Goal: Information Seeking & Learning: Find specific fact

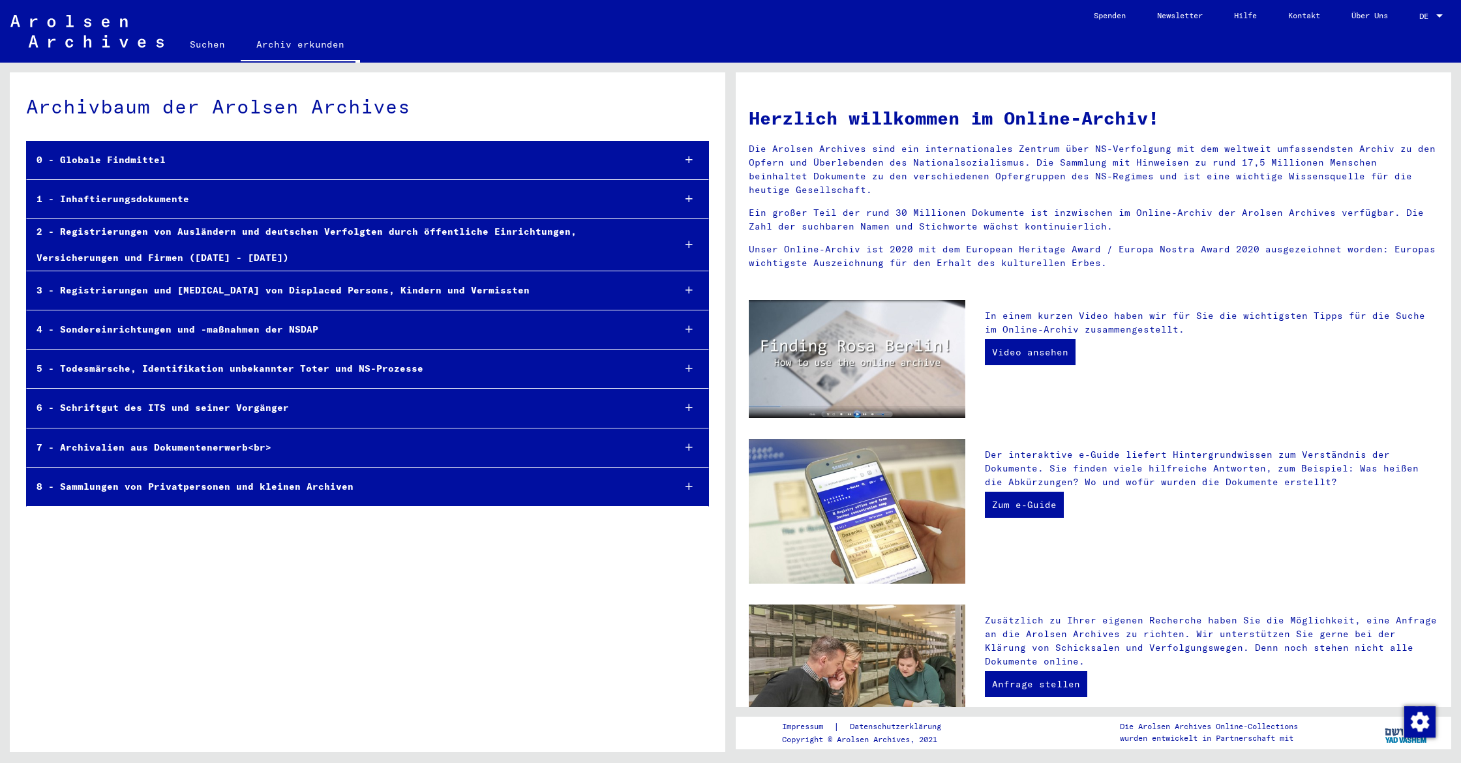
click at [691, 162] on icon at bounding box center [688, 159] width 7 height 9
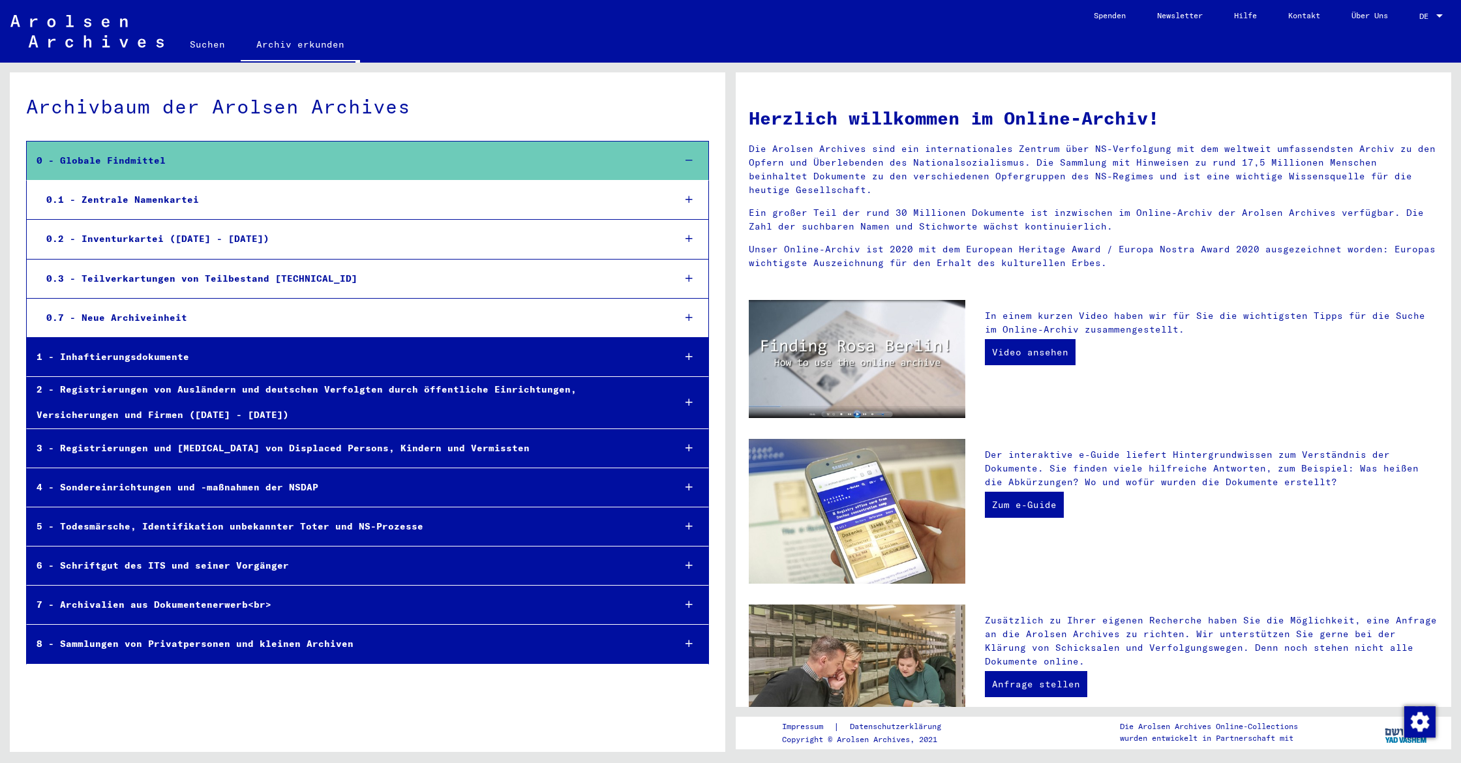
click at [158, 193] on div "0.1 - Zentrale Namenkartei" at bounding box center [350, 199] width 627 height 25
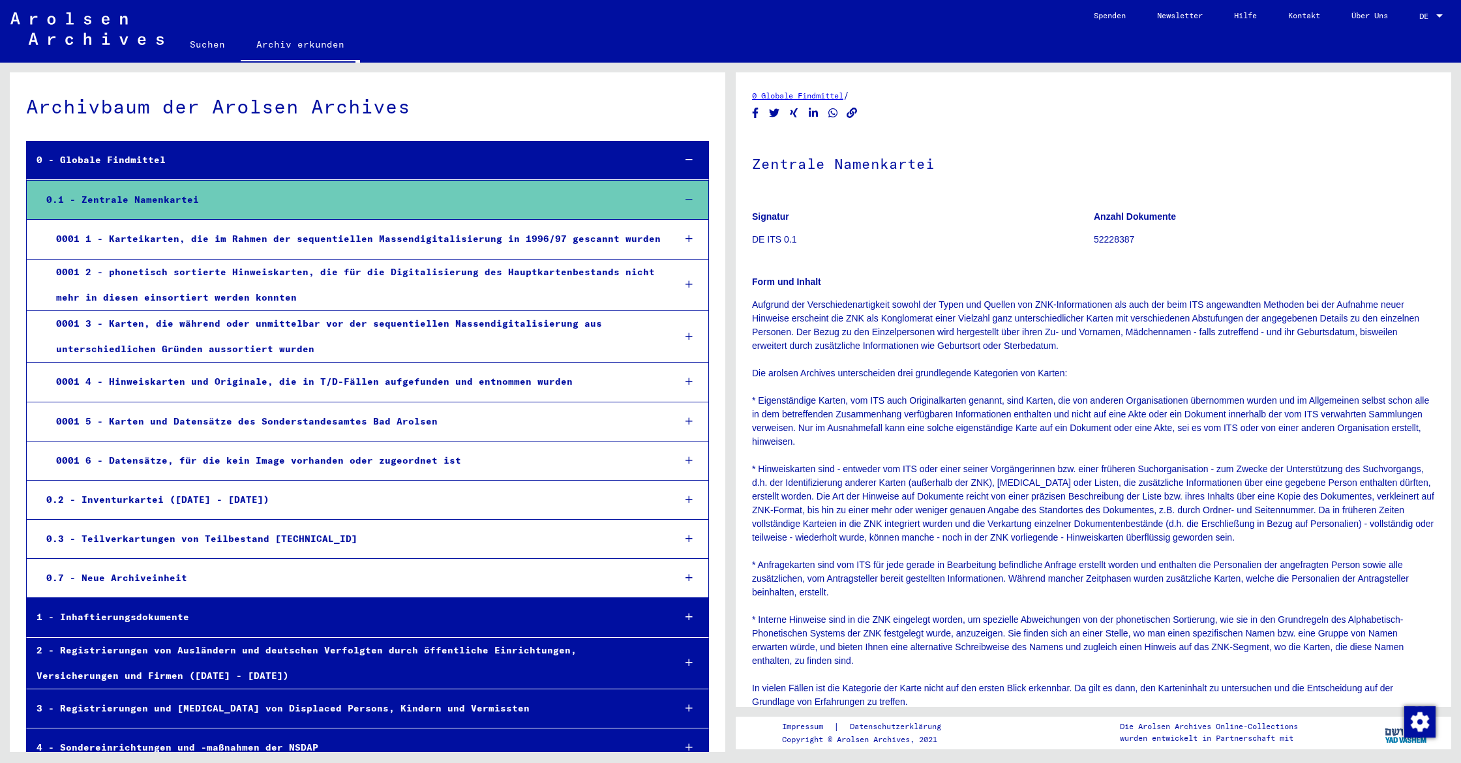
click at [83, 157] on div "0 - Globale Findmittel" at bounding box center [345, 159] width 636 height 25
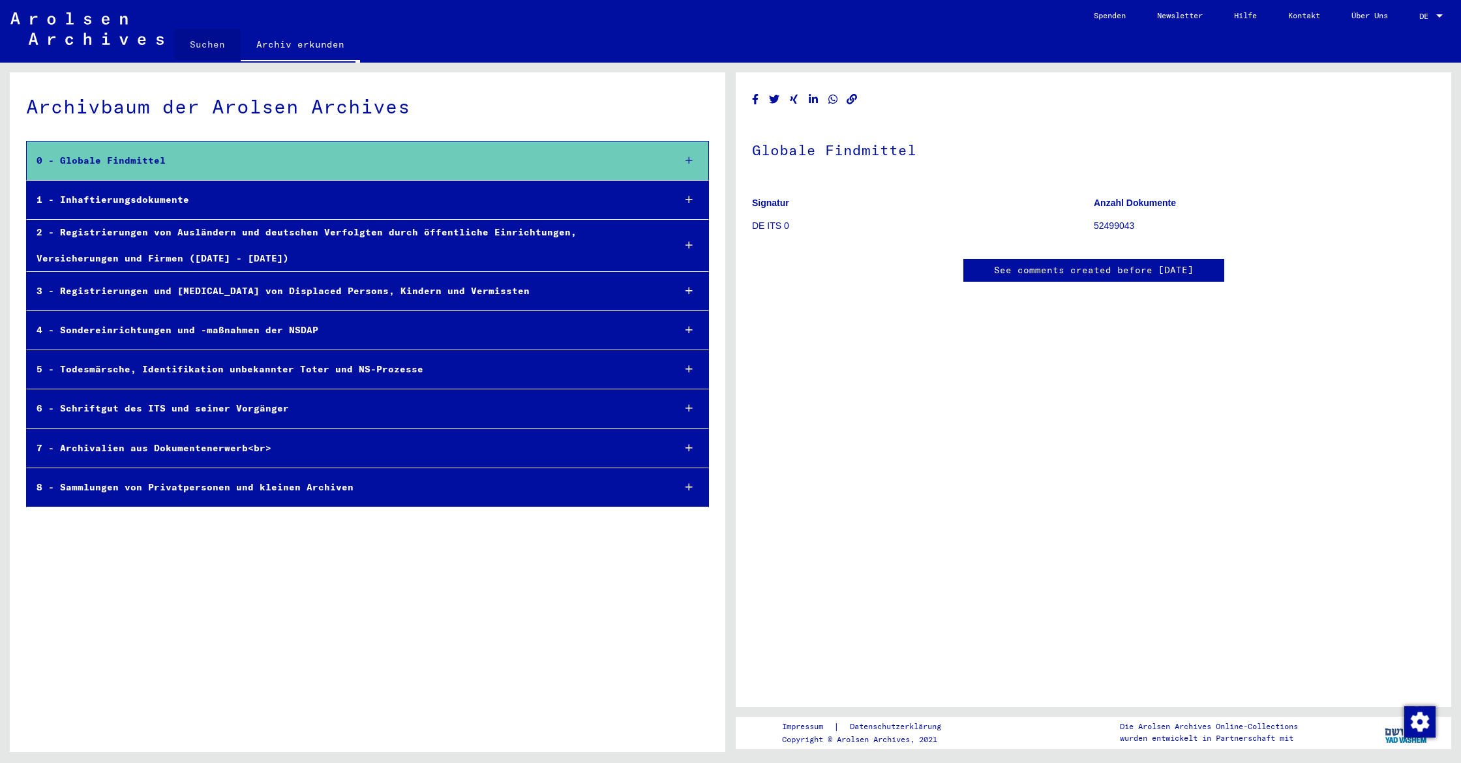
click at [213, 45] on link "Suchen" at bounding box center [207, 44] width 67 height 31
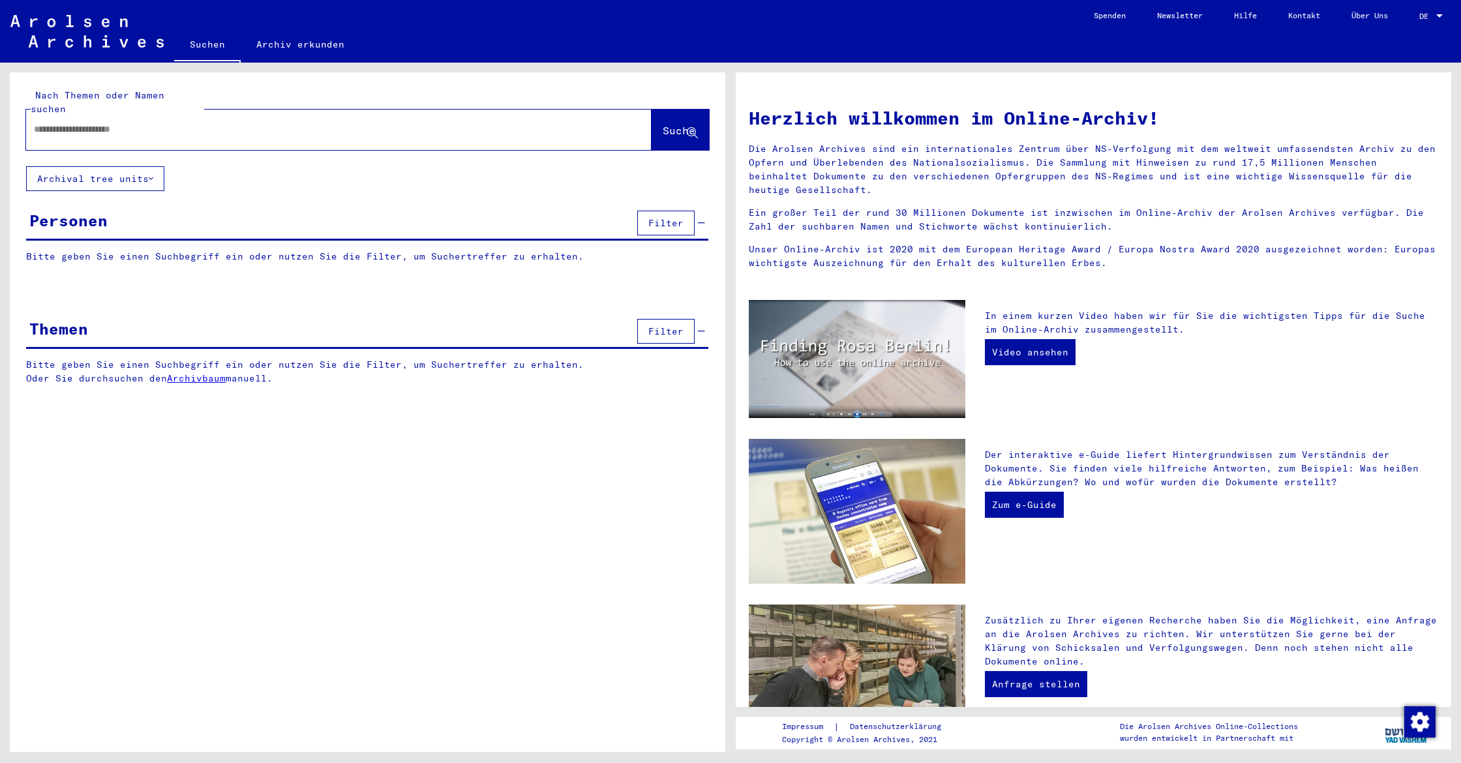
click at [203, 125] on div at bounding box center [319, 129] width 586 height 29
click at [136, 123] on input "text" at bounding box center [323, 130] width 578 height 14
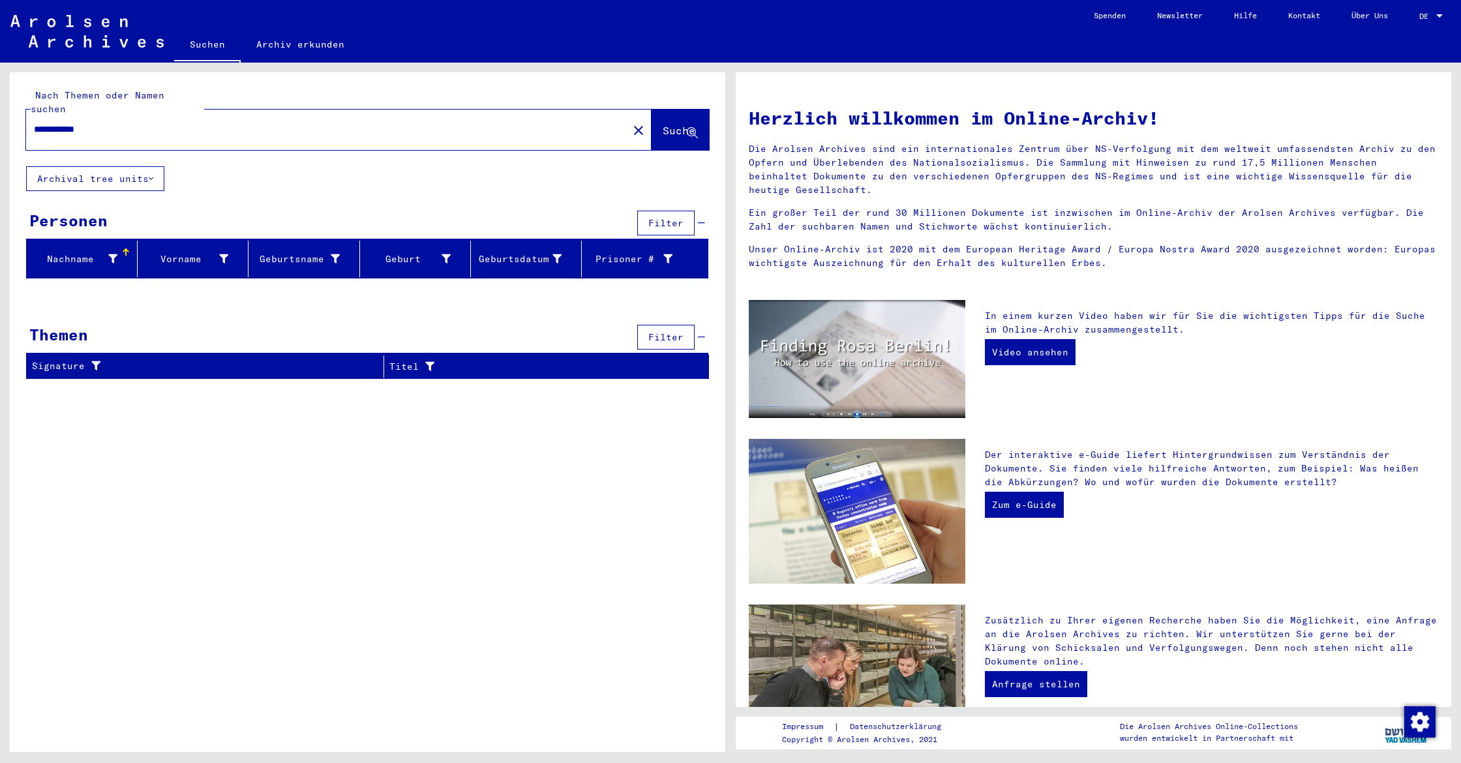
type input "**********"
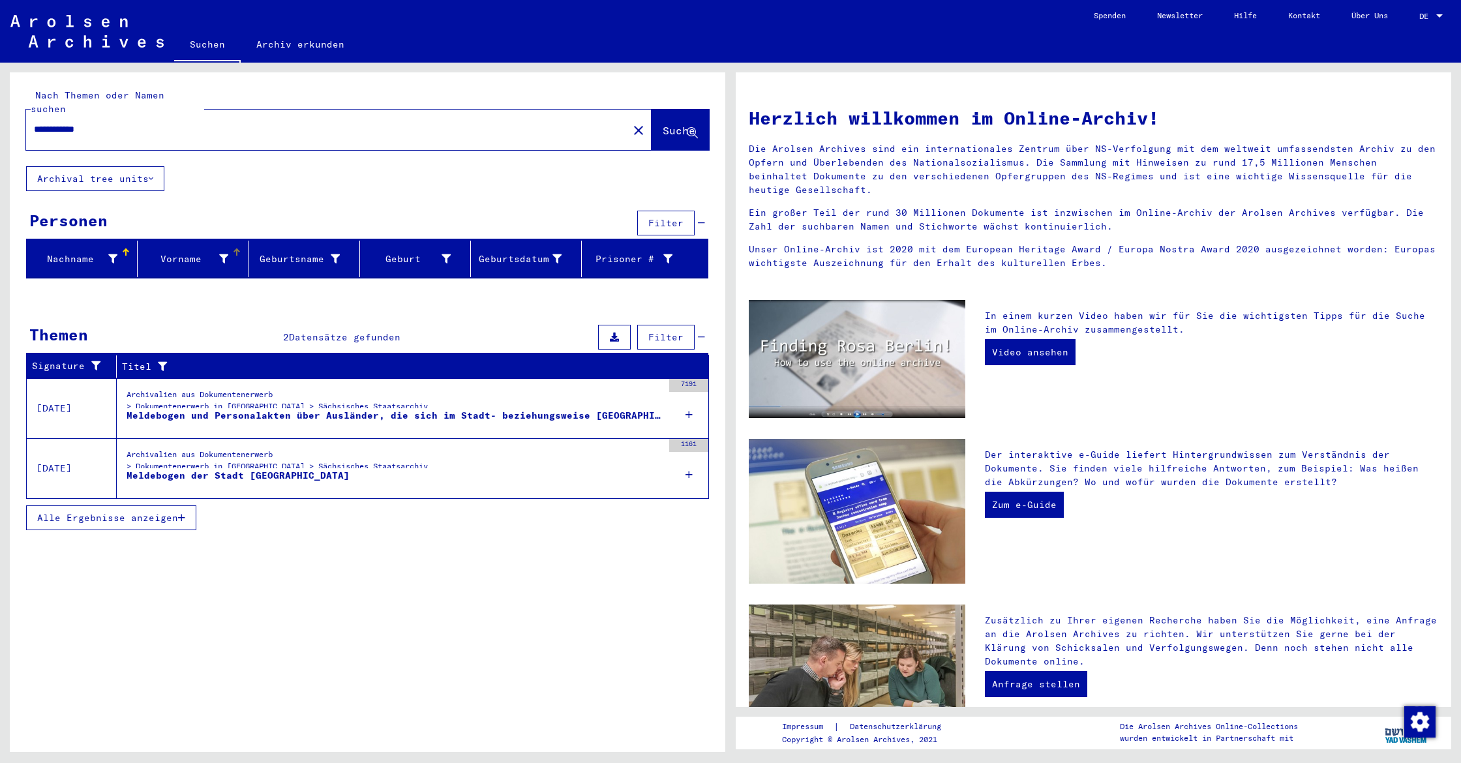
click at [215, 252] on div "Vorname" at bounding box center [185, 259] width 85 height 14
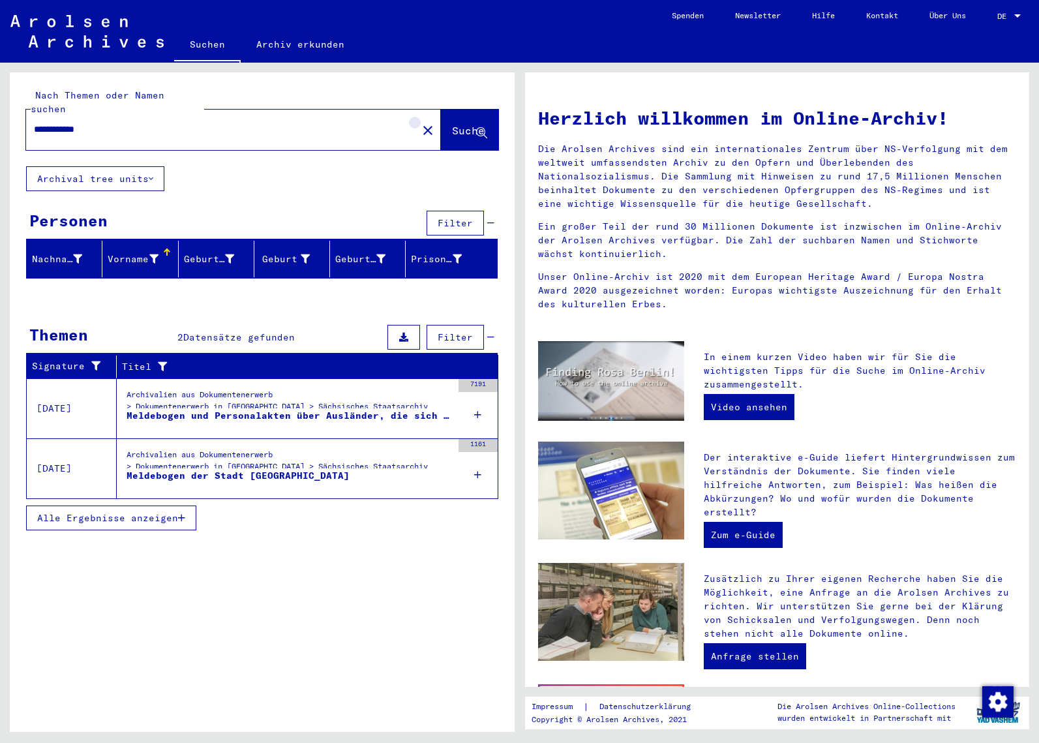
click at [420, 123] on mat-icon "close" at bounding box center [428, 131] width 16 height 16
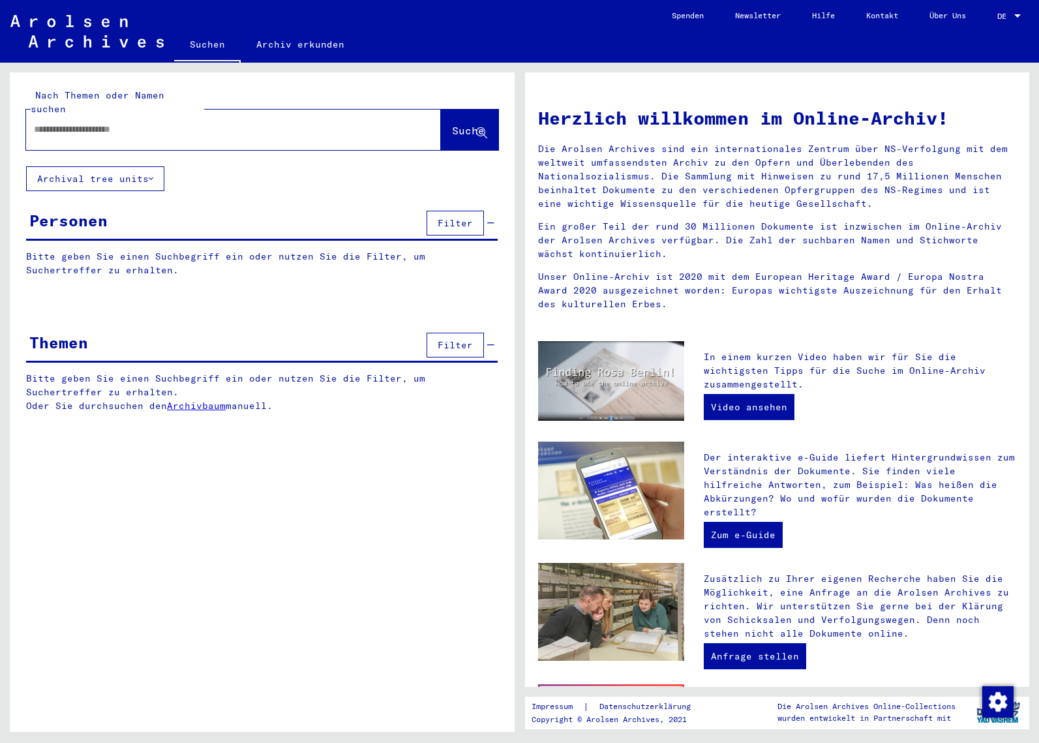
click at [280, 123] on input "text" at bounding box center [218, 130] width 368 height 14
paste input "**********"
type input "**********"
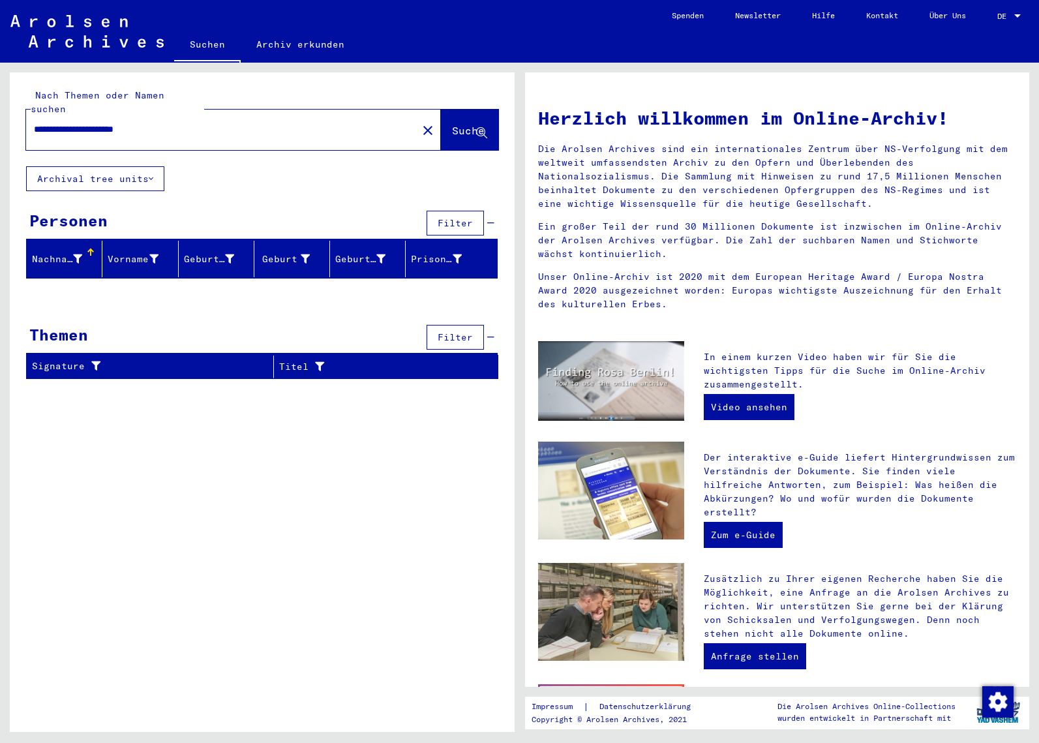
drag, startPoint x: 192, startPoint y: 113, endPoint x: -4, endPoint y: 118, distance: 196.4
click at [0, 118] on html "**********" at bounding box center [519, 371] width 1039 height 743
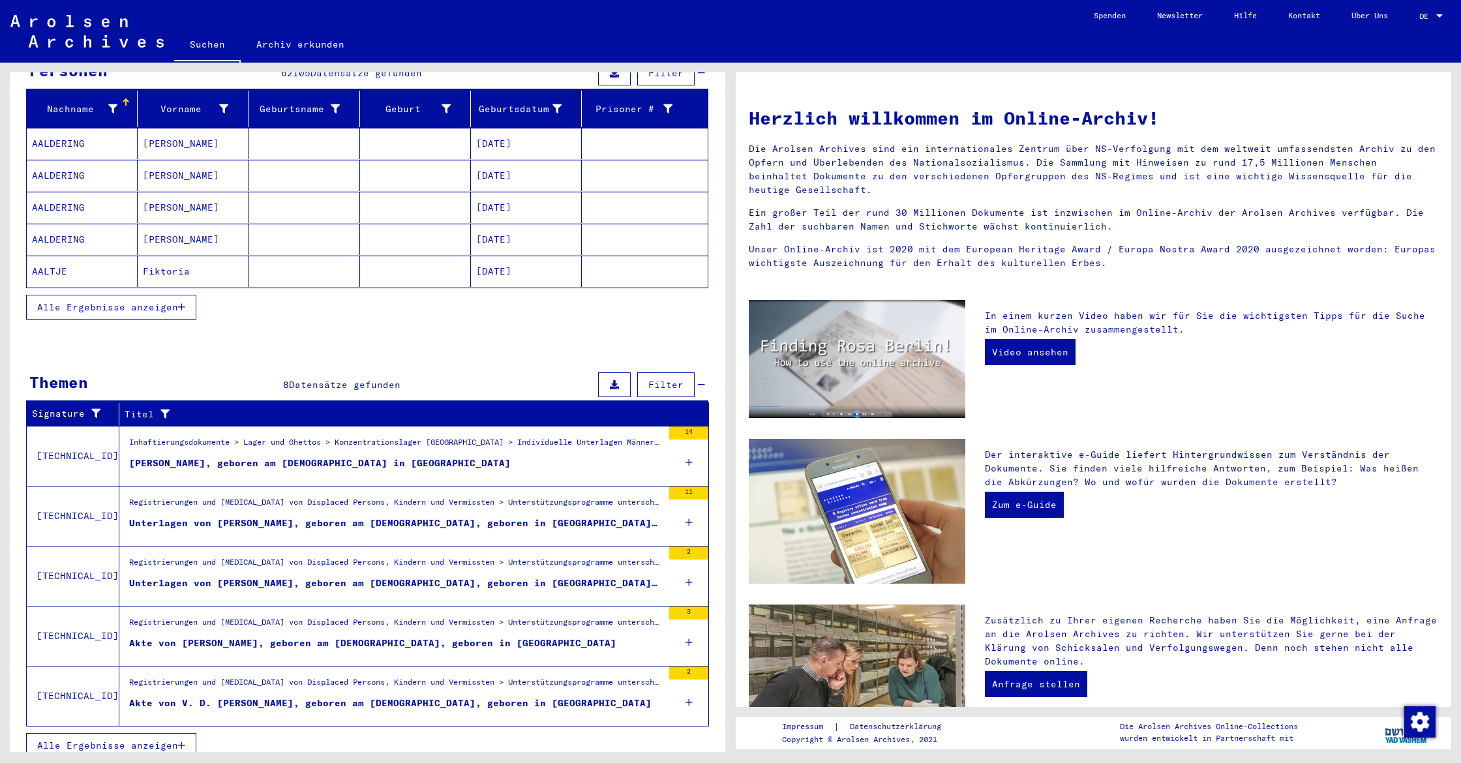
scroll to position [149, 0]
click at [316, 457] on div "[PERSON_NAME], geboren am [DEMOGRAPHIC_DATA] in [GEOGRAPHIC_DATA]" at bounding box center [319, 464] width 381 height 14
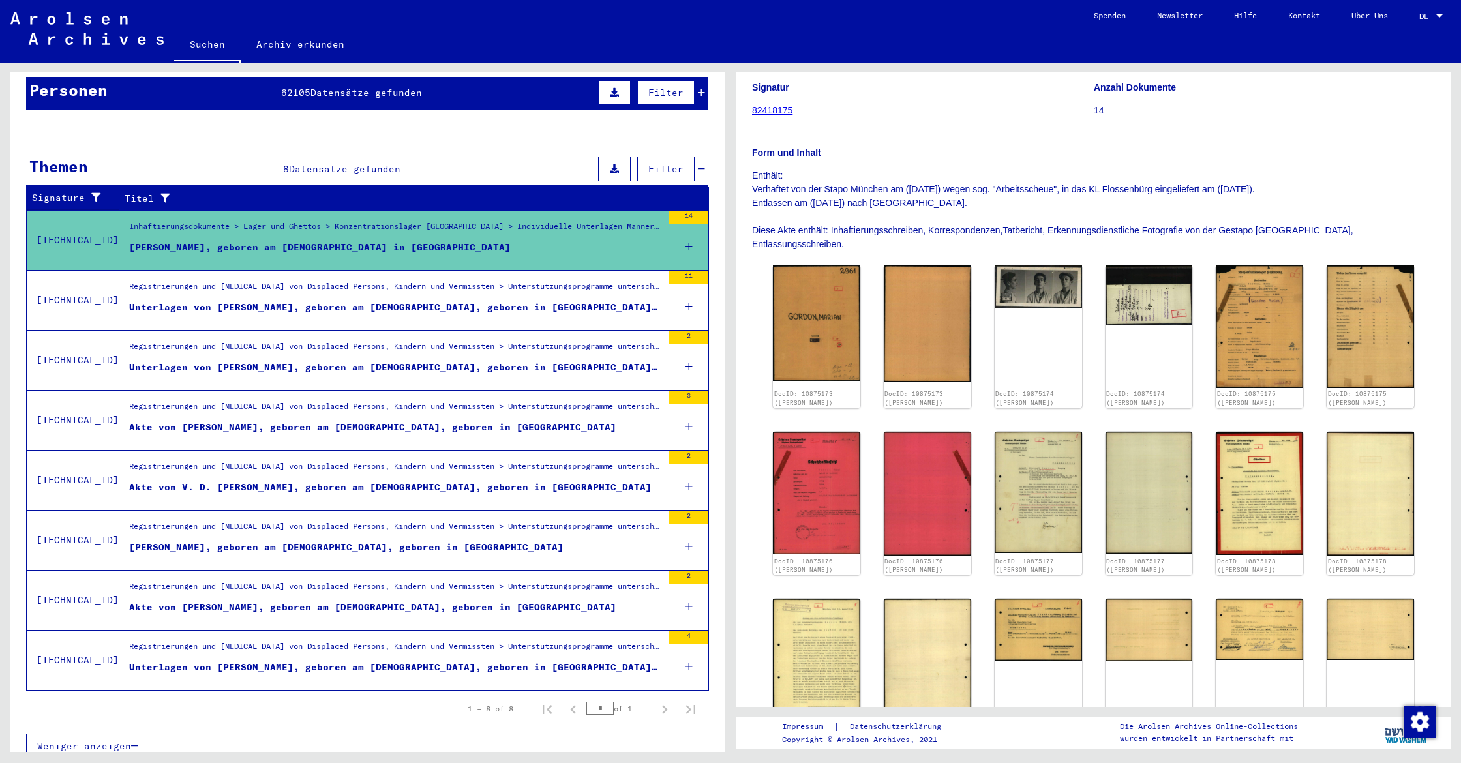
scroll to position [127, 0]
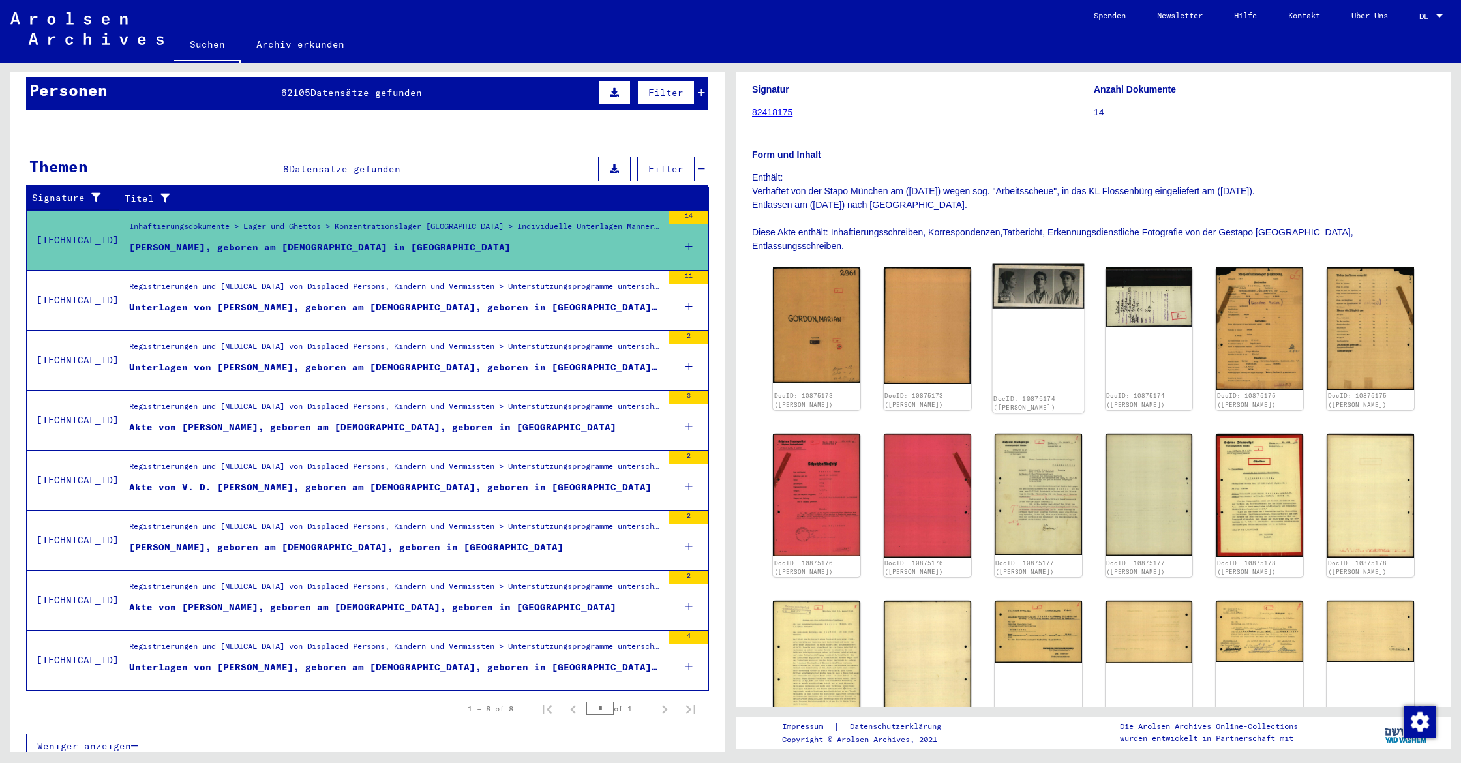
click at [1040, 312] on div "DocID: 10875174 ([PERSON_NAME])" at bounding box center [1038, 338] width 92 height 149
click at [588, 301] on div "Unterlagen von [PERSON_NAME], geboren am [DEMOGRAPHIC_DATA], geboren in [GEOGRA…" at bounding box center [395, 308] width 533 height 14
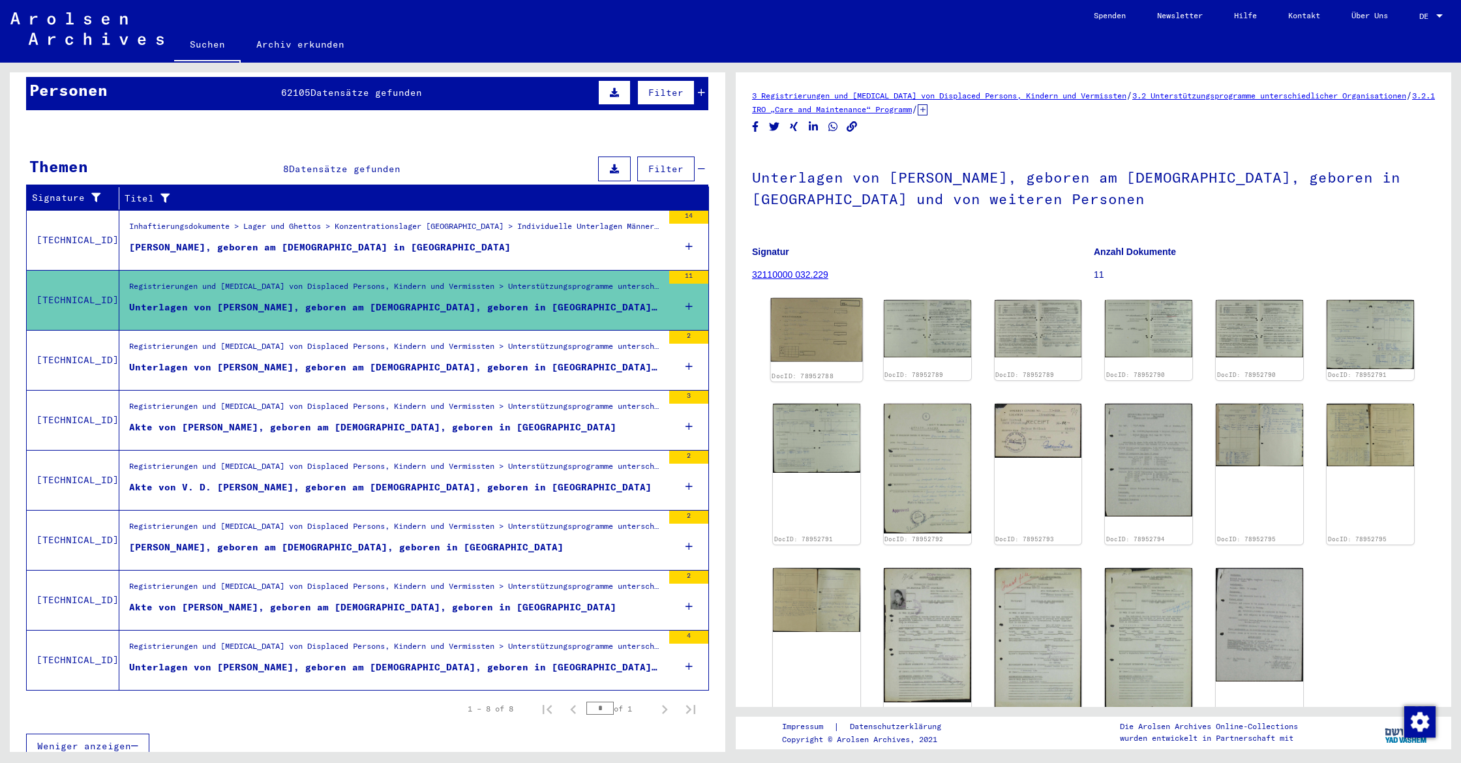
click at [812, 340] on img at bounding box center [817, 329] width 92 height 63
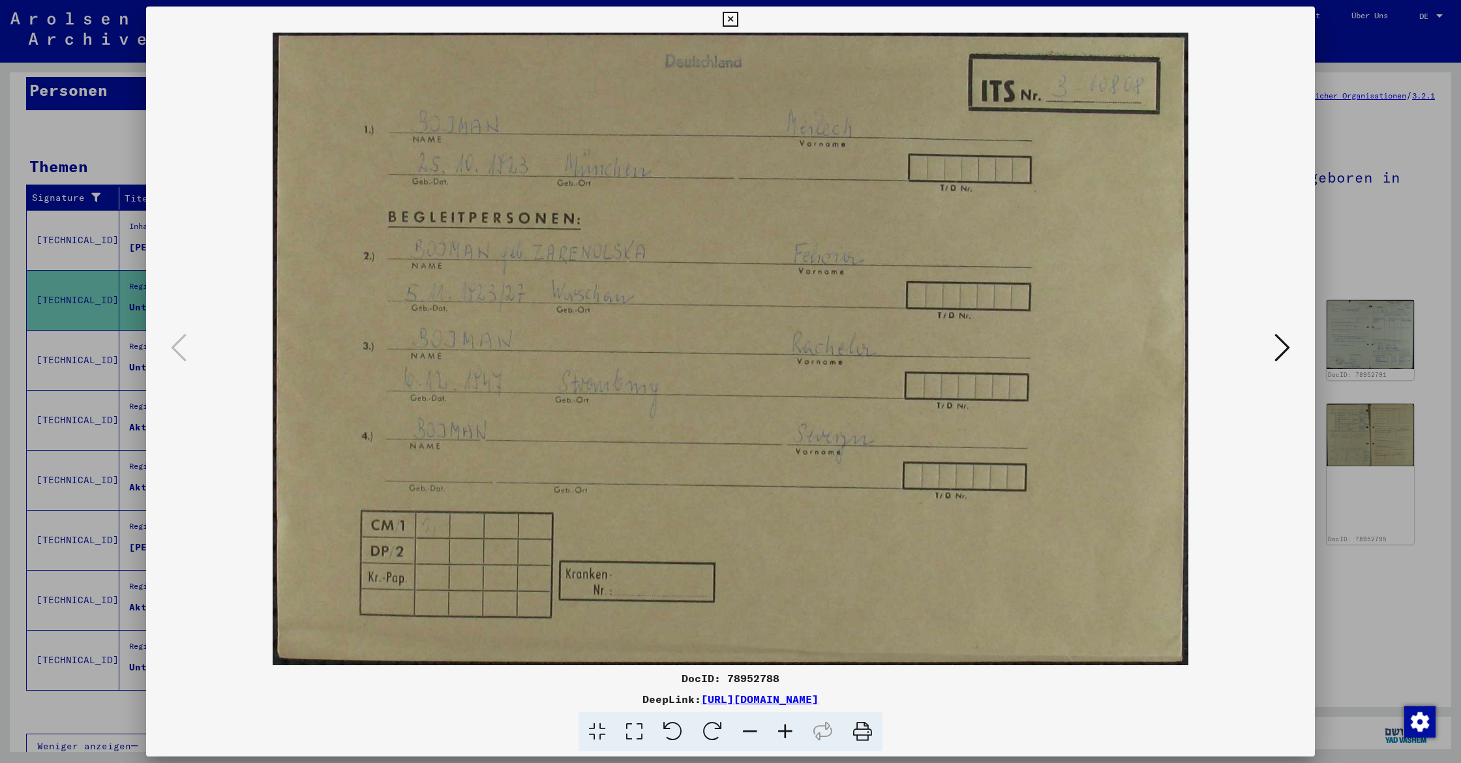
click at [1285, 346] on icon at bounding box center [1282, 347] width 16 height 31
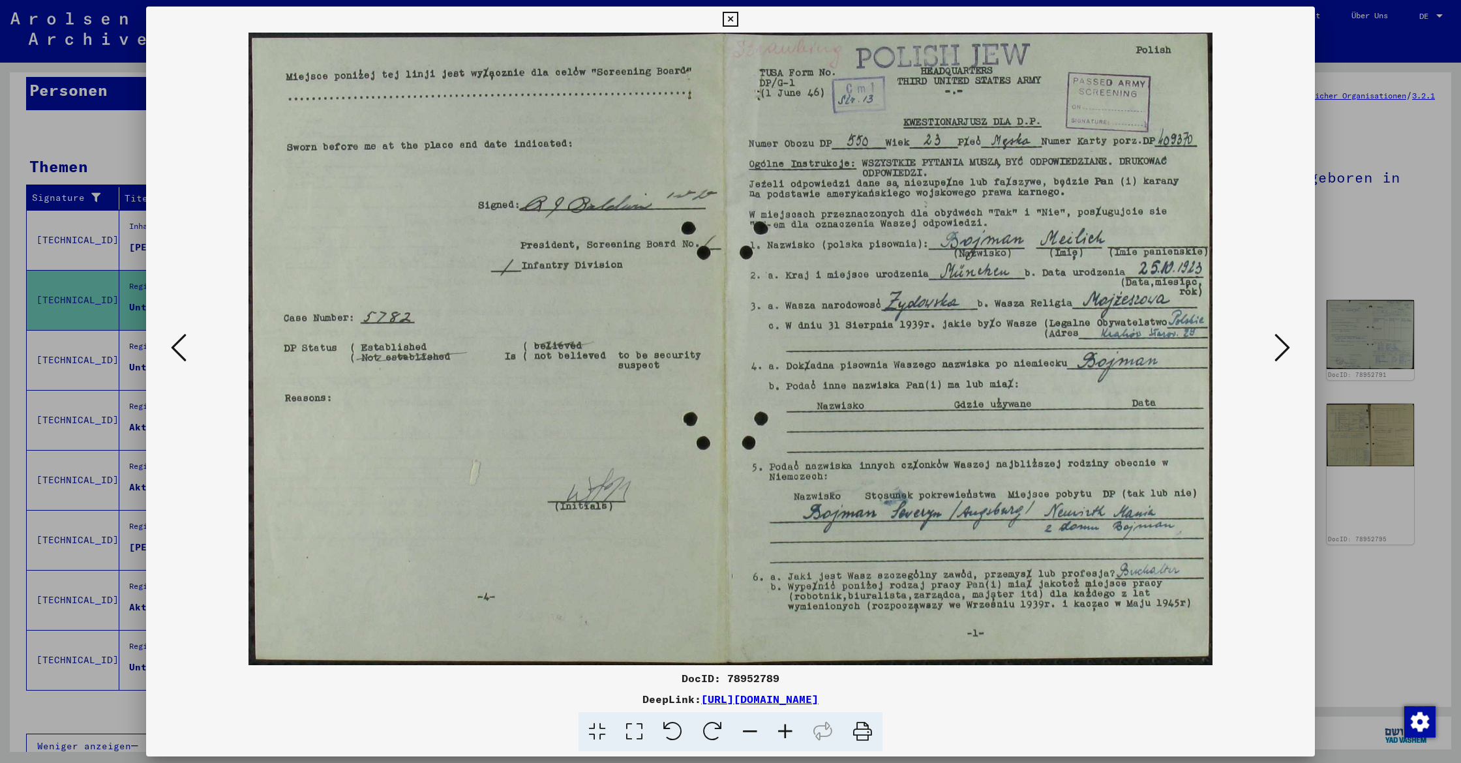
click at [1285, 346] on icon at bounding box center [1282, 347] width 16 height 31
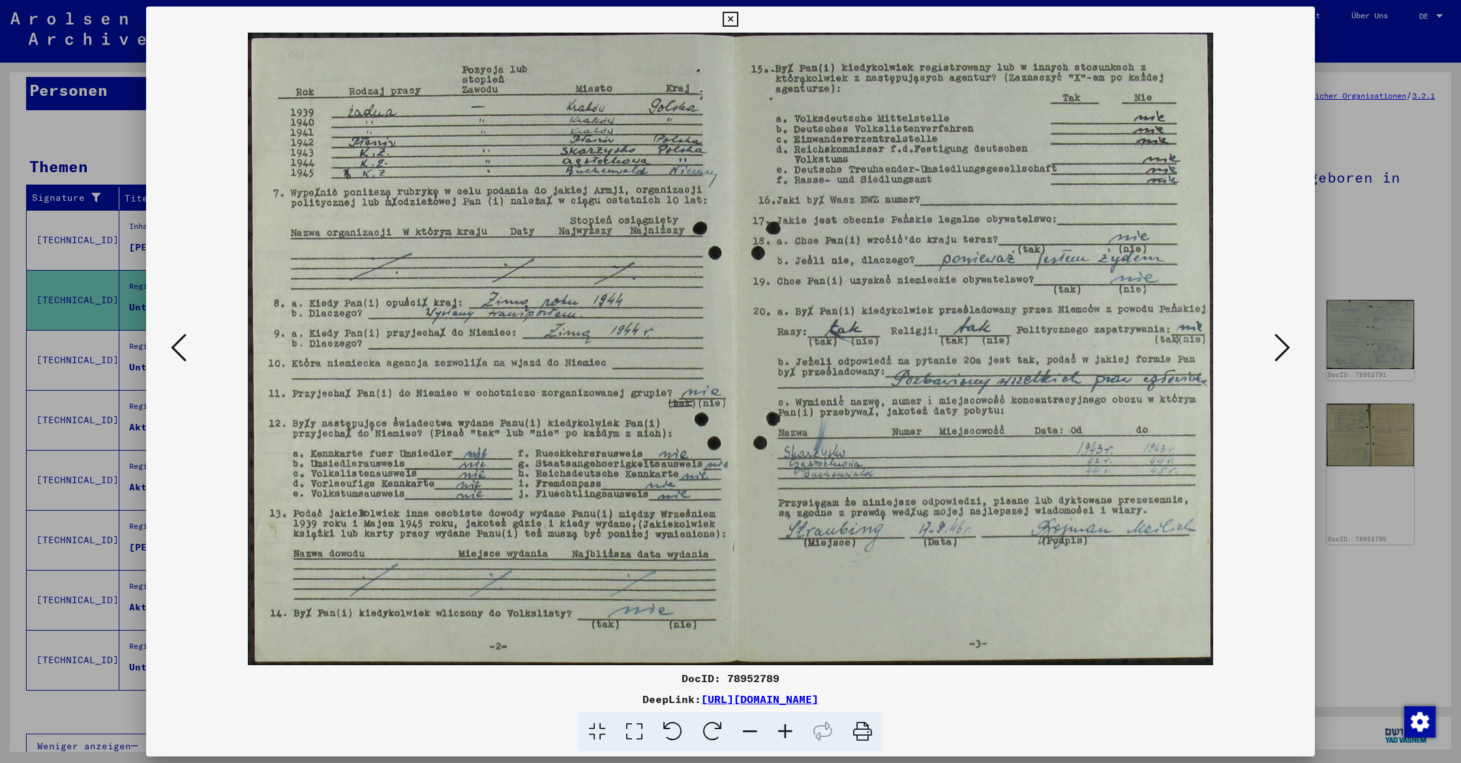
click at [1285, 346] on icon at bounding box center [1282, 347] width 16 height 31
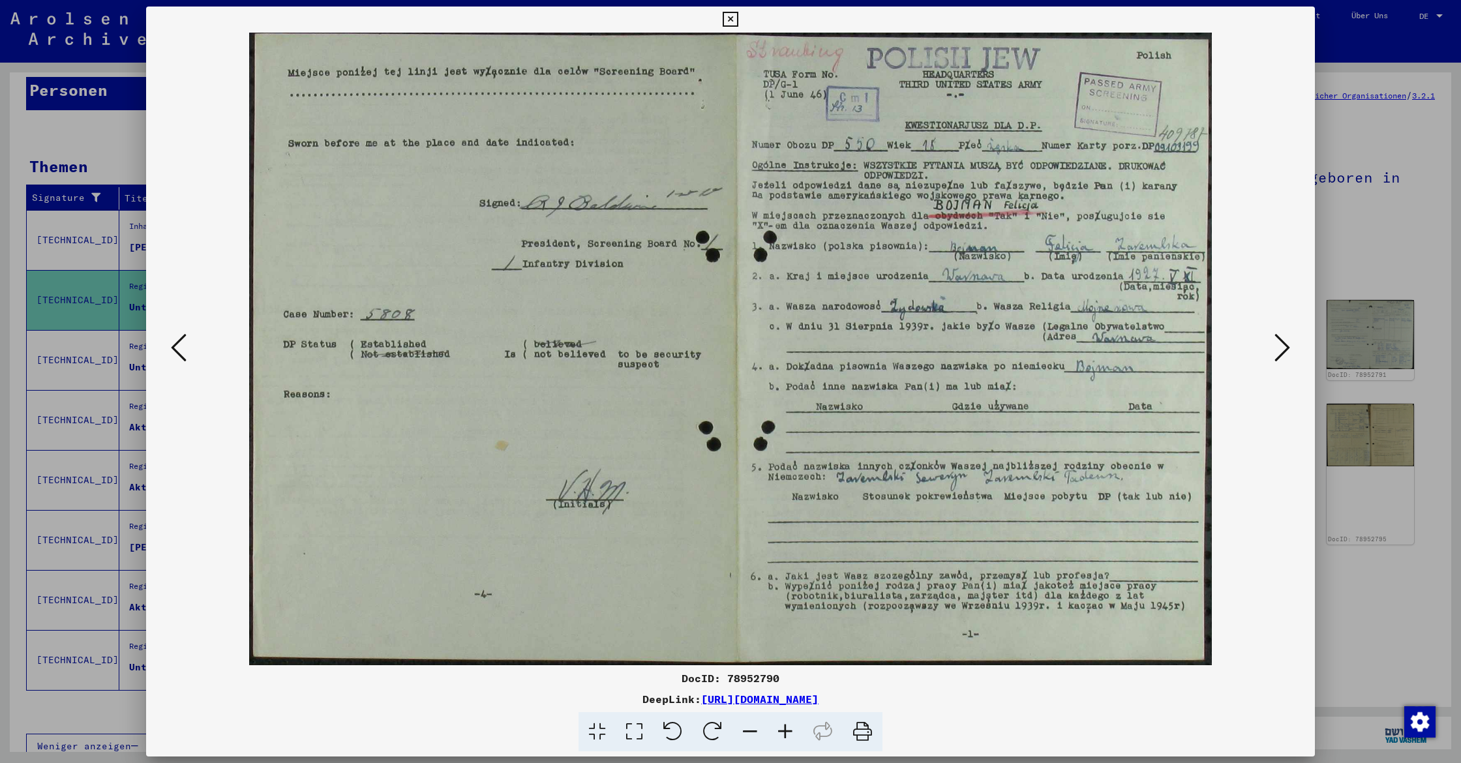
click at [1285, 346] on icon at bounding box center [1282, 347] width 16 height 31
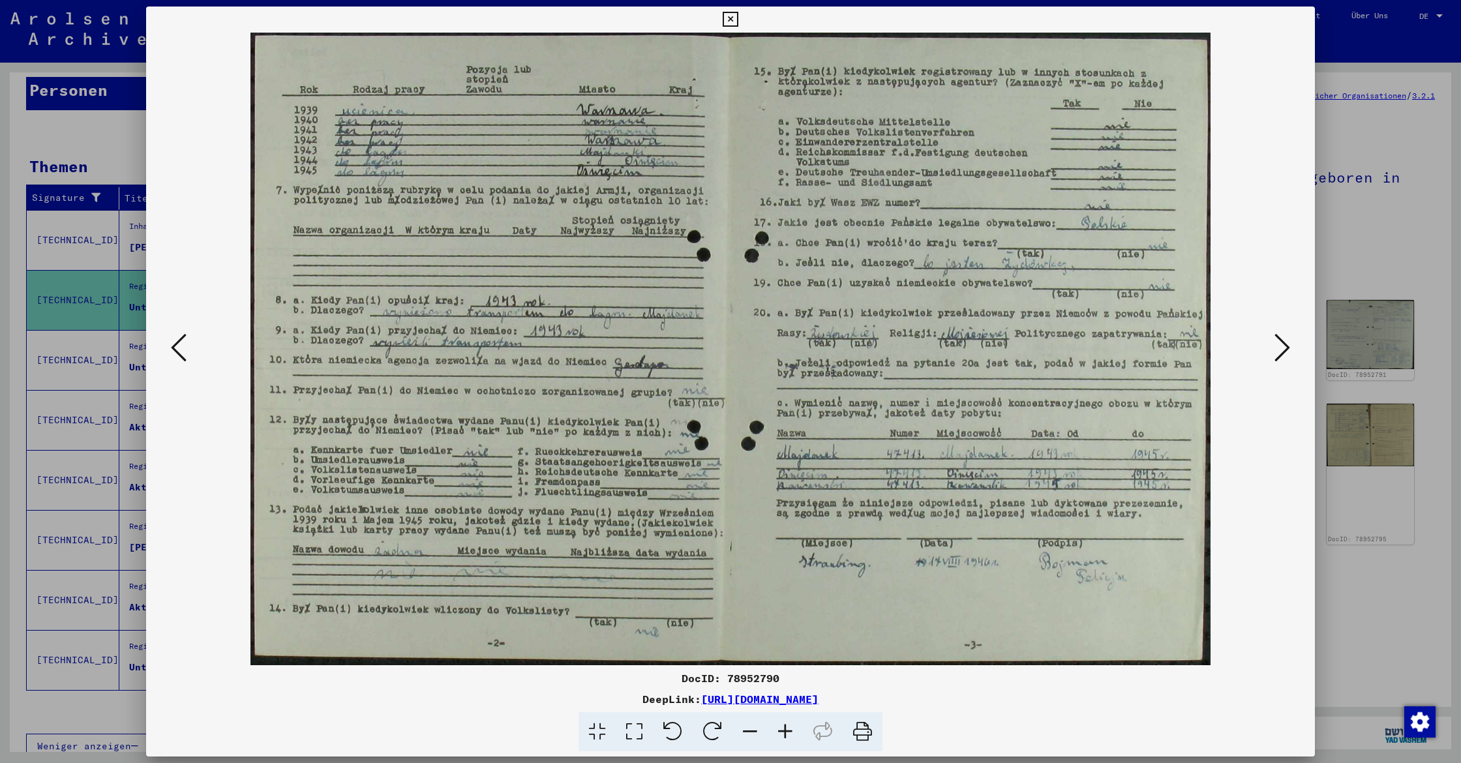
click at [1285, 346] on icon at bounding box center [1282, 347] width 16 height 31
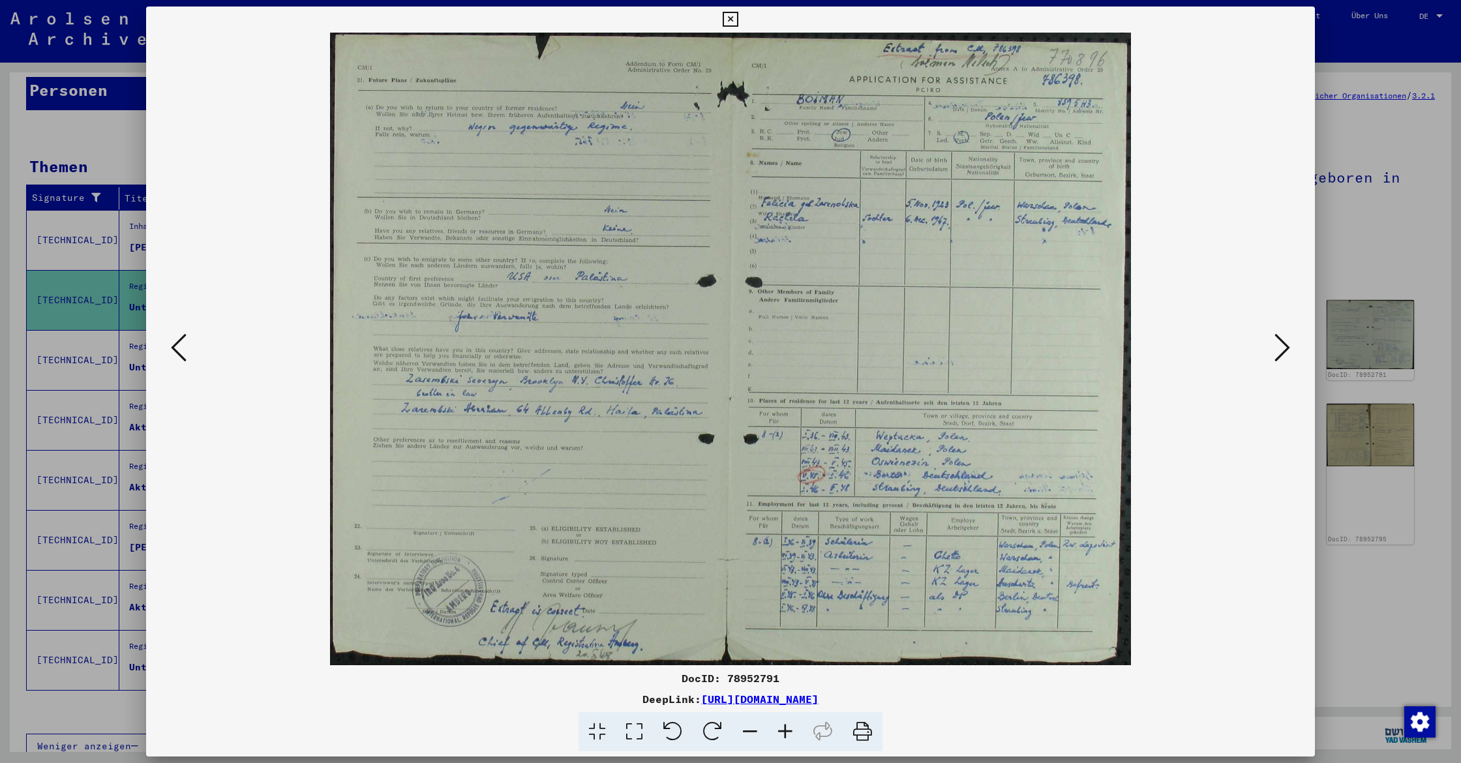
click at [1285, 346] on icon at bounding box center [1282, 347] width 16 height 31
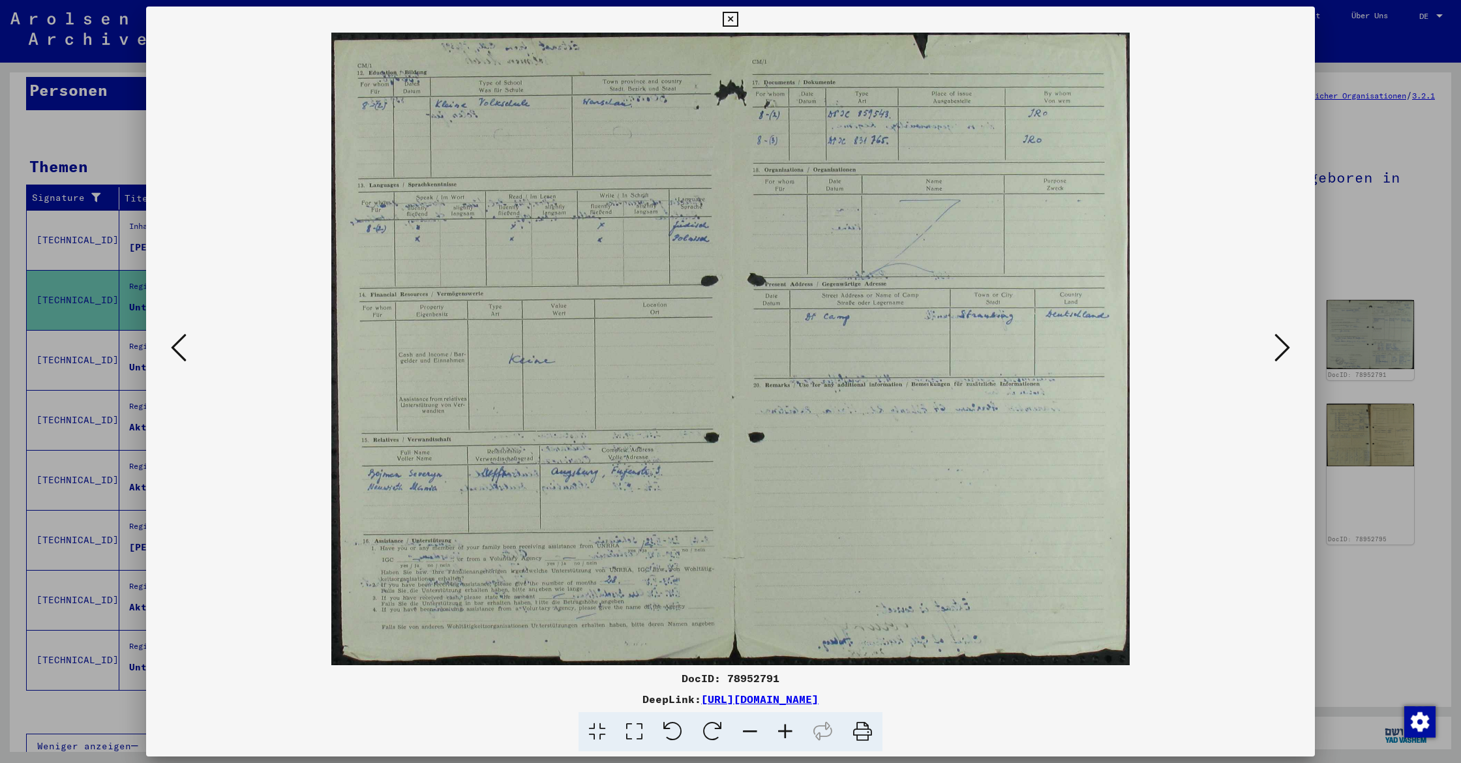
click at [738, 21] on icon at bounding box center [730, 20] width 15 height 16
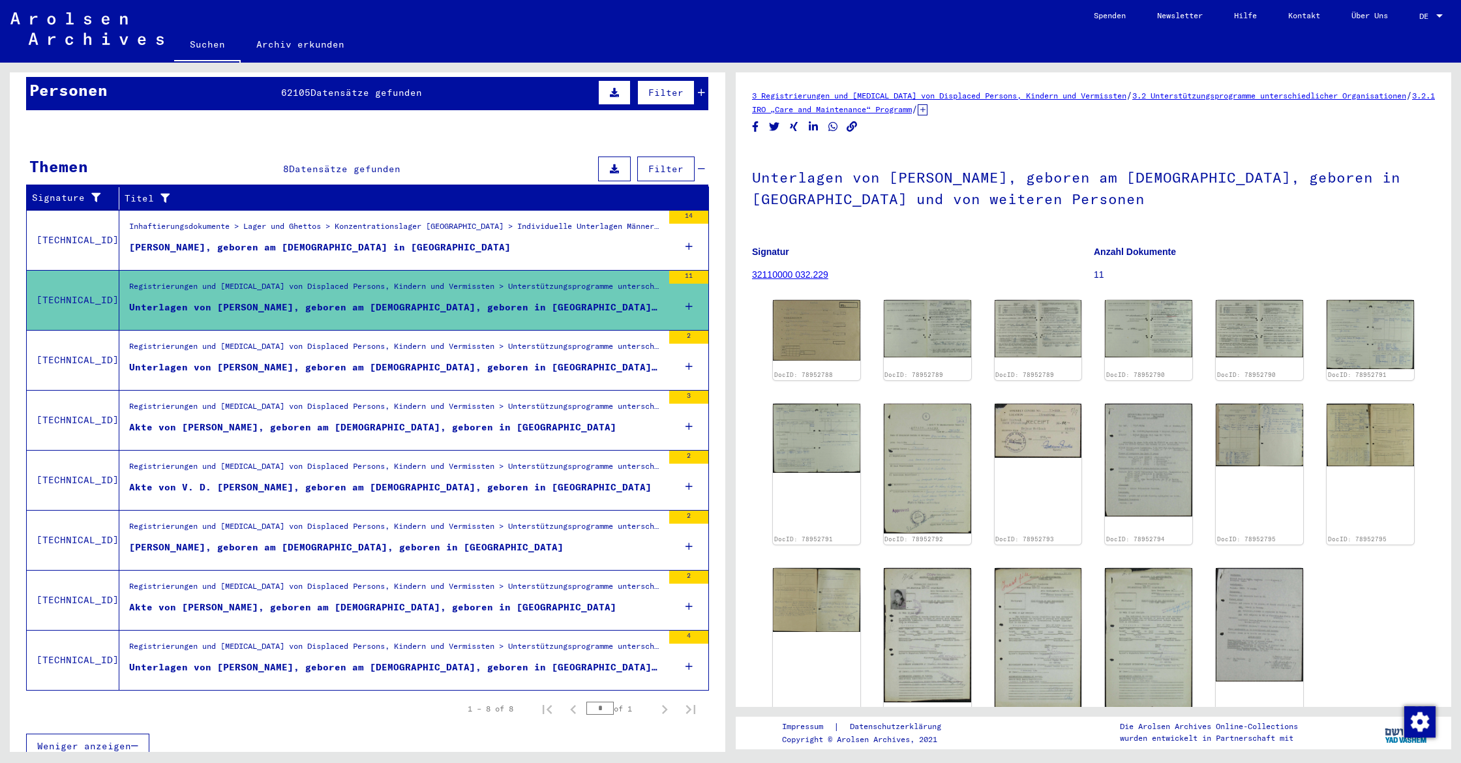
click at [693, 352] on div "2" at bounding box center [688, 360] width 39 height 59
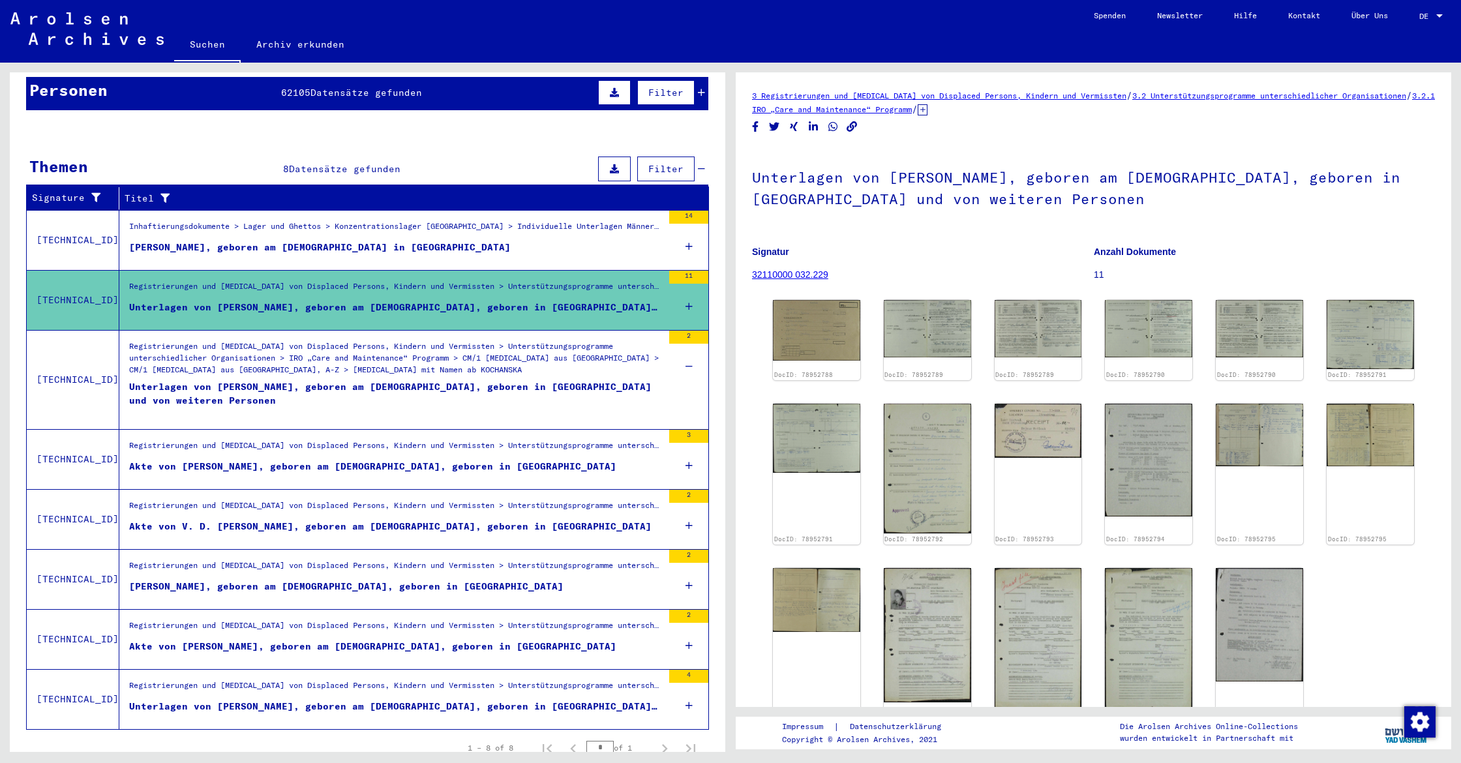
click at [549, 380] on div "Unterlagen von [PERSON_NAME], geboren am [DEMOGRAPHIC_DATA], geboren in [GEOGRA…" at bounding box center [395, 399] width 533 height 39
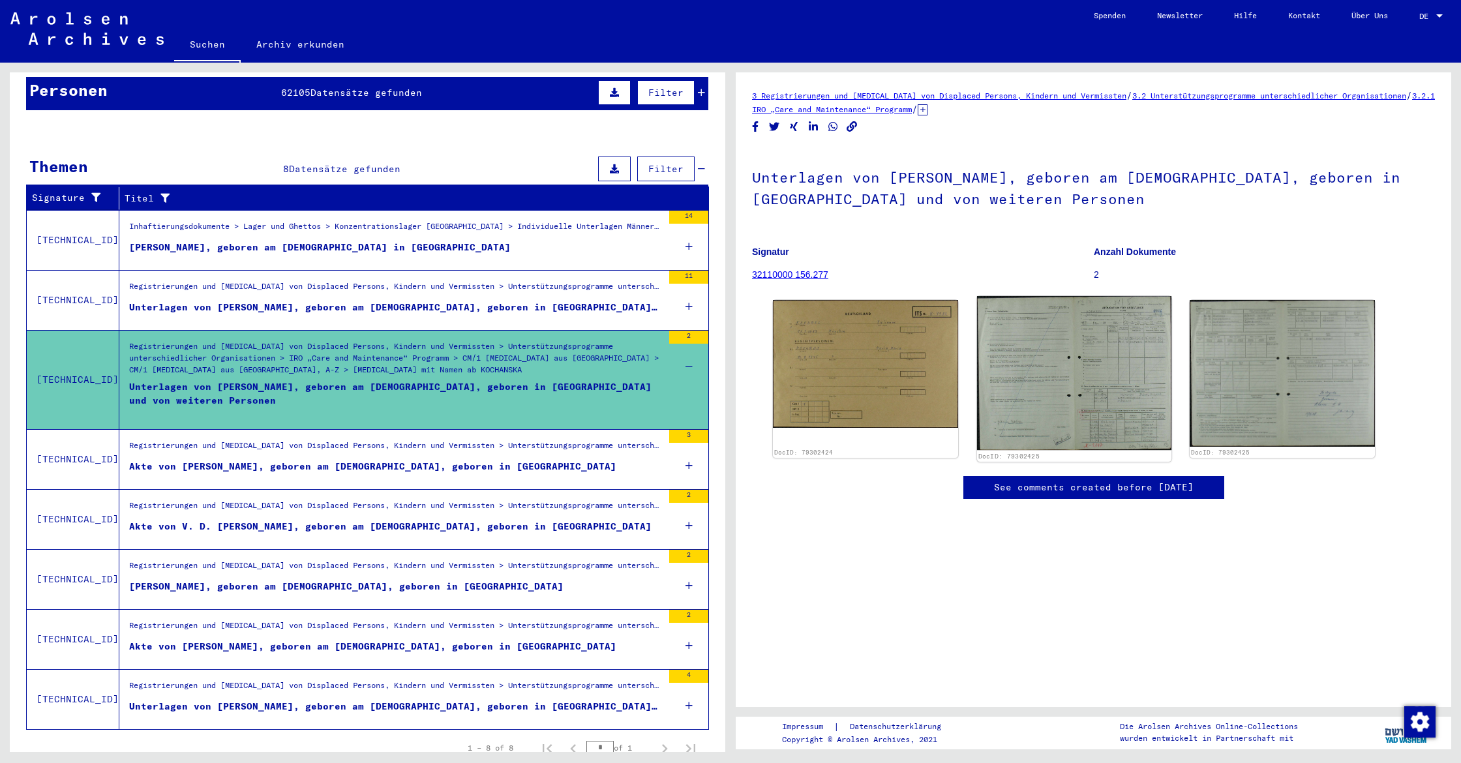
click at [1058, 372] on img at bounding box center [1074, 373] width 194 height 154
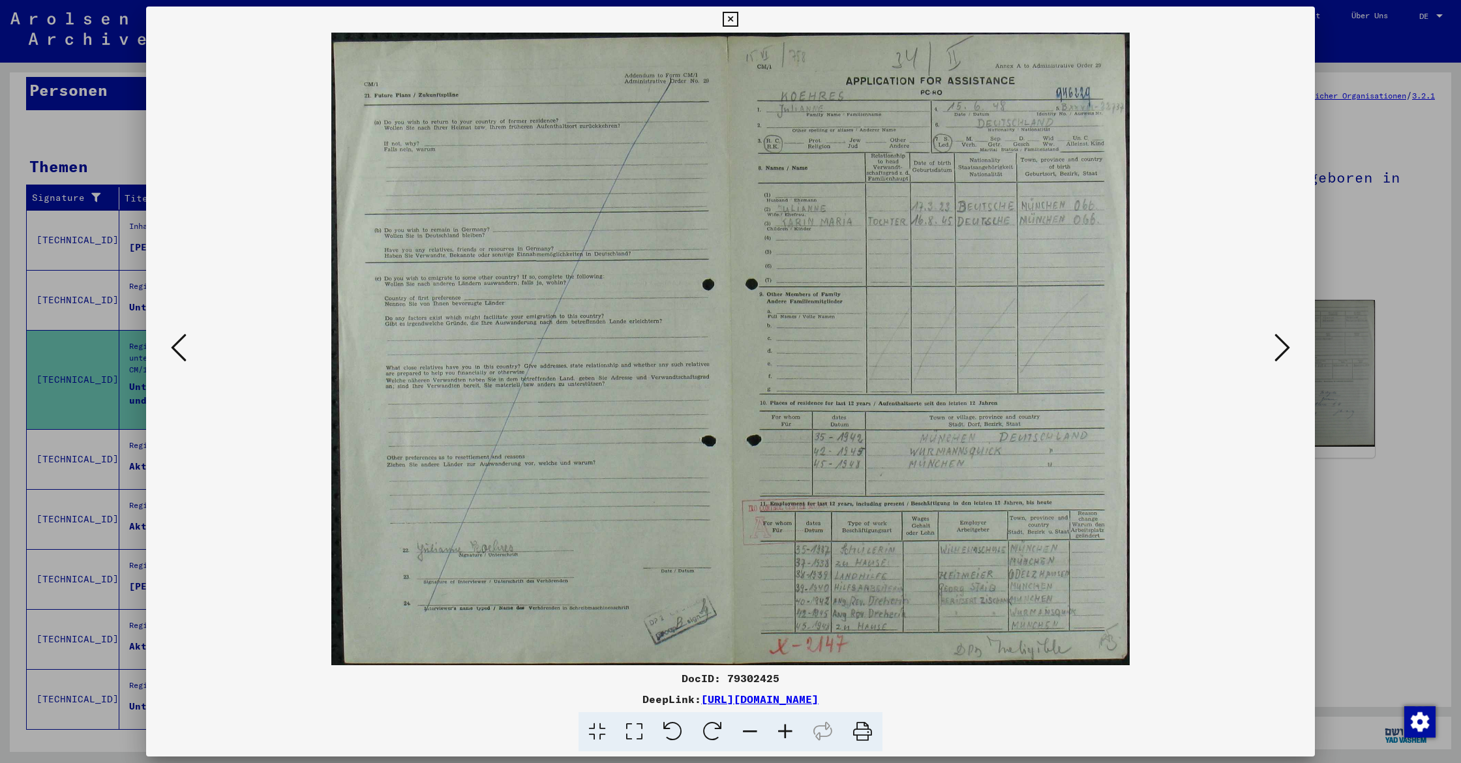
click at [738, 20] on icon at bounding box center [730, 20] width 15 height 16
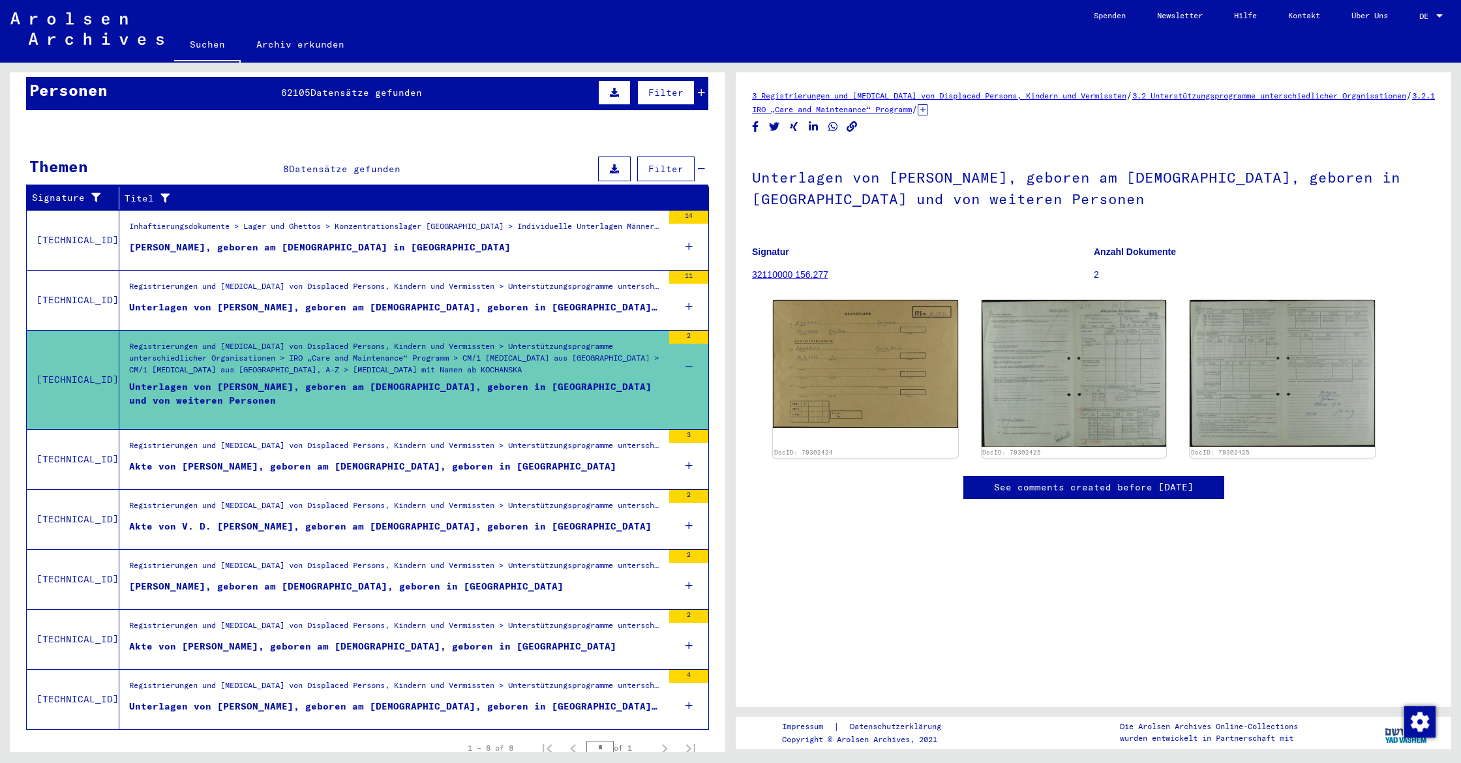
click at [454, 460] on div "Akte von [PERSON_NAME], geboren am [DEMOGRAPHIC_DATA], geboren in [GEOGRAPHIC_D…" at bounding box center [372, 467] width 487 height 14
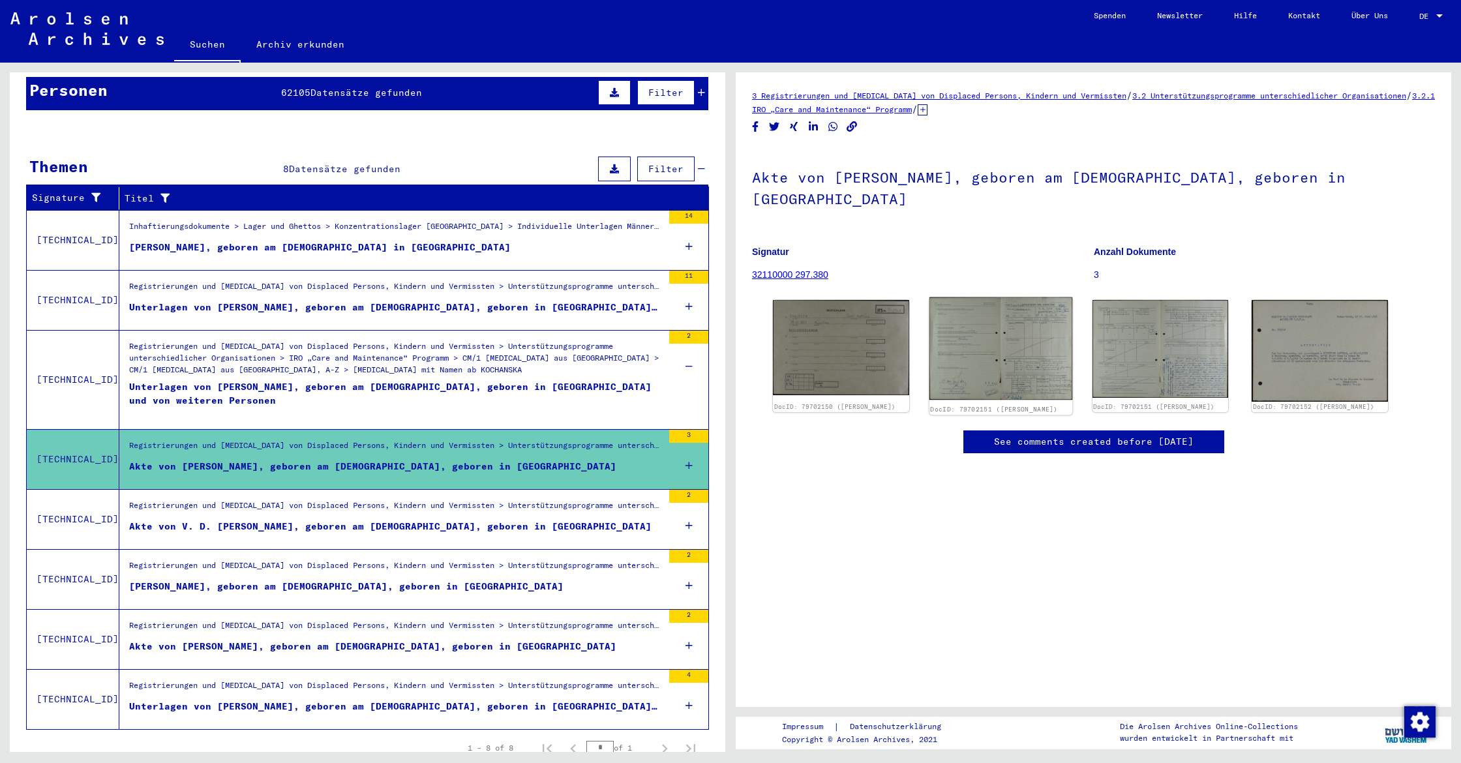
click at [962, 328] on img at bounding box center [1000, 348] width 143 height 103
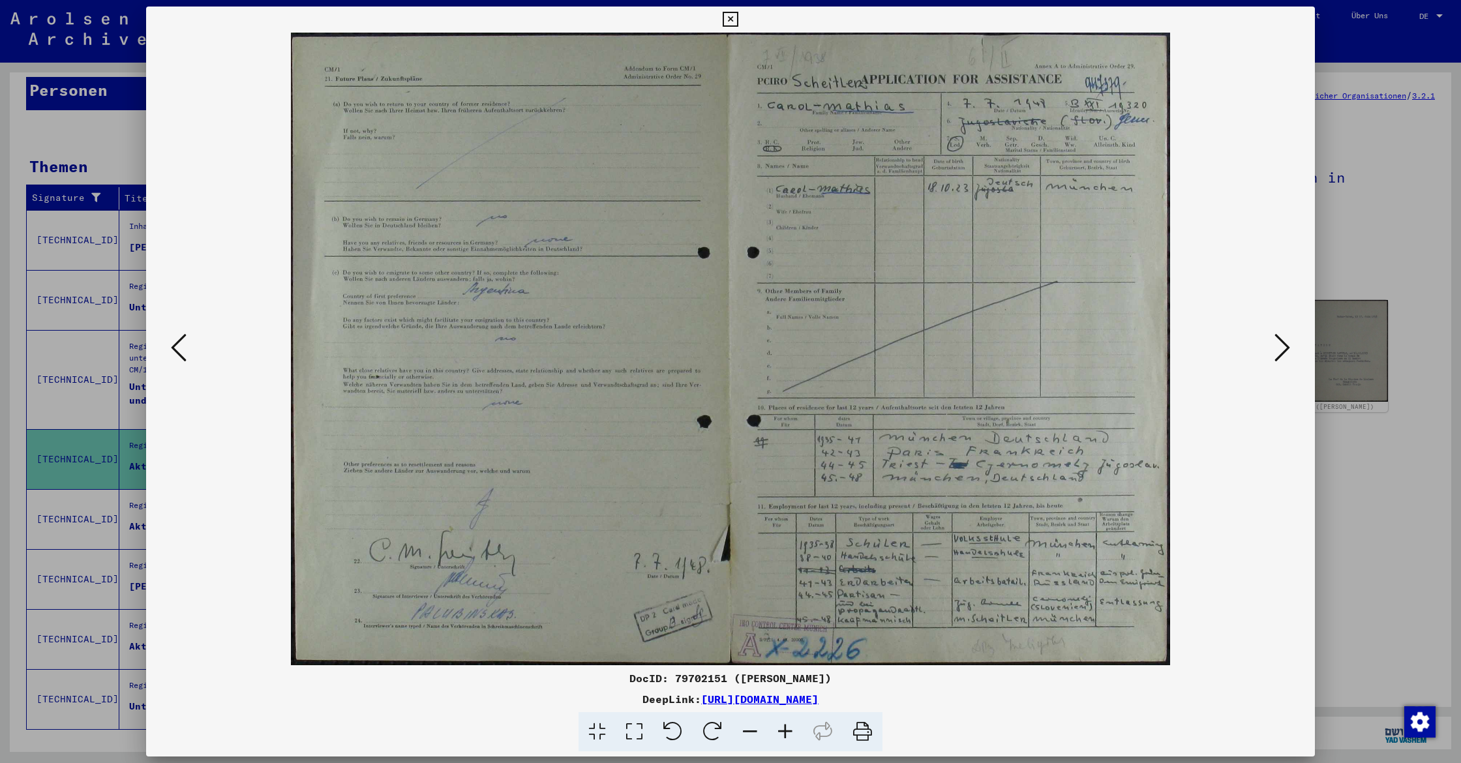
click at [1283, 341] on icon at bounding box center [1282, 347] width 16 height 31
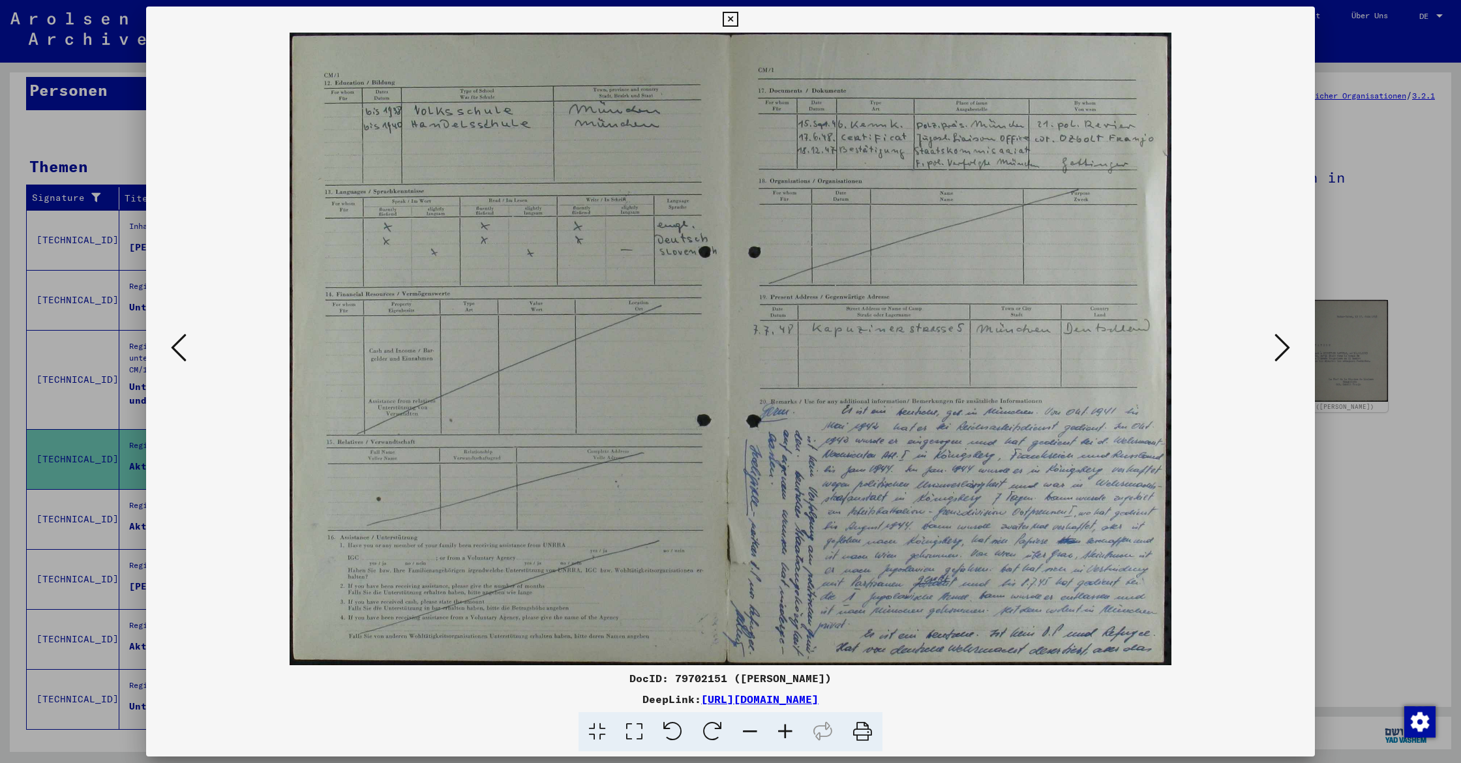
click at [1283, 341] on icon at bounding box center [1282, 347] width 16 height 31
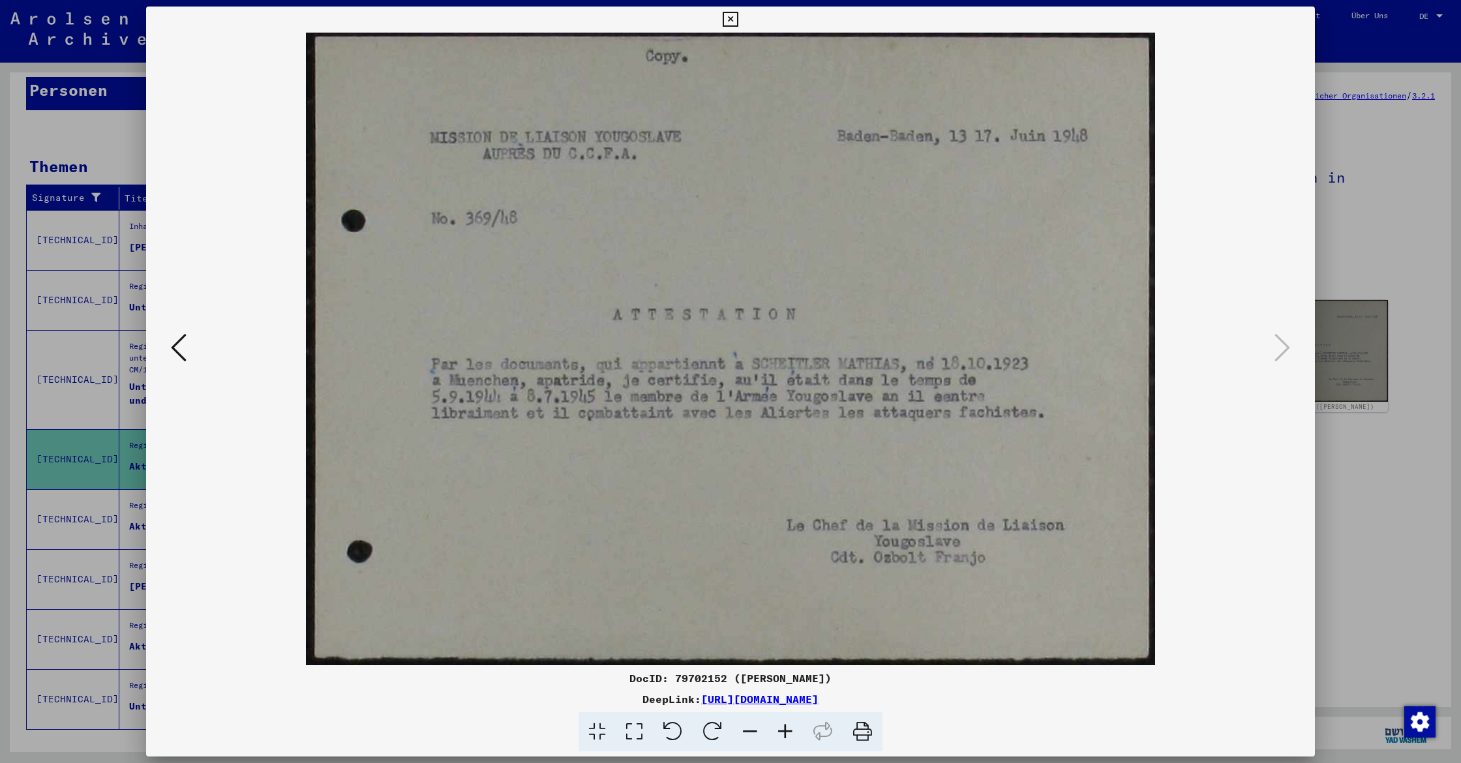
click at [738, 18] on icon at bounding box center [730, 20] width 15 height 16
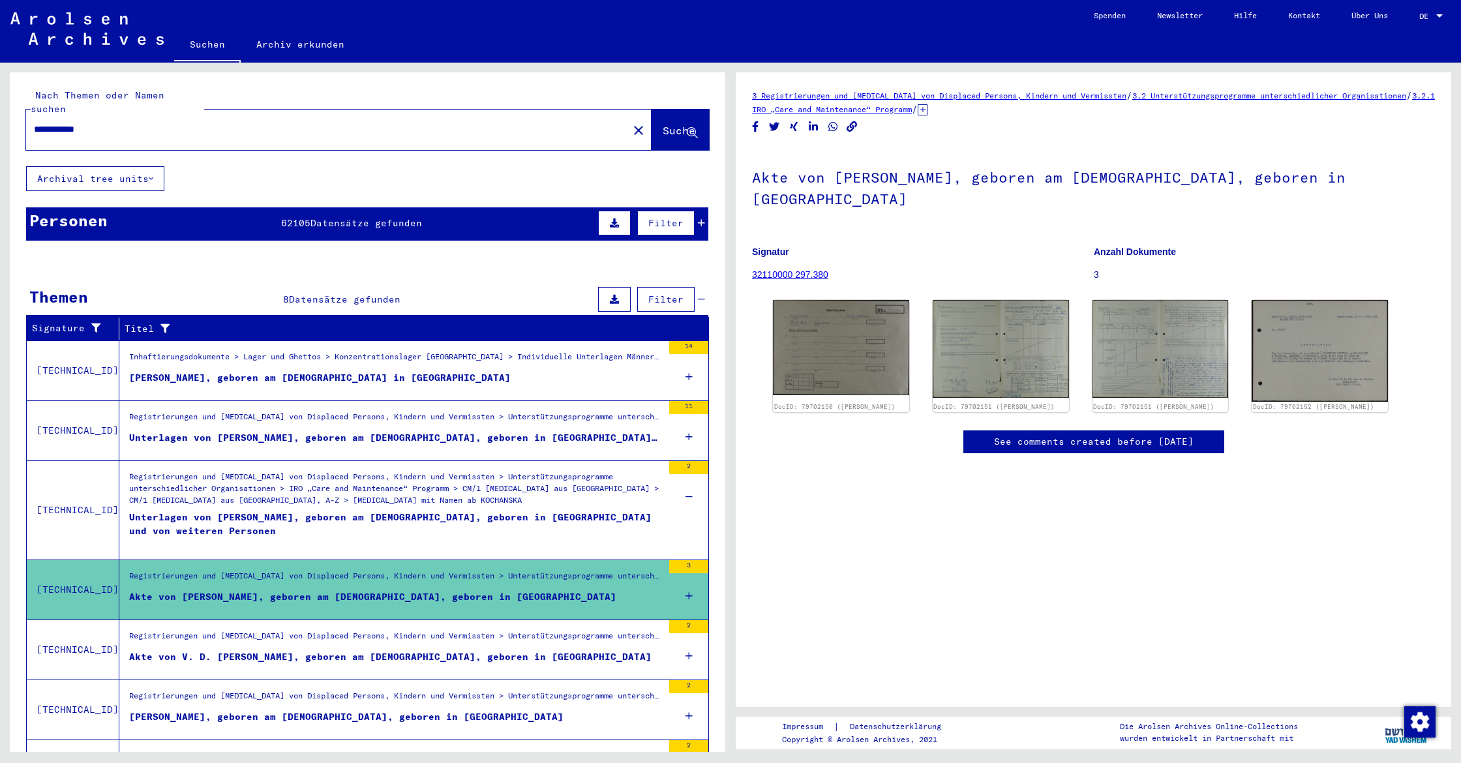
click at [56, 123] on input "**********" at bounding box center [327, 130] width 586 height 14
type input "**********"
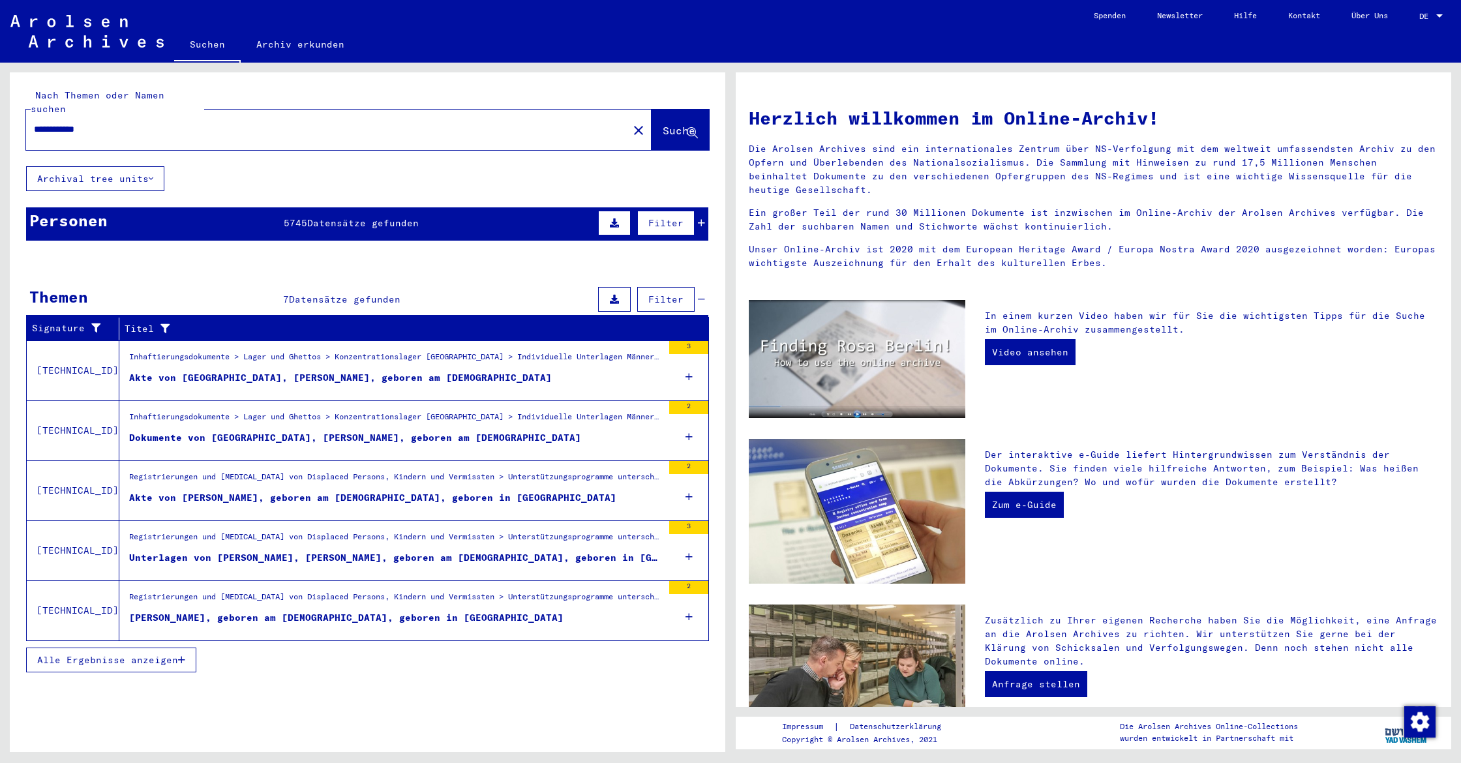
click at [237, 354] on div "Inhaftierungsdokumente > Lager und Ghettos > Konzentrationslager [GEOGRAPHIC_DA…" at bounding box center [395, 360] width 533 height 18
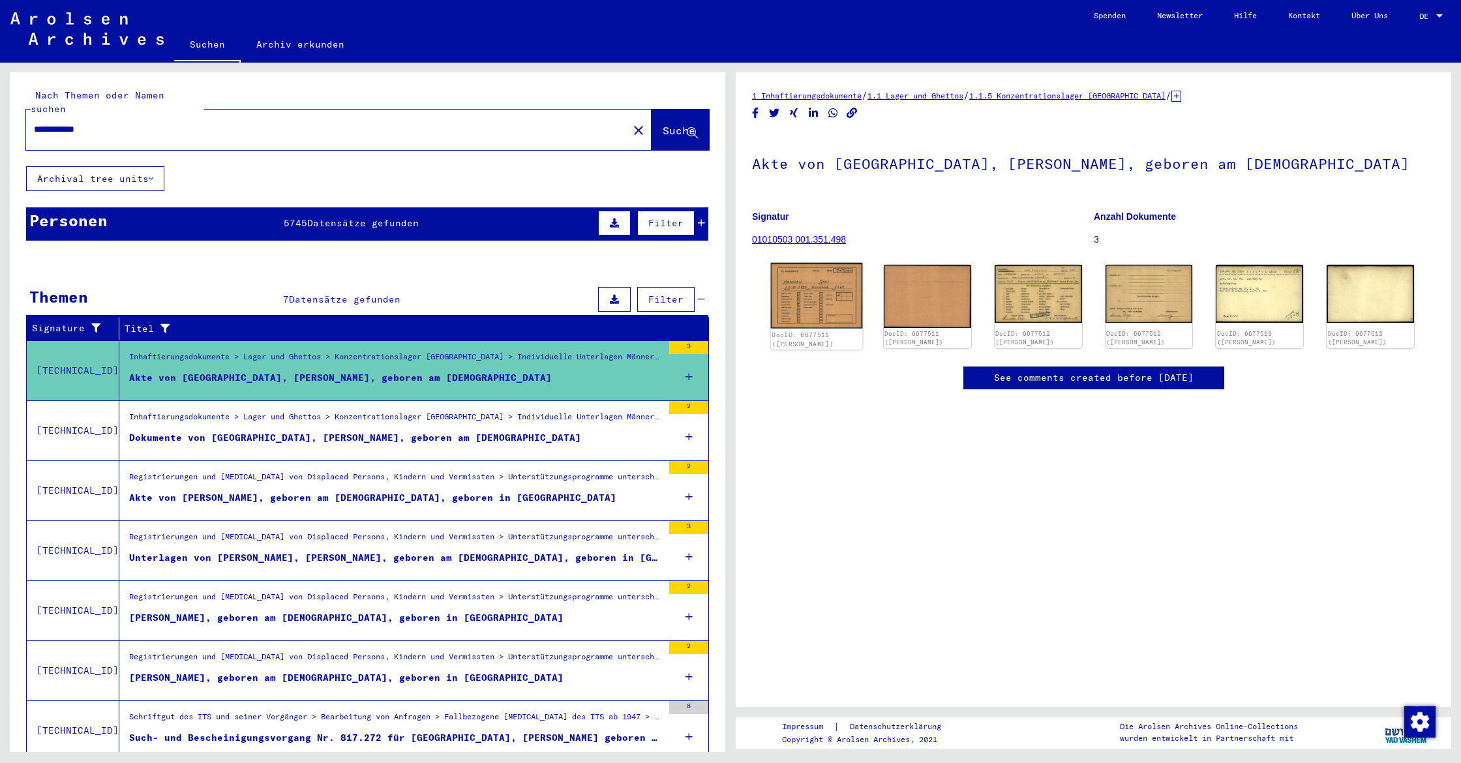
click at [819, 312] on img at bounding box center [817, 296] width 92 height 66
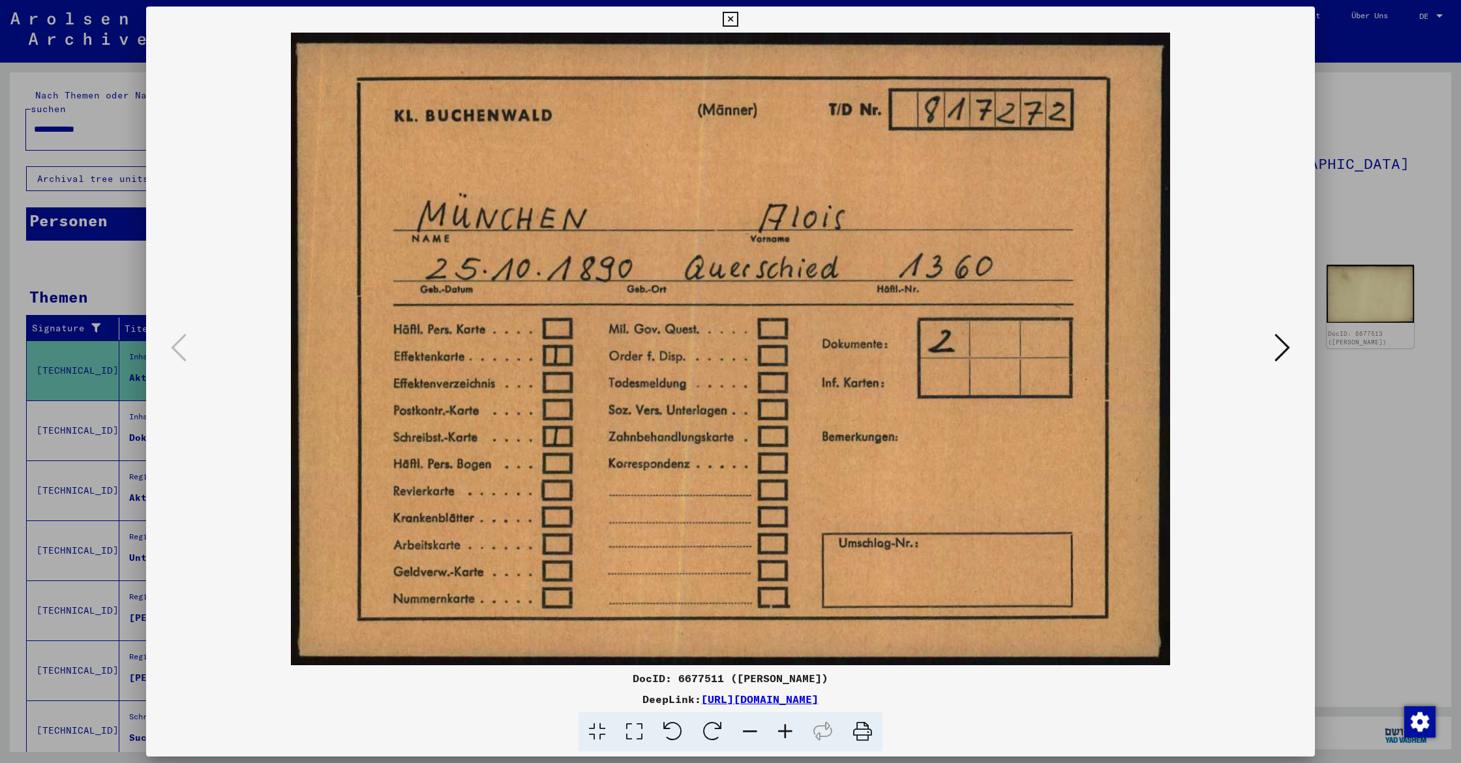
click at [1283, 346] on icon at bounding box center [1282, 347] width 16 height 31
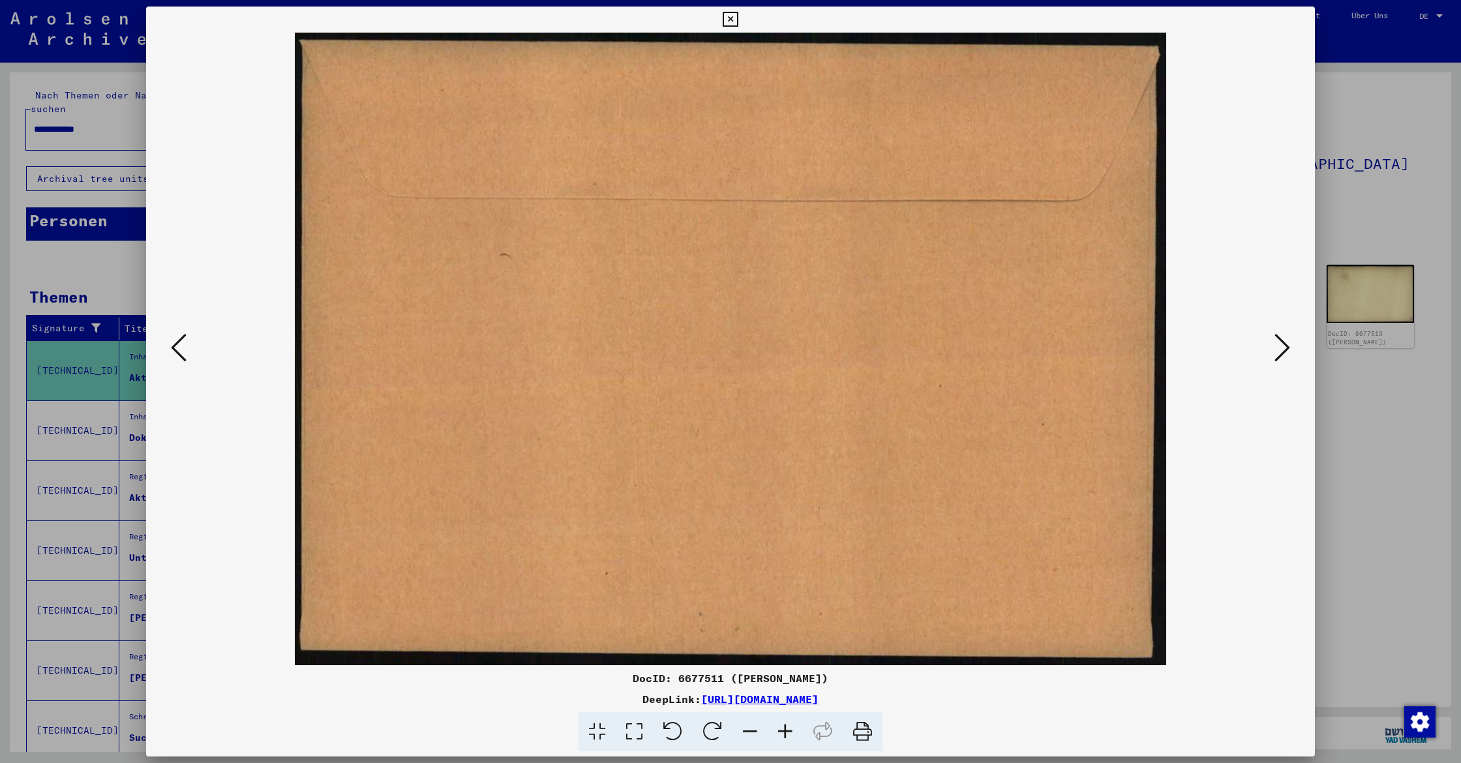
click at [1283, 345] on icon at bounding box center [1282, 347] width 16 height 31
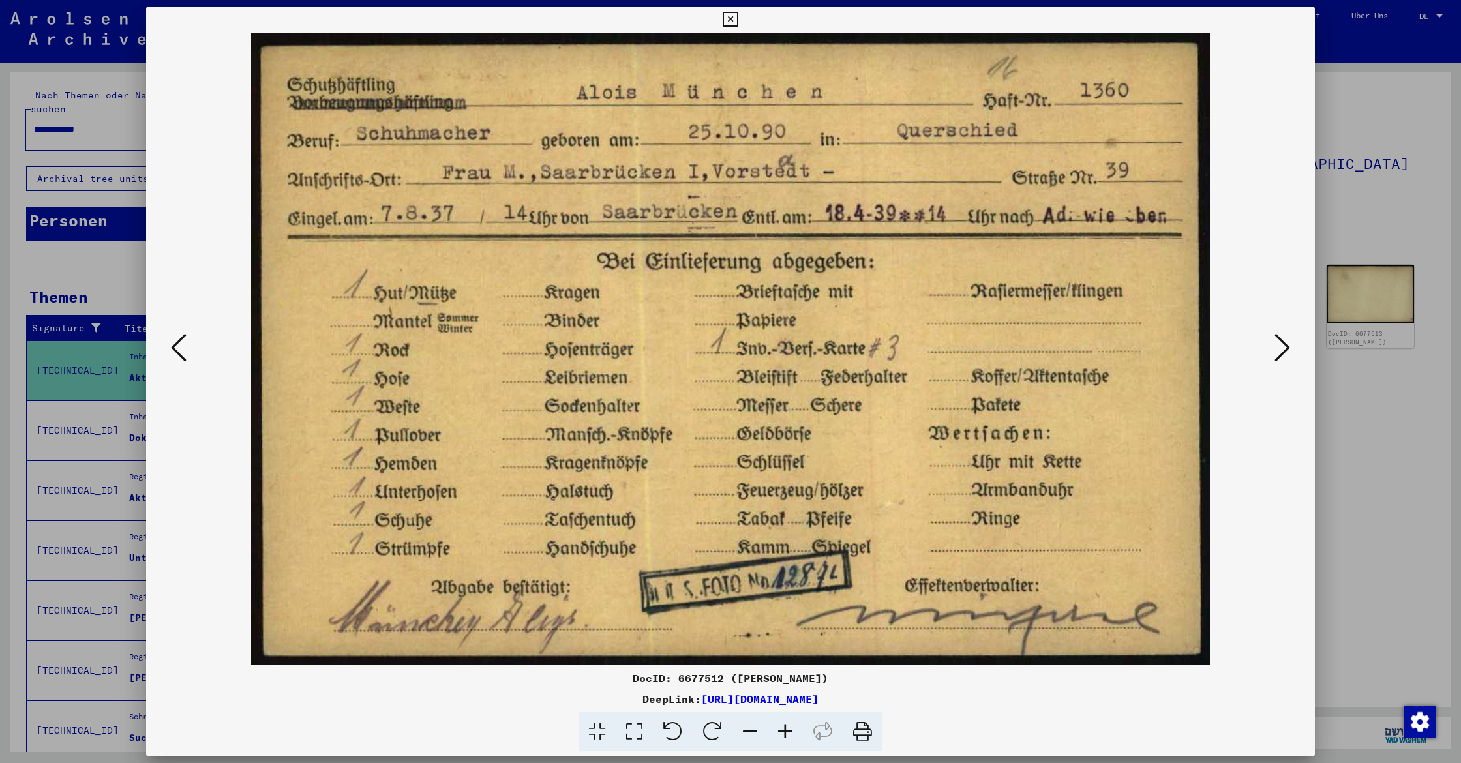
click at [1283, 344] on icon at bounding box center [1282, 347] width 16 height 31
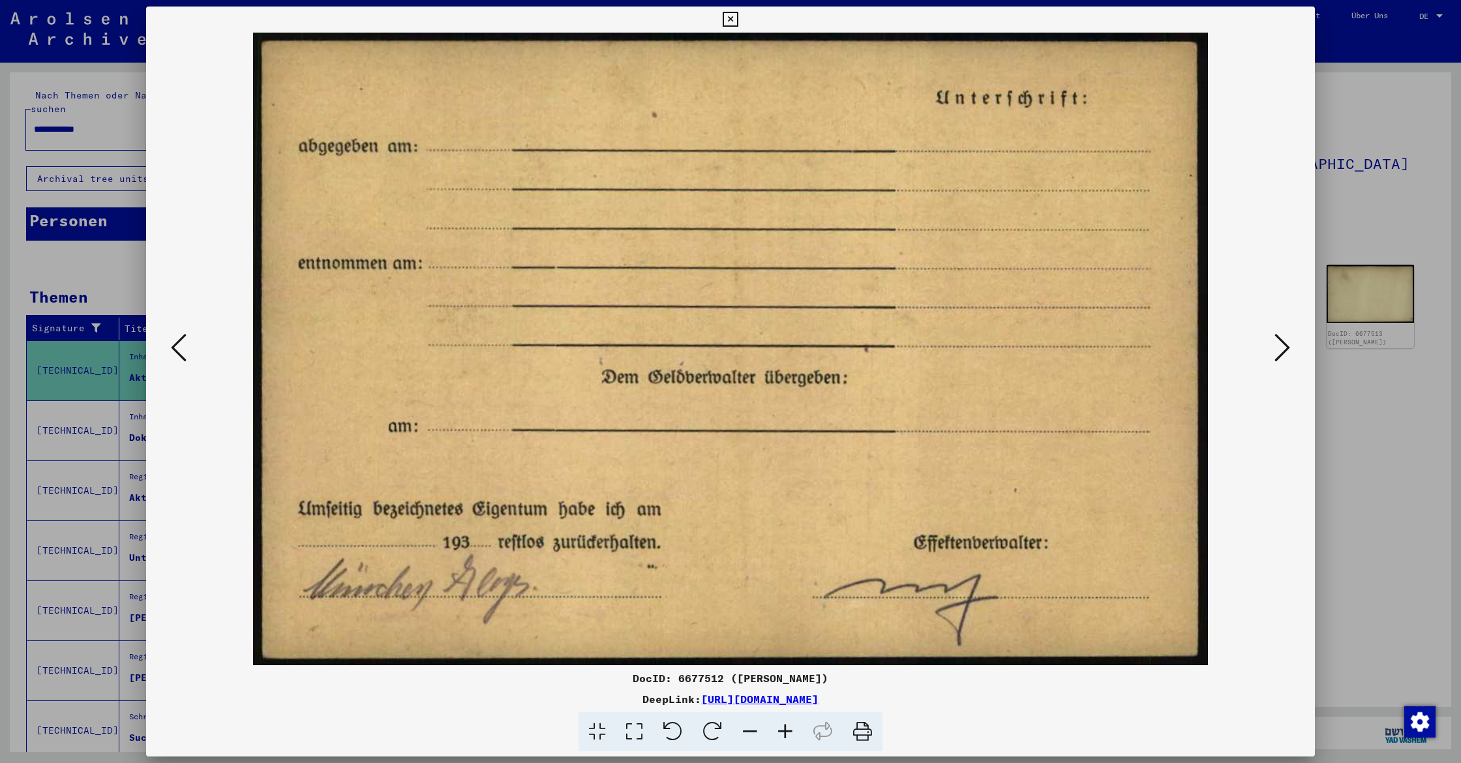
click at [1283, 345] on icon at bounding box center [1282, 347] width 16 height 31
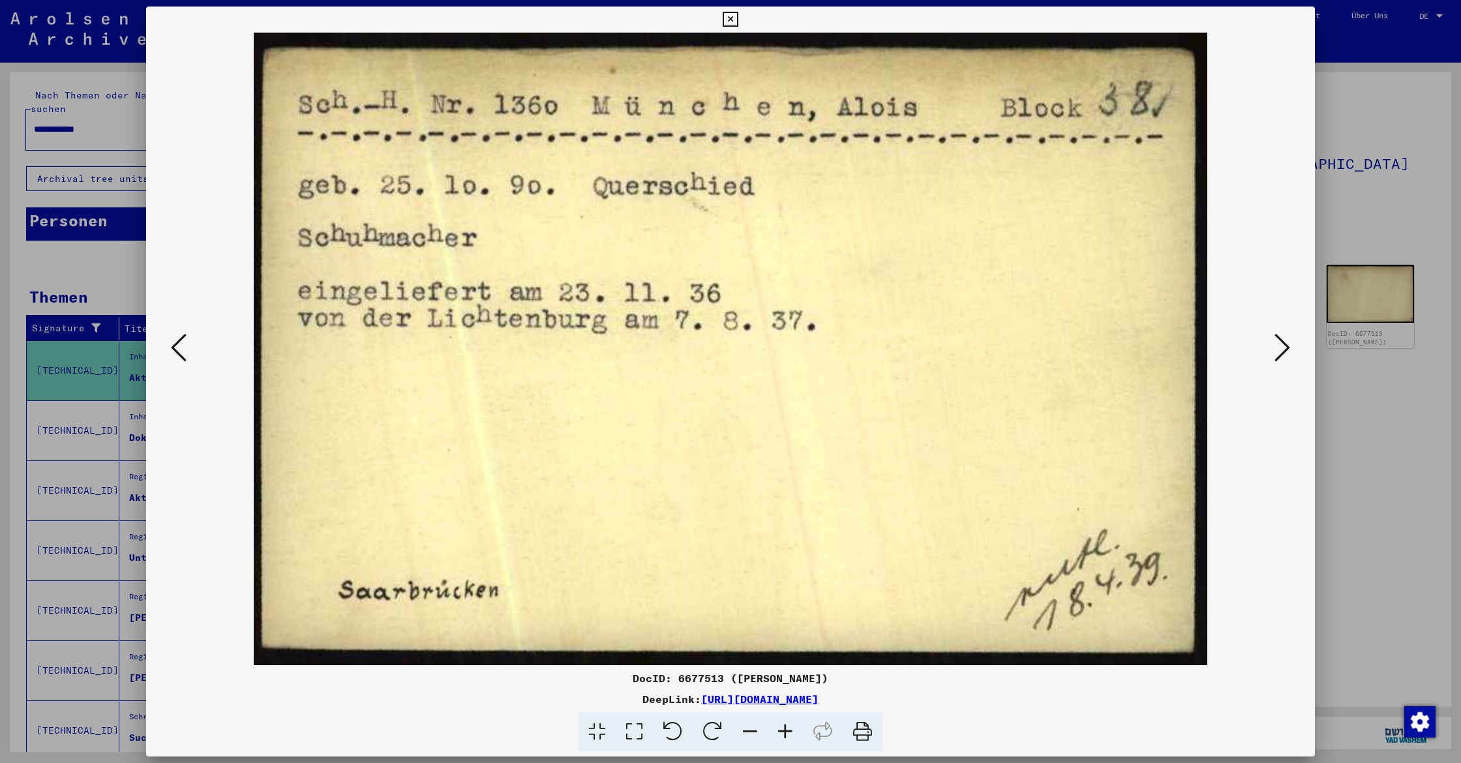
click at [738, 16] on icon at bounding box center [730, 20] width 15 height 16
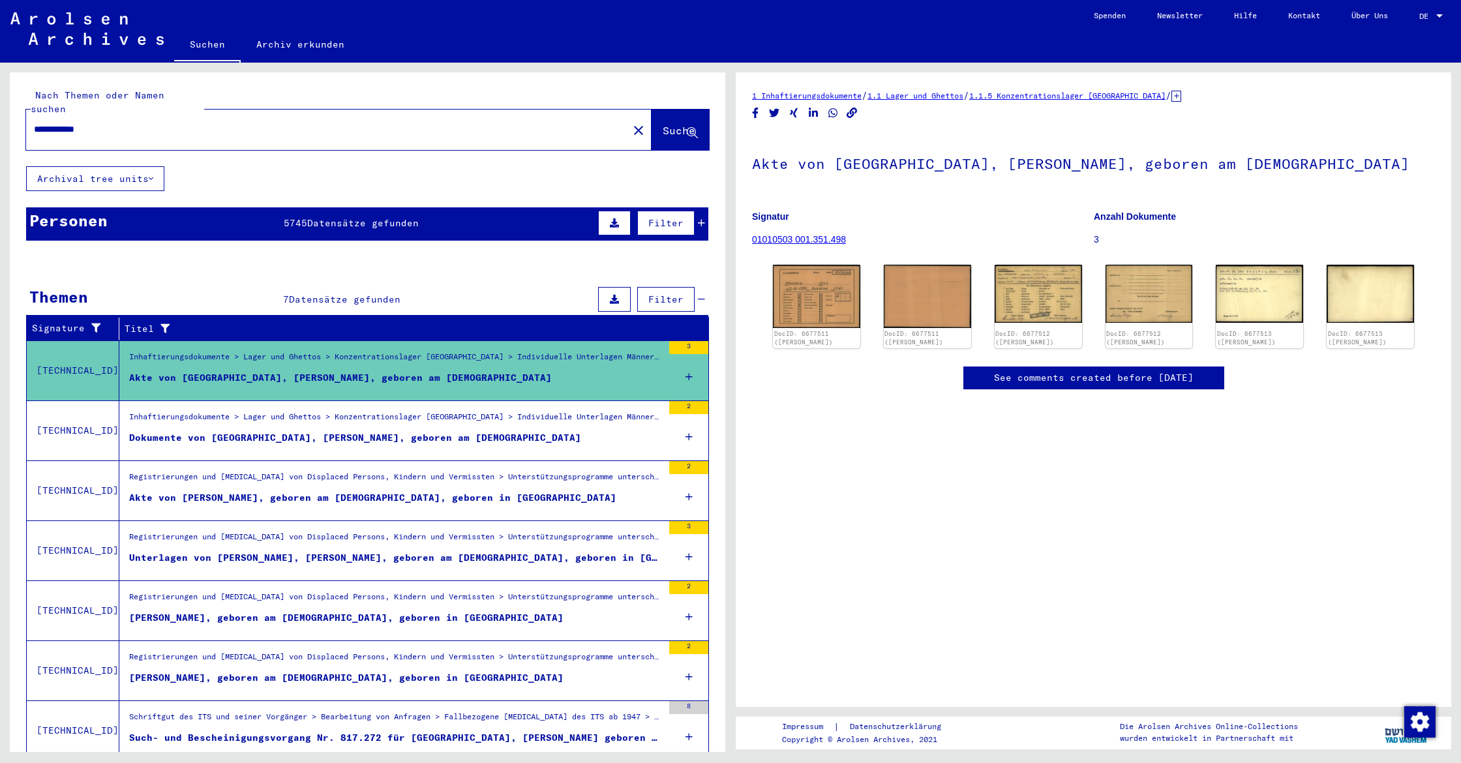
click at [432, 431] on figure "Dokumente von [GEOGRAPHIC_DATA], [PERSON_NAME], geboren am [DEMOGRAPHIC_DATA]" at bounding box center [395, 441] width 533 height 20
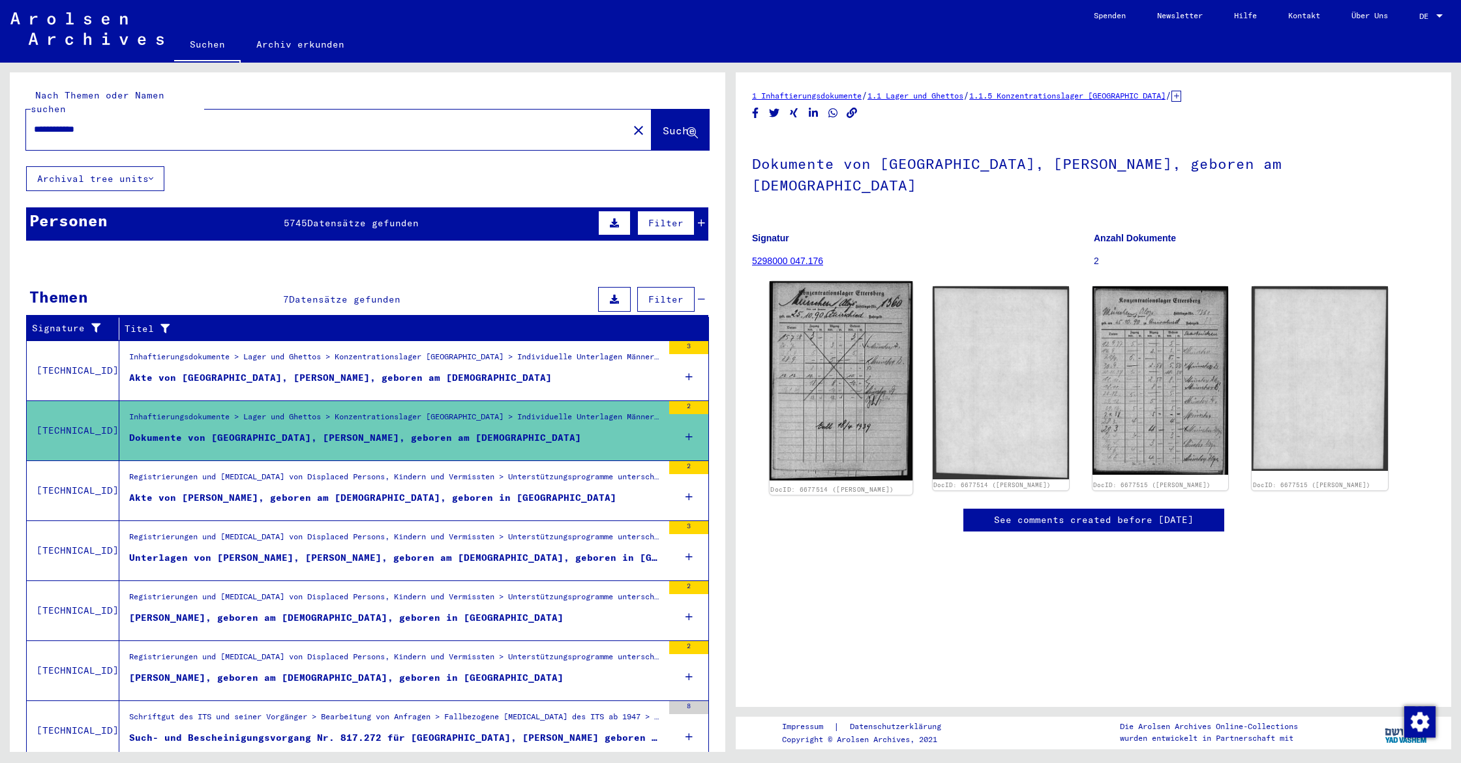
click at [821, 340] on img at bounding box center [840, 381] width 143 height 200
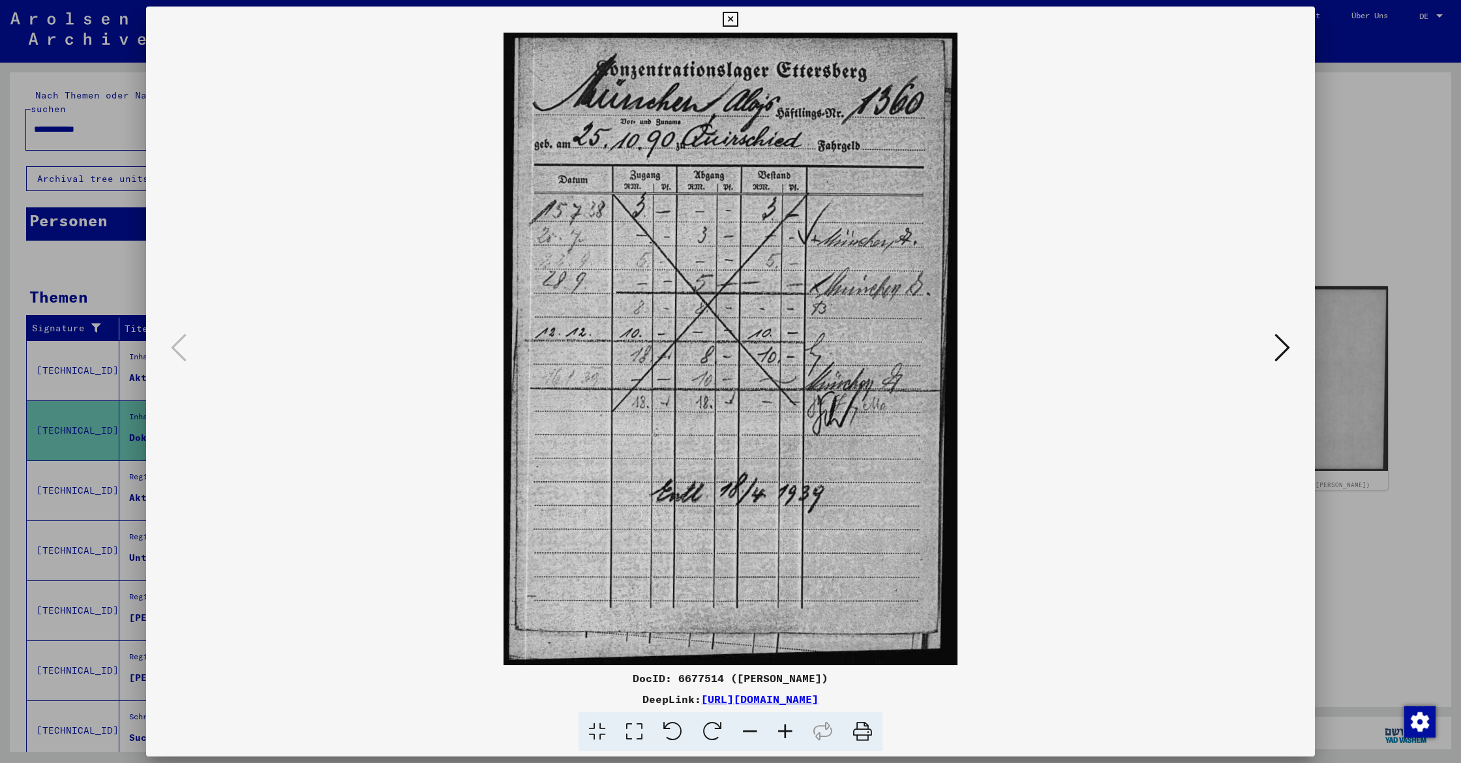
click at [1281, 354] on icon at bounding box center [1282, 347] width 16 height 31
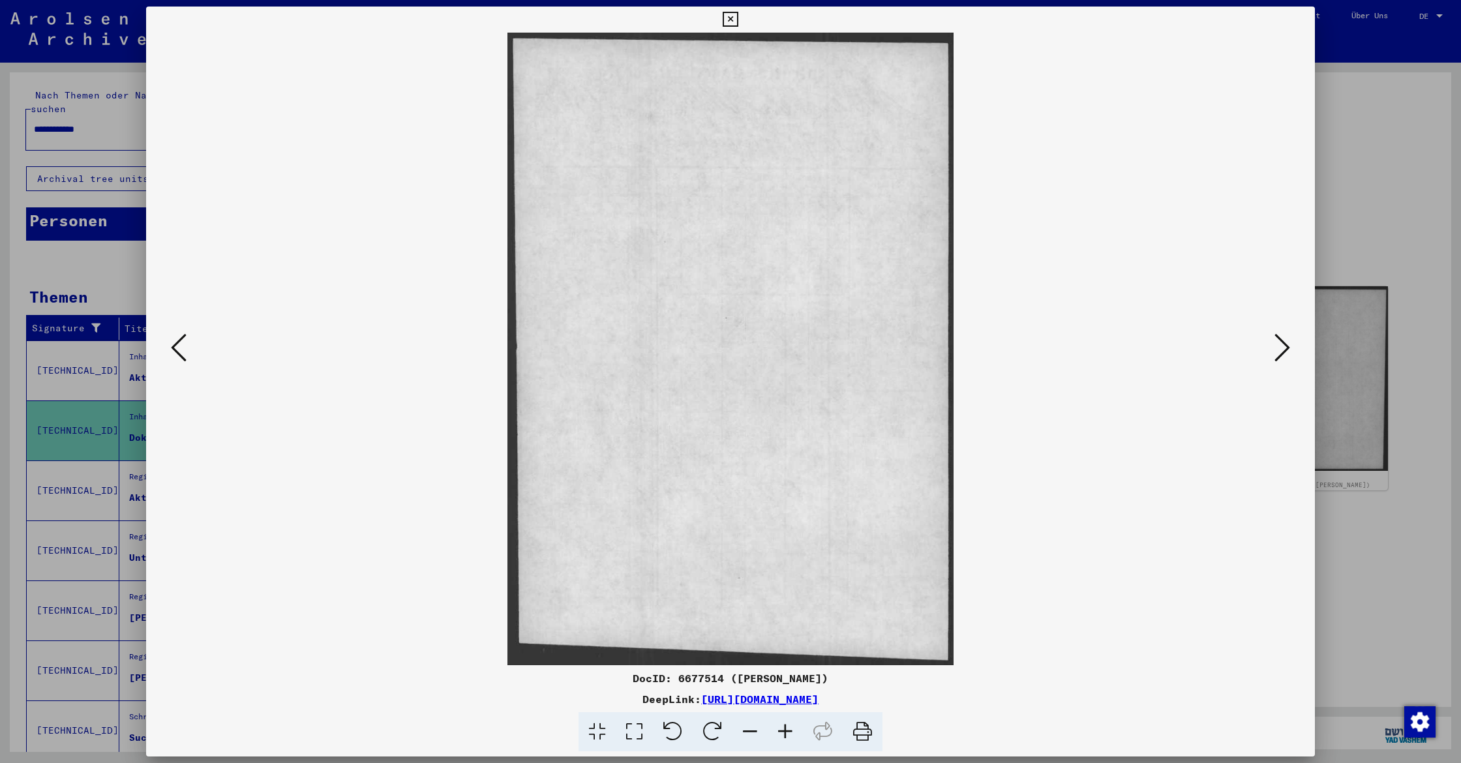
click at [1281, 354] on icon at bounding box center [1282, 347] width 16 height 31
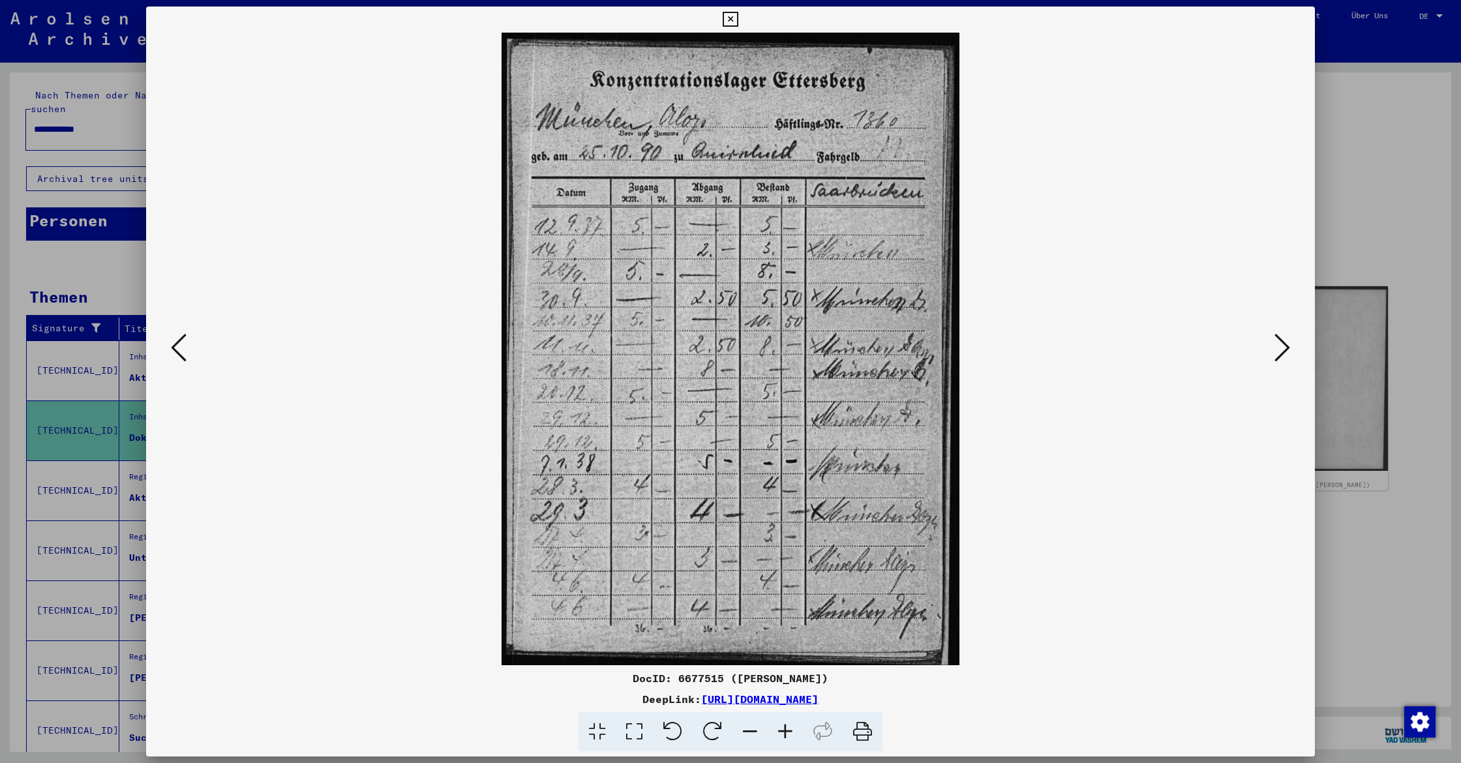
click at [1281, 354] on icon at bounding box center [1282, 347] width 16 height 31
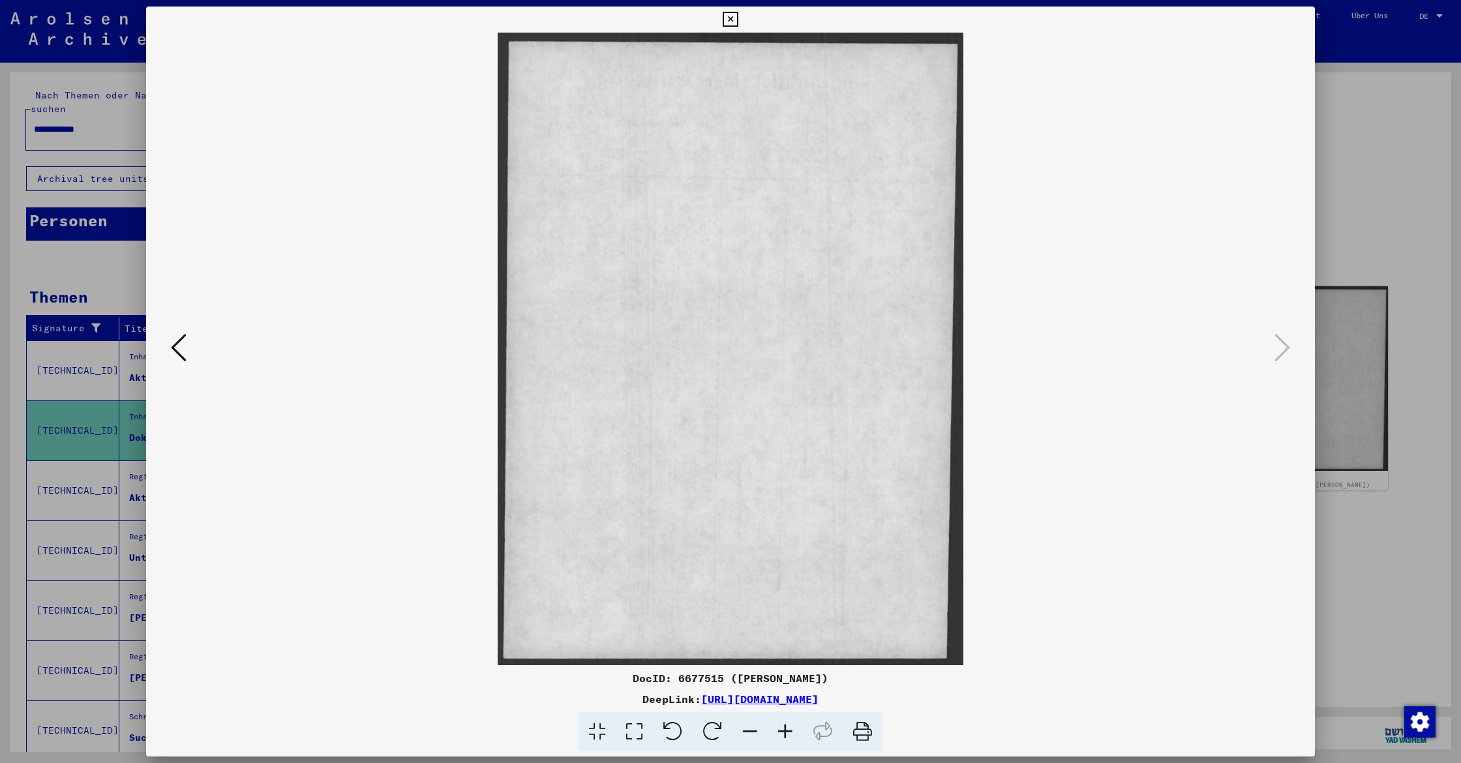
click at [738, 19] on icon at bounding box center [730, 20] width 15 height 16
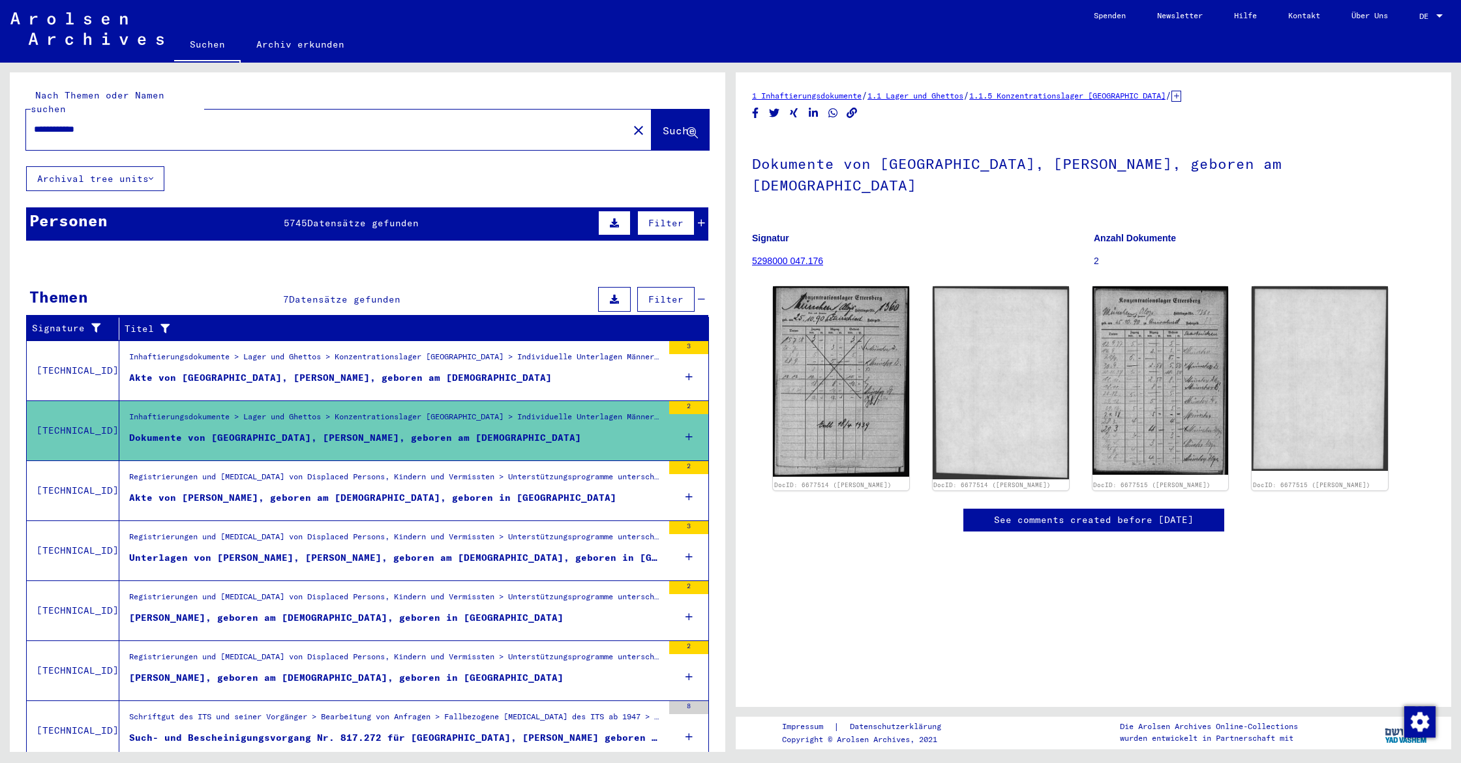
click at [515, 471] on div "Registrierungen und [MEDICAL_DATA] von Displaced Persons, Kindern und Vermisste…" at bounding box center [395, 480] width 533 height 18
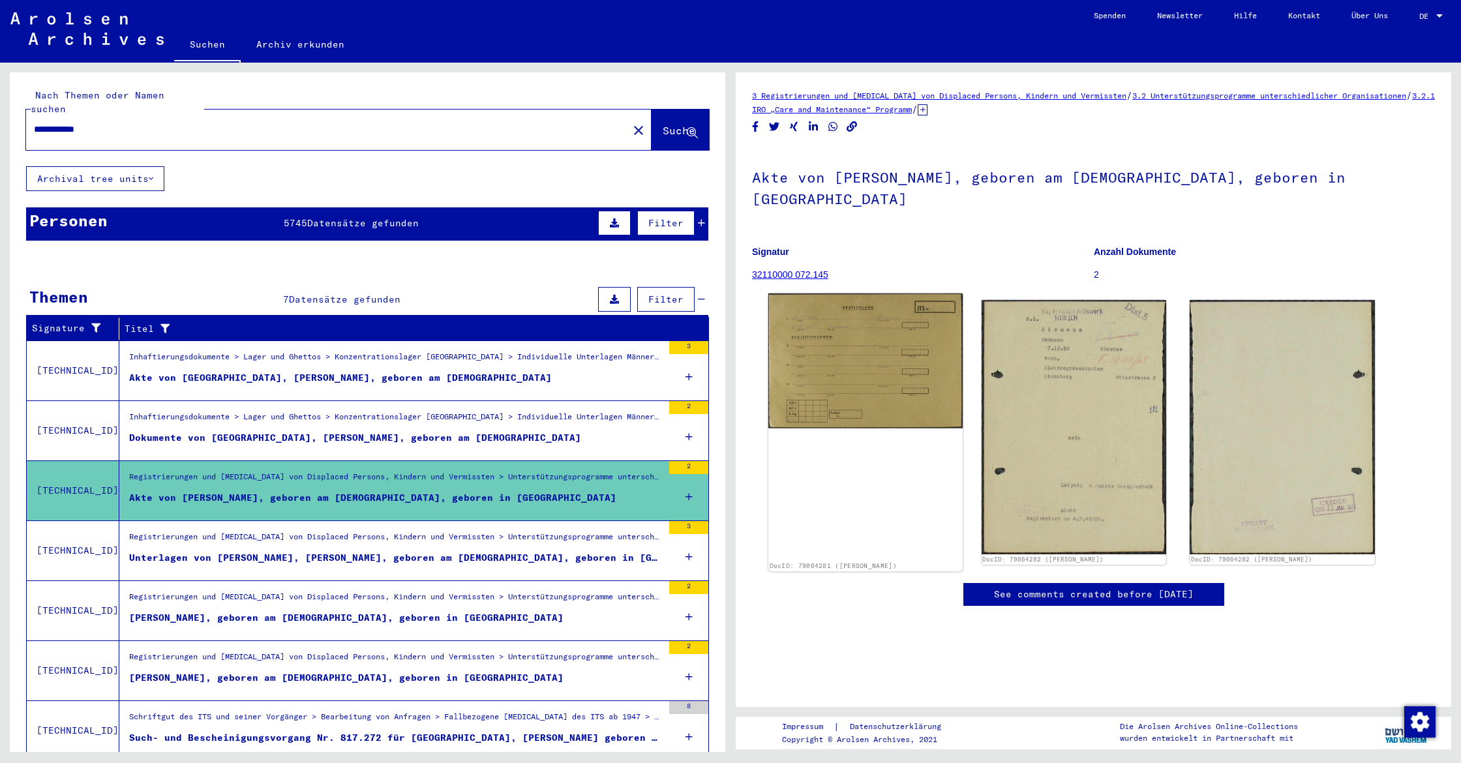
click at [907, 321] on img at bounding box center [865, 360] width 194 height 135
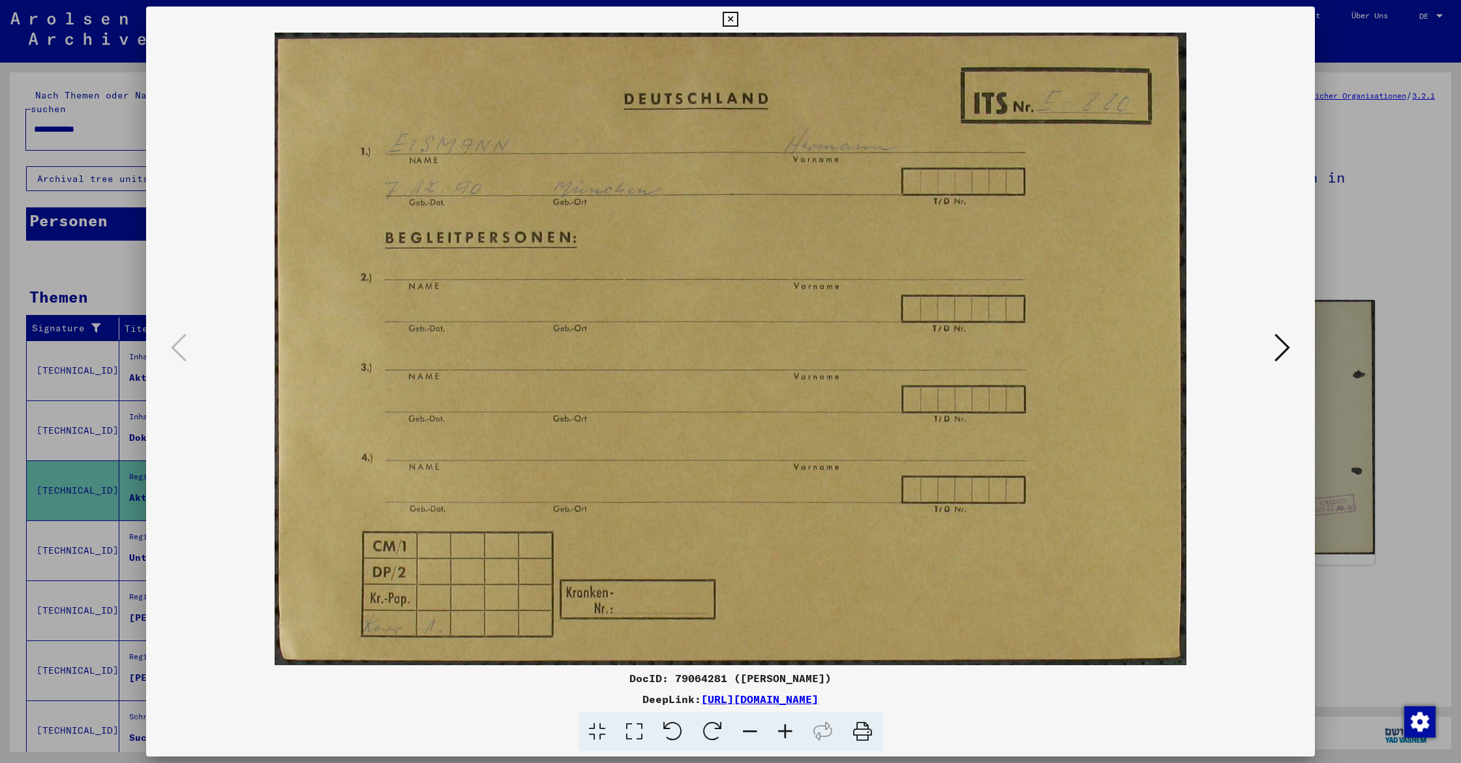
click at [1285, 348] on icon at bounding box center [1282, 347] width 16 height 31
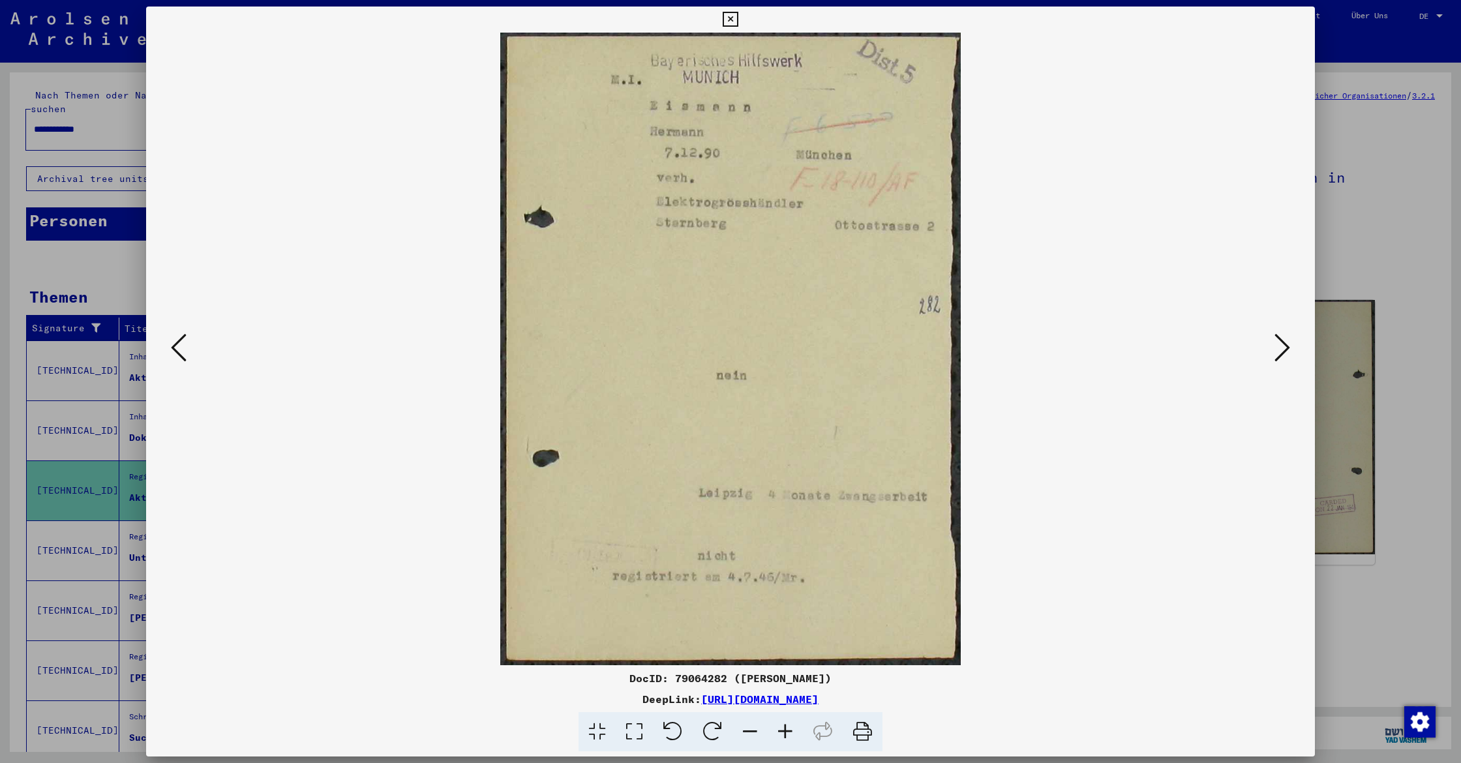
click at [1285, 347] on icon at bounding box center [1282, 347] width 16 height 31
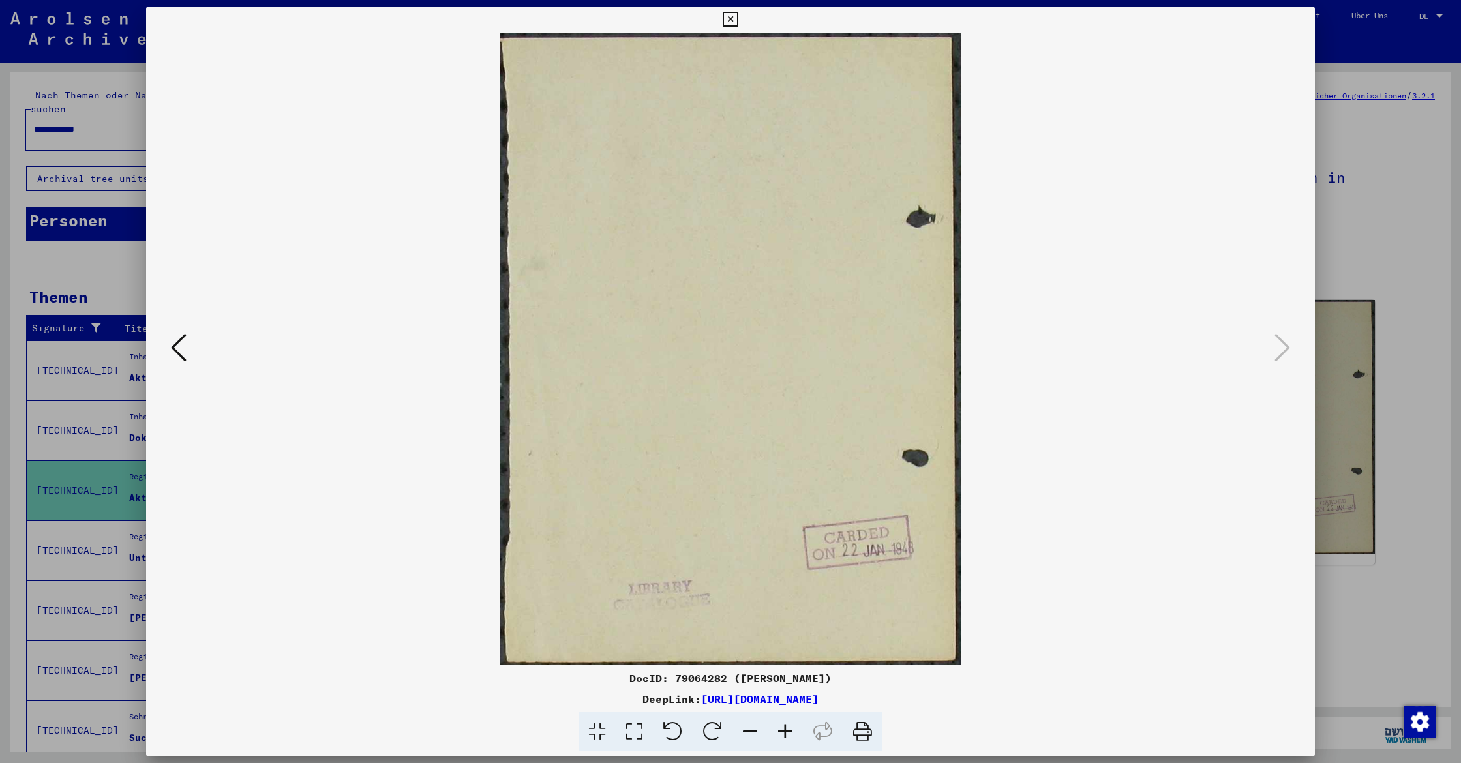
click at [738, 23] on icon at bounding box center [730, 20] width 15 height 16
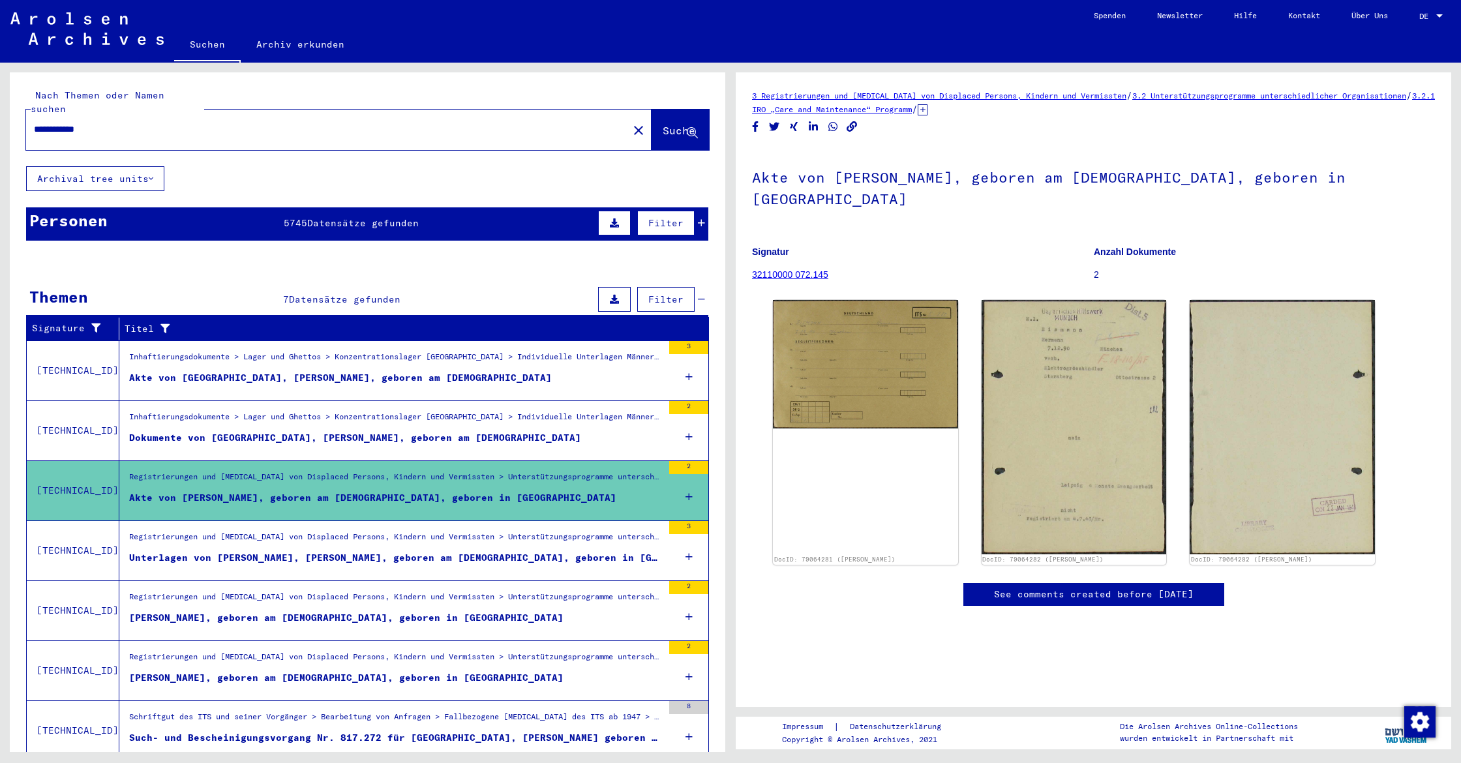
click at [341, 533] on div "Registrierungen und [MEDICAL_DATA] von Displaced Persons, Kindern und Vermisste…" at bounding box center [395, 540] width 533 height 18
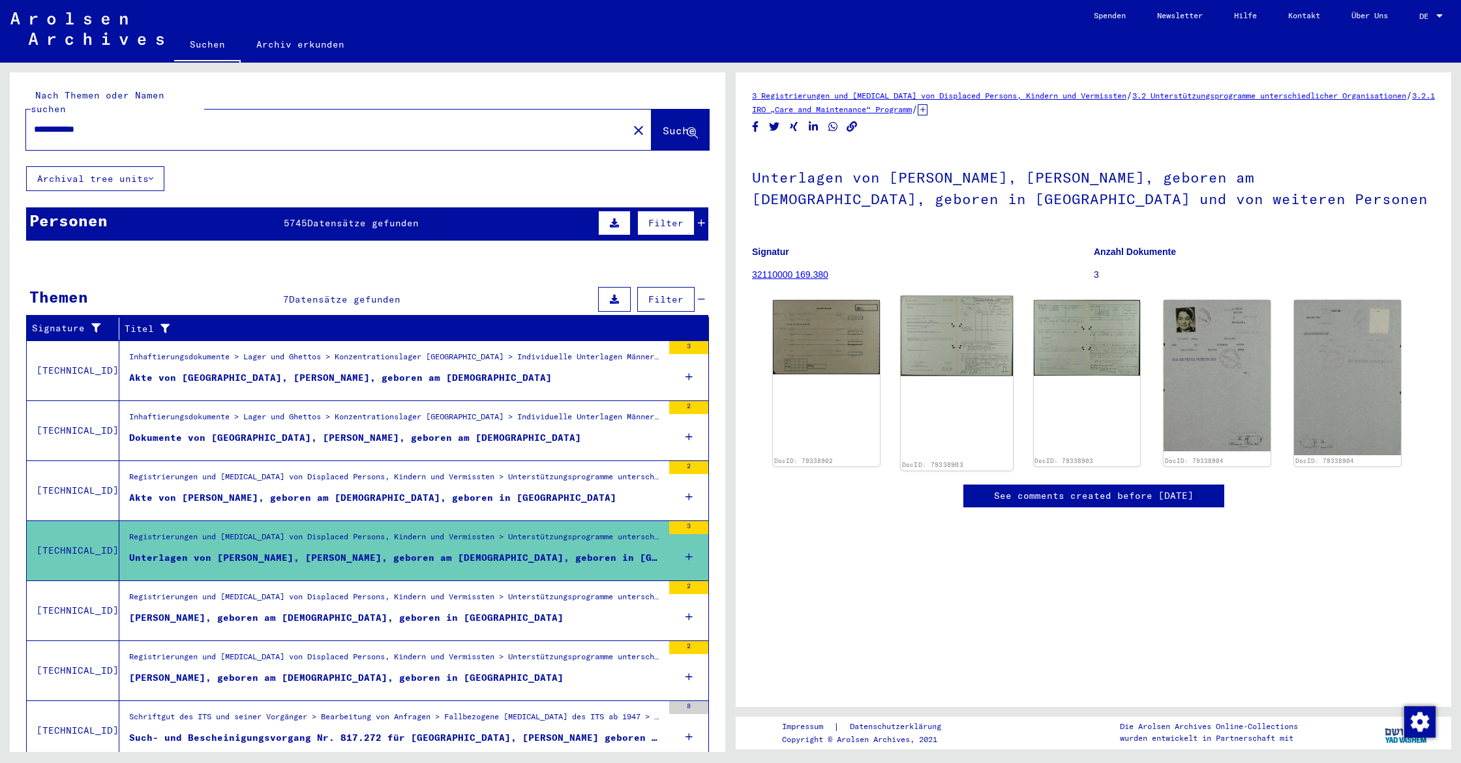
click at [944, 327] on img at bounding box center [957, 336] width 112 height 80
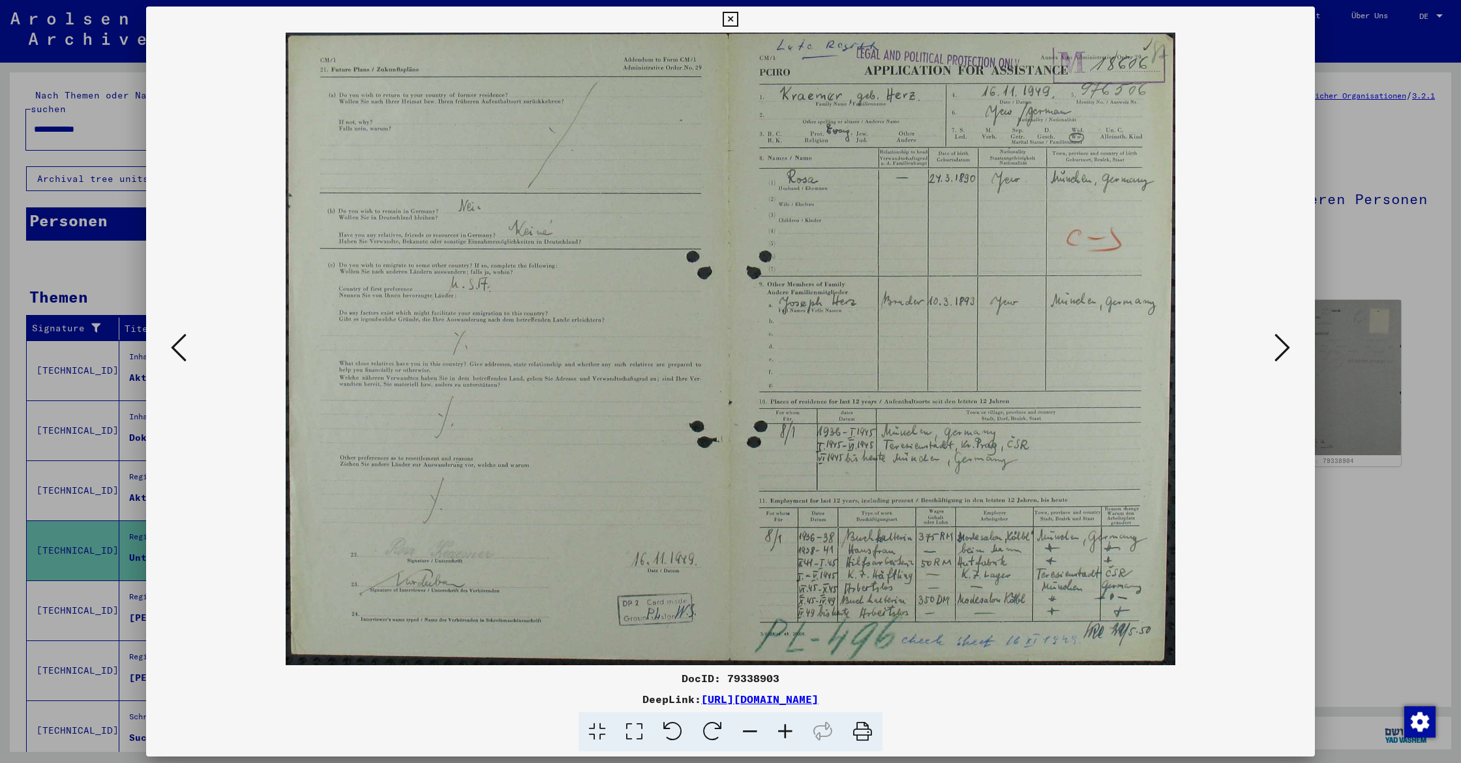
click at [1283, 354] on icon at bounding box center [1282, 347] width 16 height 31
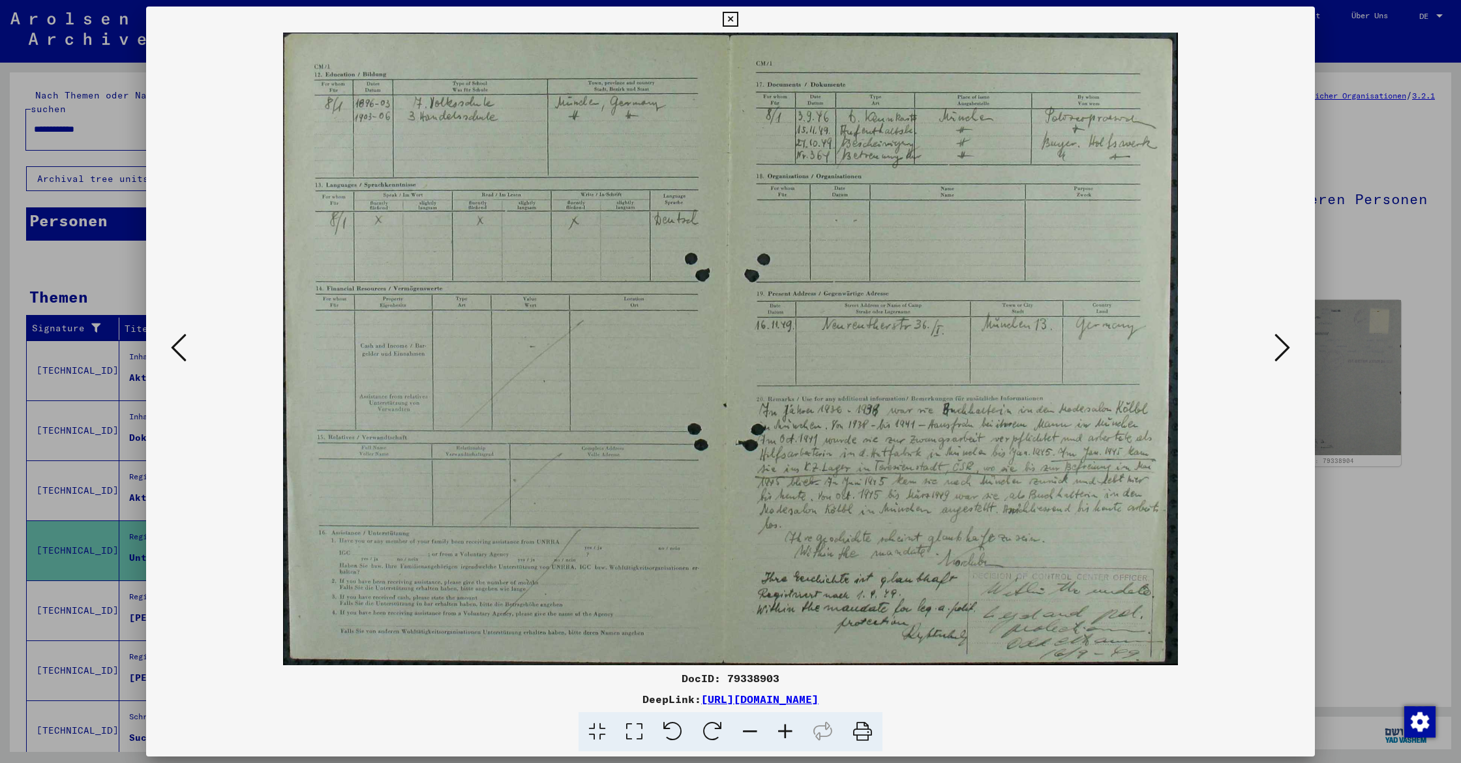
click at [1283, 354] on icon at bounding box center [1282, 347] width 16 height 31
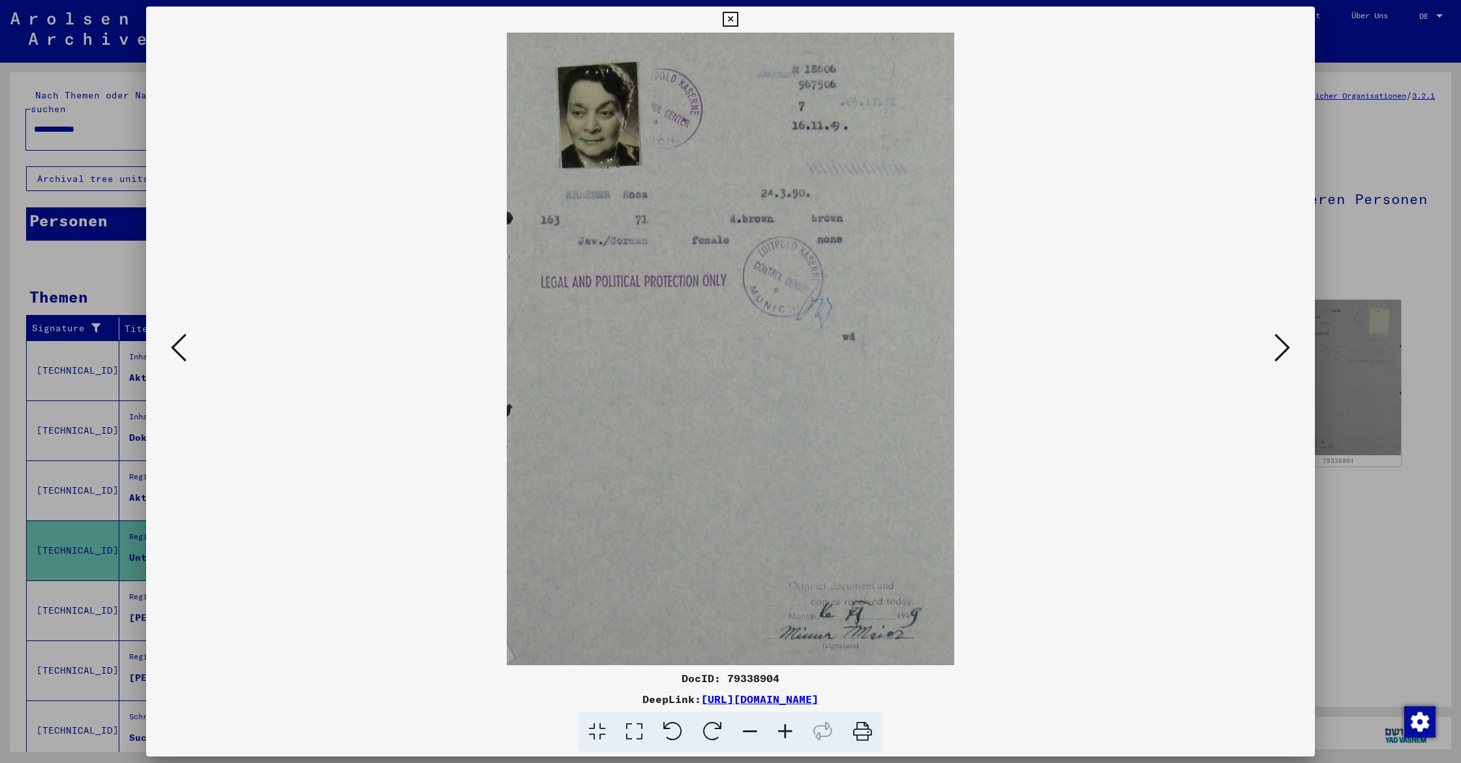
click at [738, 17] on icon at bounding box center [730, 20] width 15 height 16
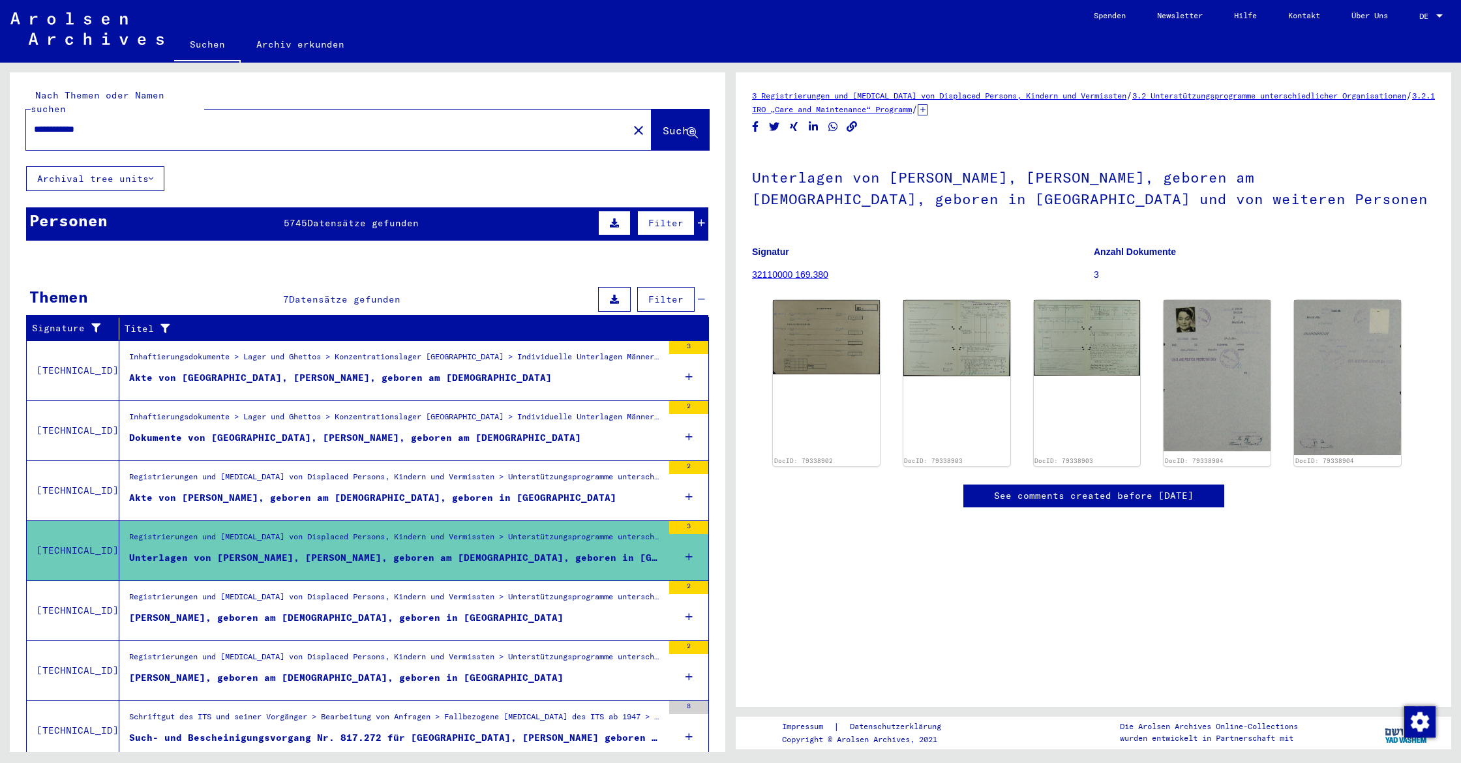
click at [372, 611] on div "[PERSON_NAME], geboren am [DEMOGRAPHIC_DATA], geboren in [GEOGRAPHIC_DATA]" at bounding box center [346, 618] width 434 height 14
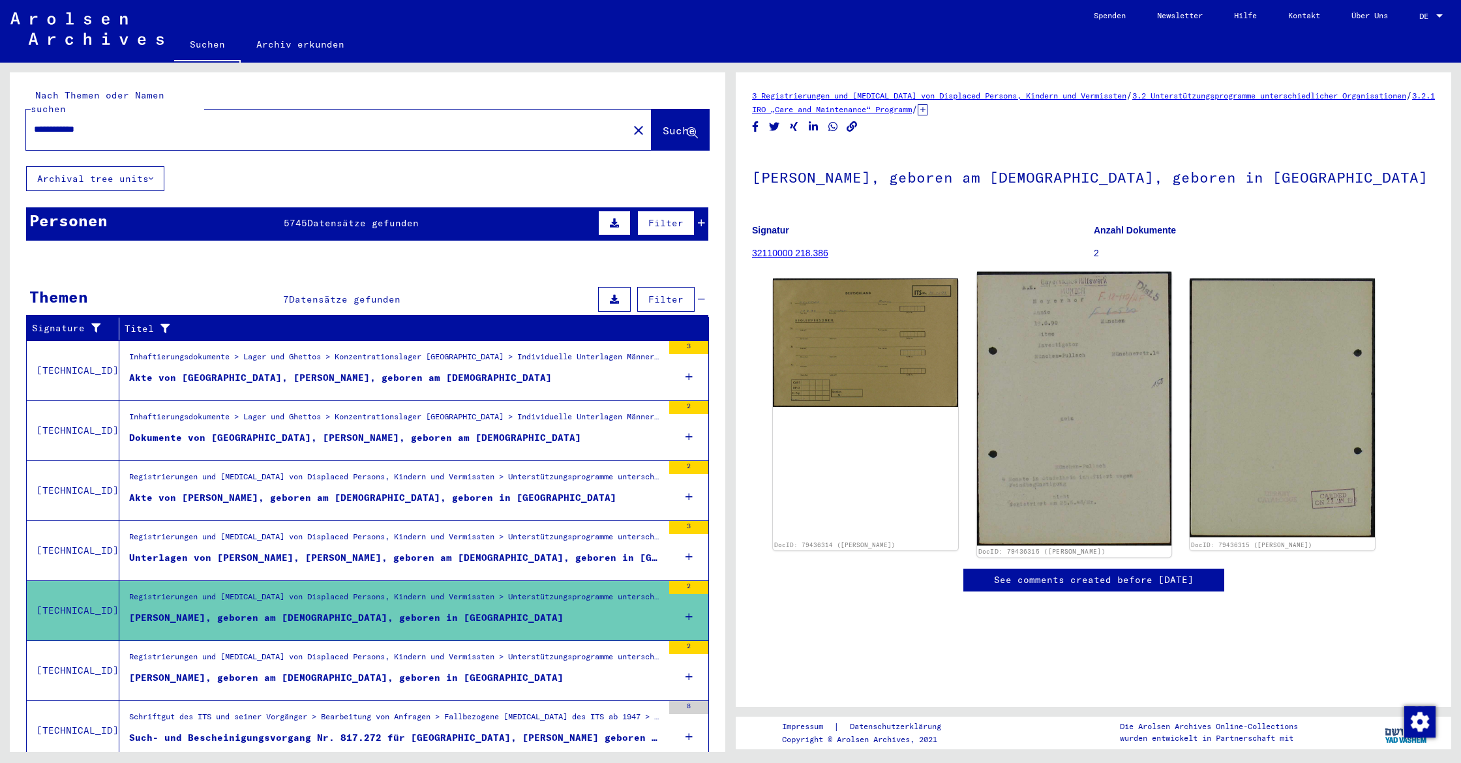
scroll to position [5, 0]
click at [1061, 376] on img at bounding box center [1074, 409] width 194 height 274
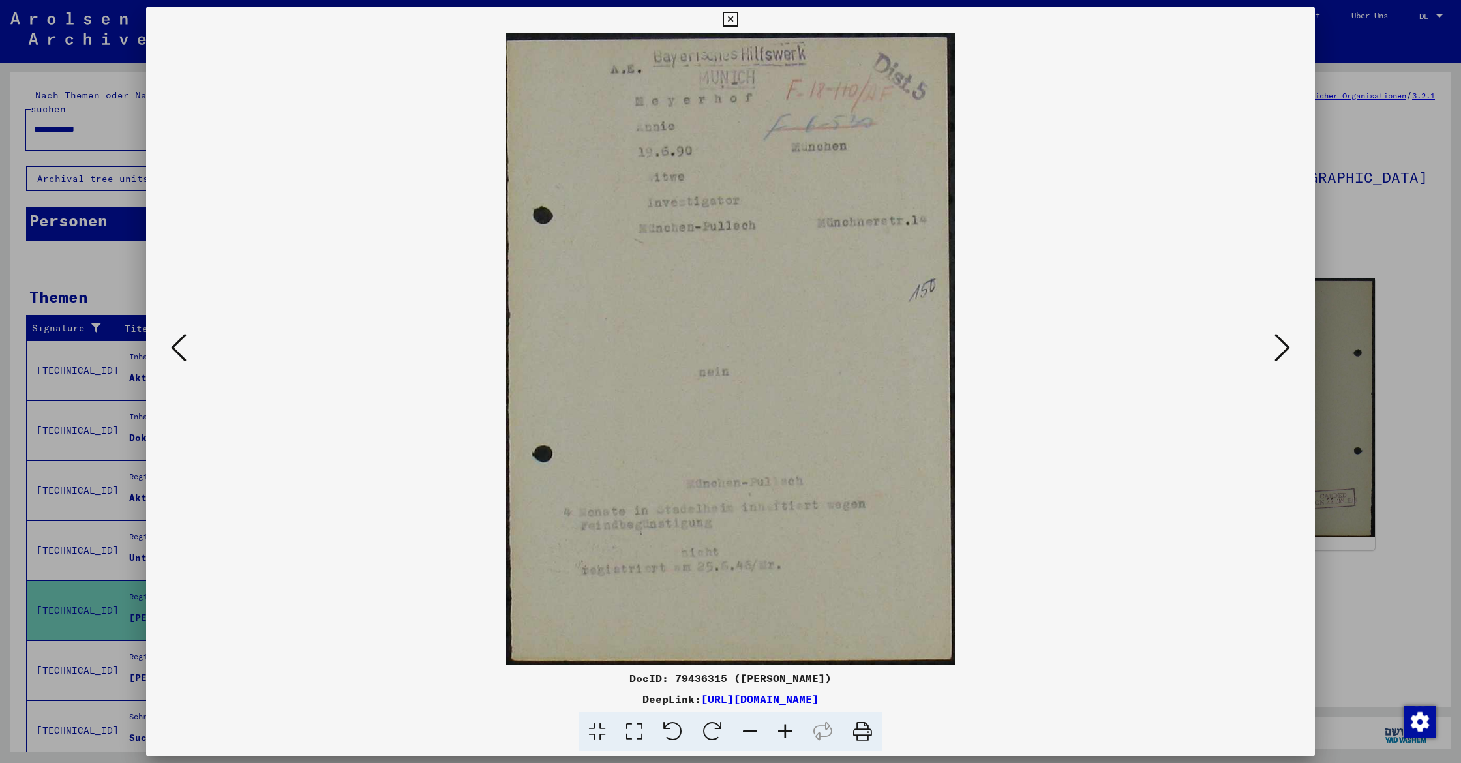
click at [741, 9] on button at bounding box center [730, 20] width 23 height 26
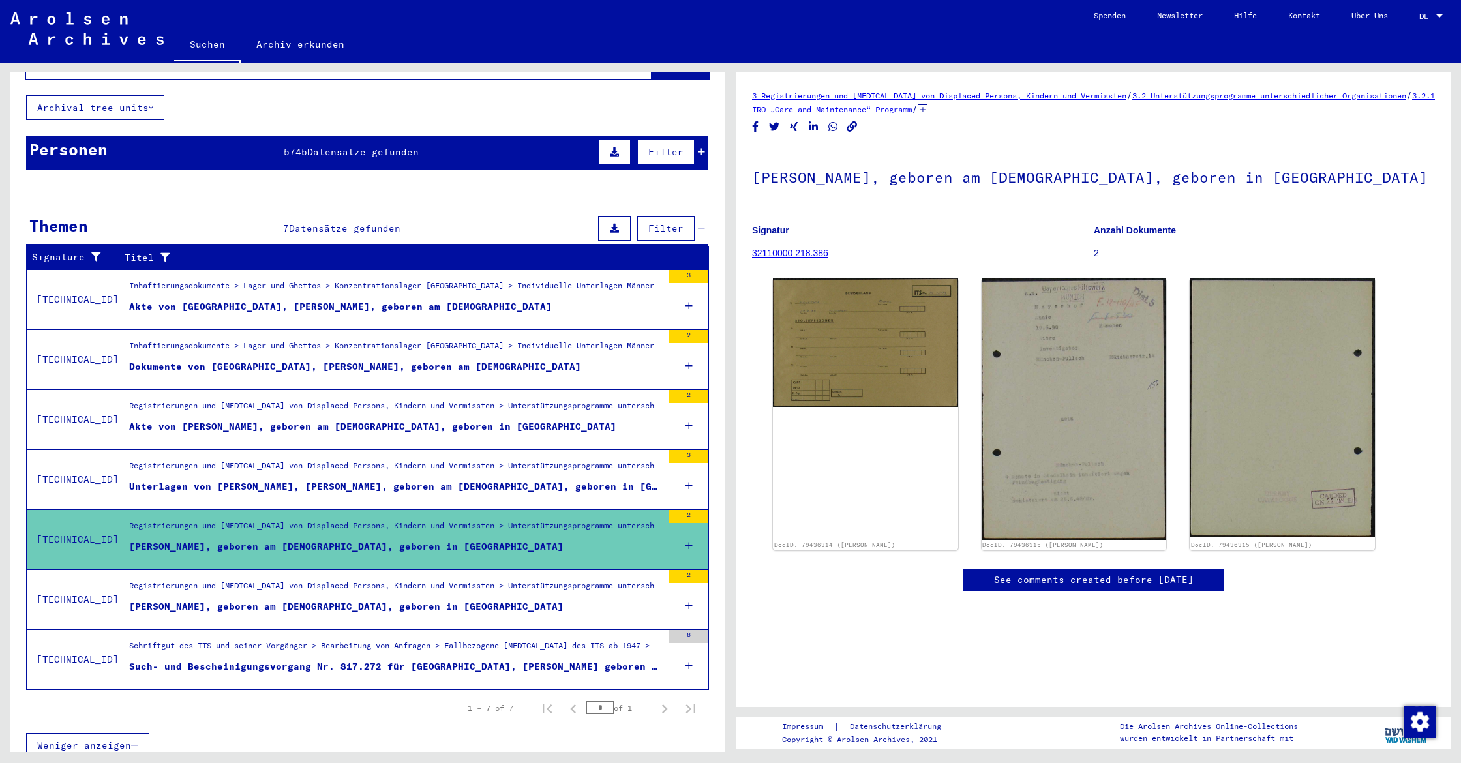
scroll to position [70, 0]
click at [375, 601] on div "[PERSON_NAME], geboren am [DEMOGRAPHIC_DATA], geboren in [GEOGRAPHIC_DATA]" at bounding box center [346, 608] width 434 height 14
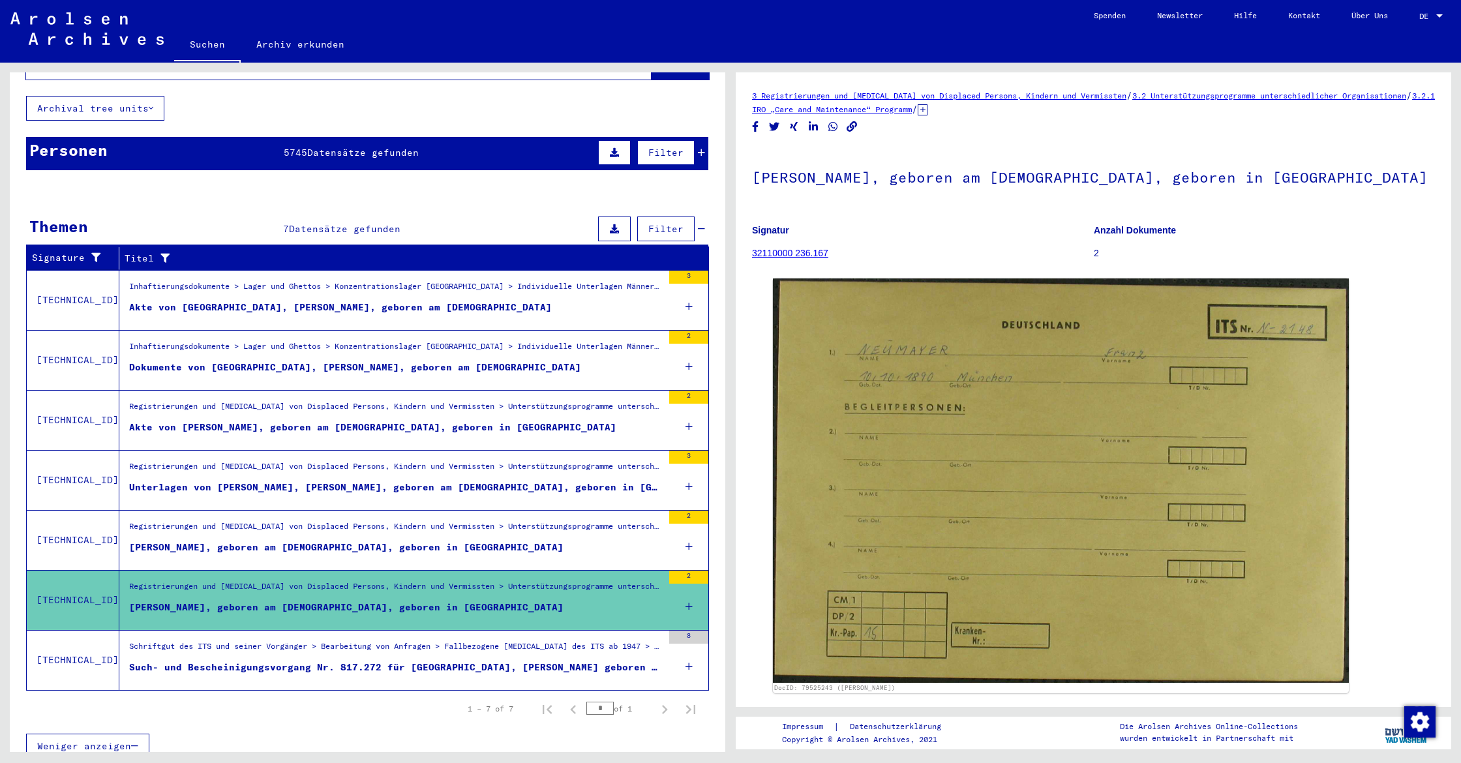
click at [398, 640] on div "Schriftgut des ITS und seiner Vorgänger > Bearbeitung von Anfragen > Fallbezoge…" at bounding box center [395, 649] width 533 height 18
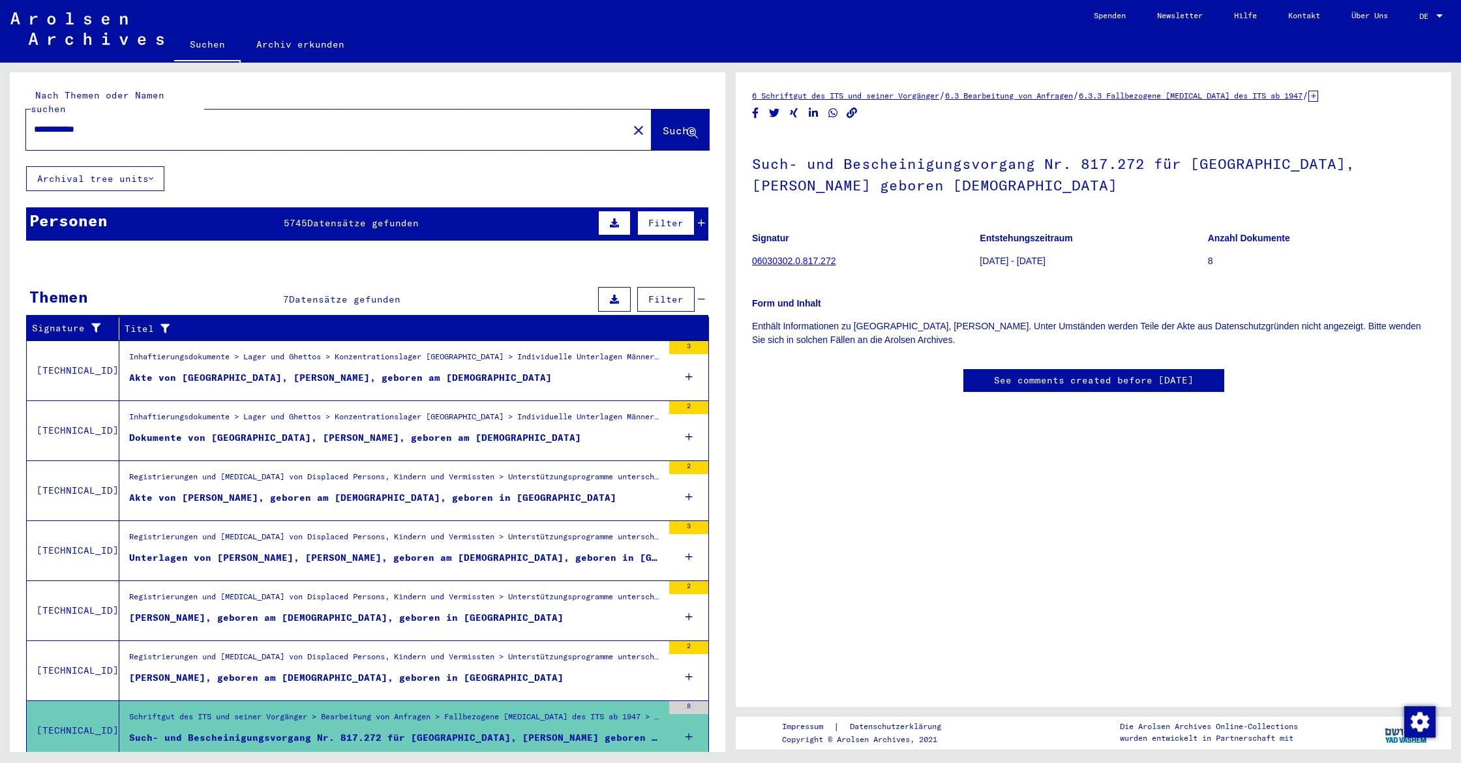
click at [57, 123] on input "**********" at bounding box center [327, 130] width 586 height 14
click at [299, 217] on span "5745" at bounding box center [295, 223] width 23 height 12
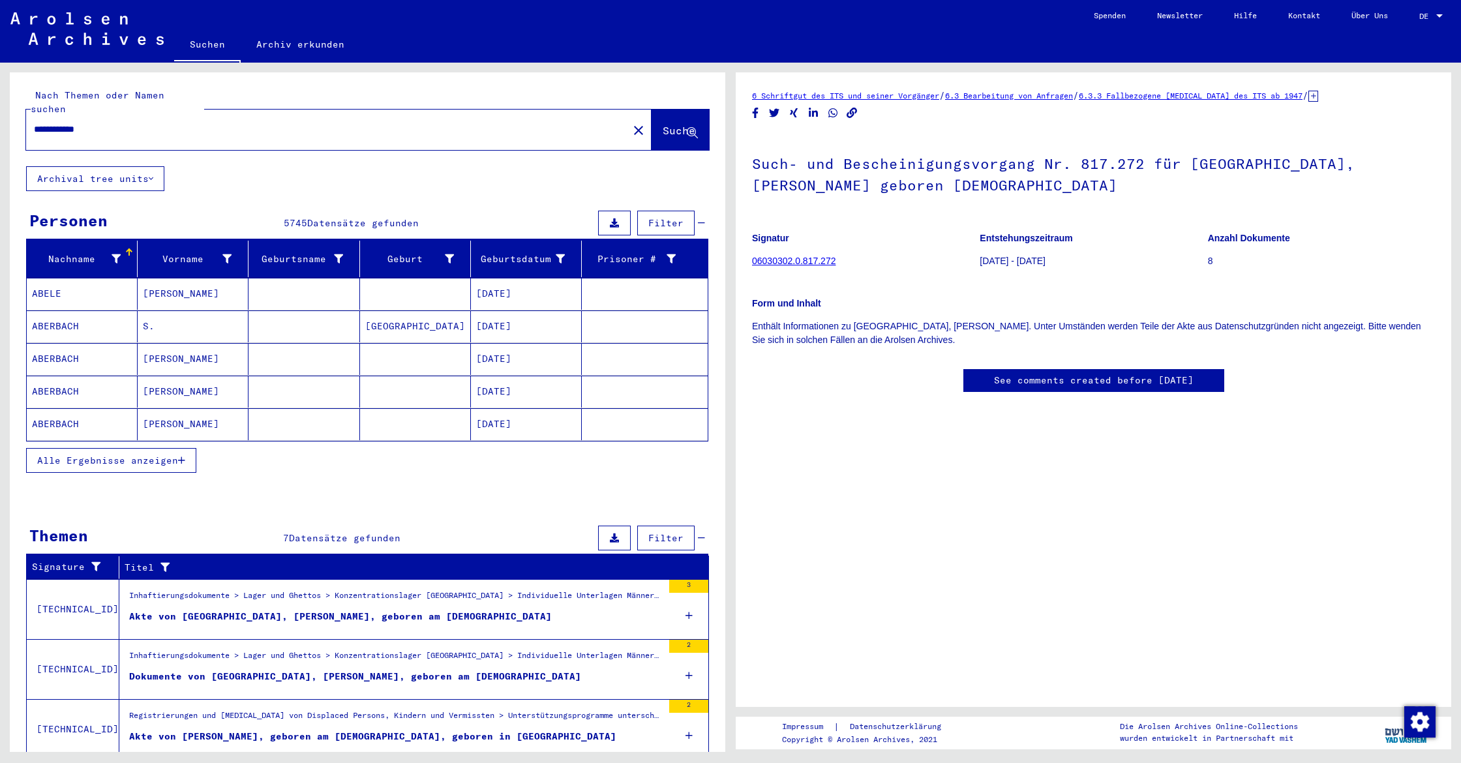
click at [182, 448] on button "Alle Ergebnisse anzeigen" at bounding box center [111, 460] width 170 height 25
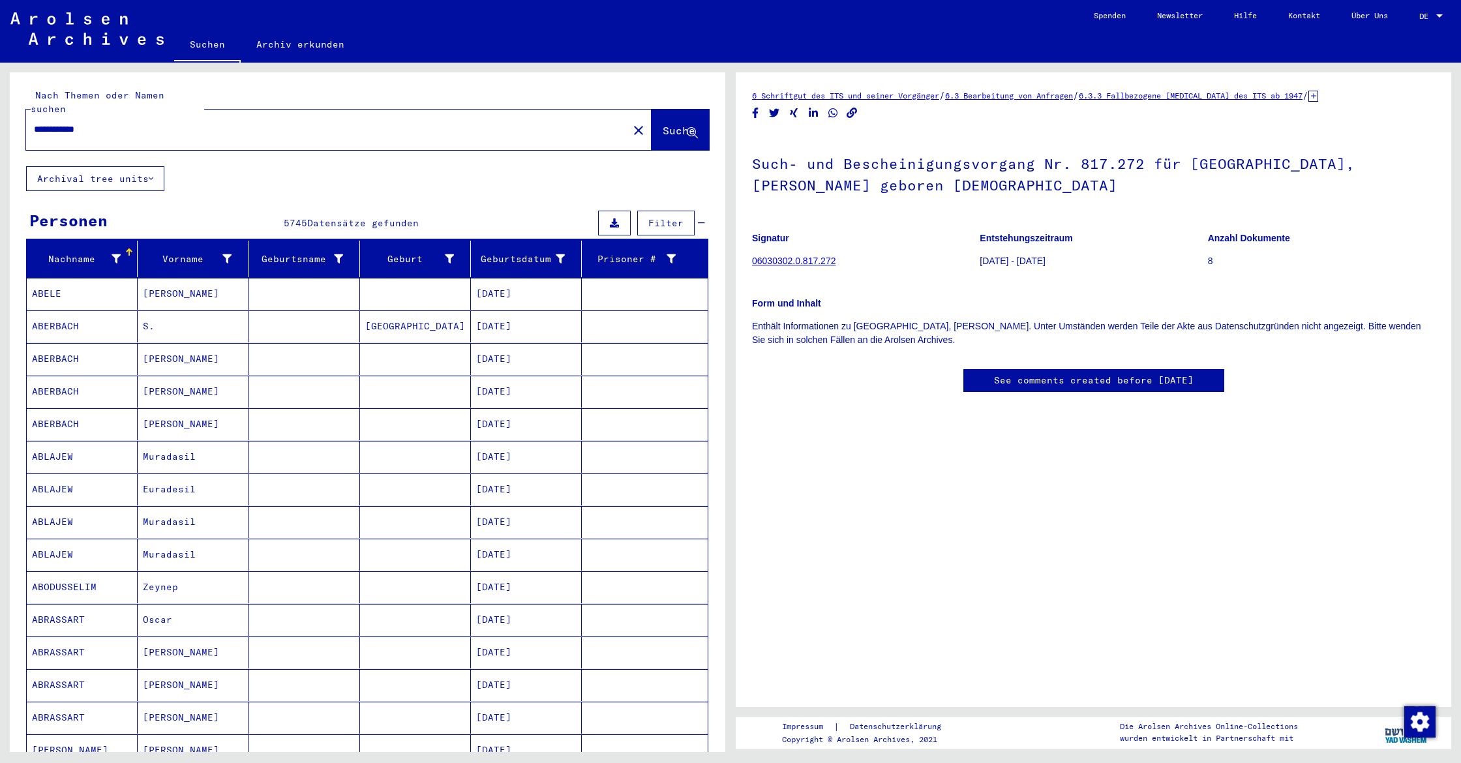
click at [57, 280] on mat-cell "ABELE" at bounding box center [82, 294] width 111 height 32
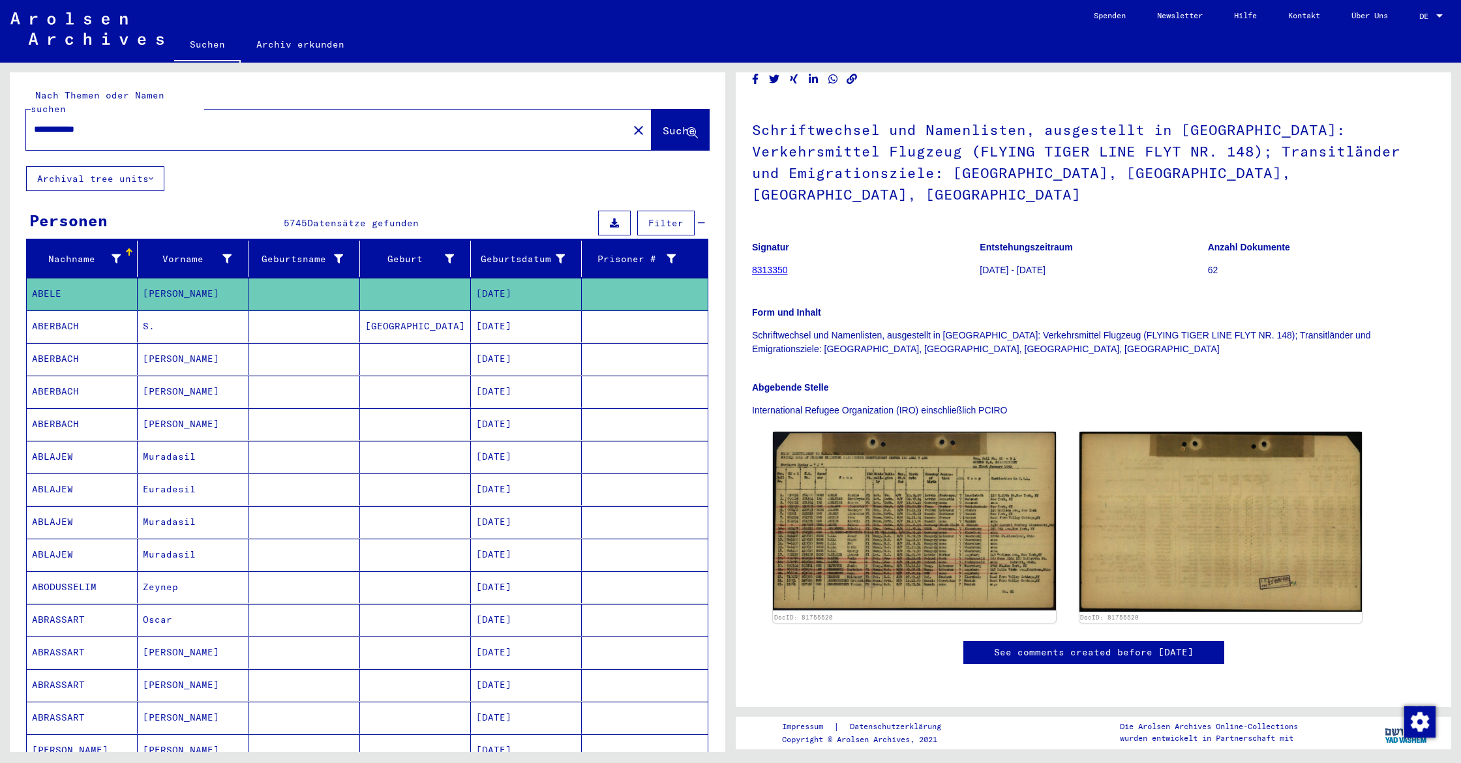
scroll to position [440, 0]
click at [369, 311] on mat-cell "[GEOGRAPHIC_DATA]" at bounding box center [415, 326] width 111 height 32
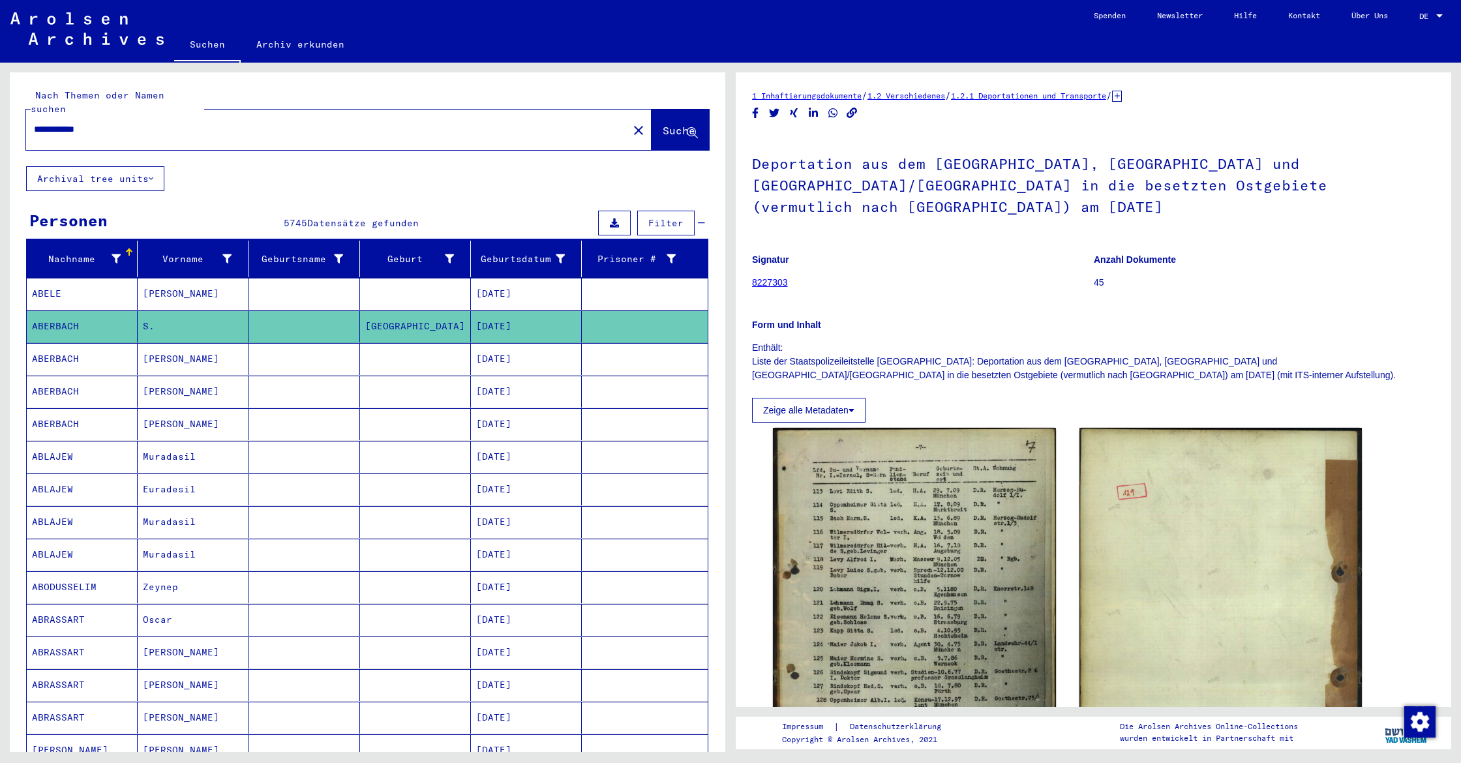
click at [507, 353] on mat-cell "[DATE]" at bounding box center [526, 359] width 111 height 32
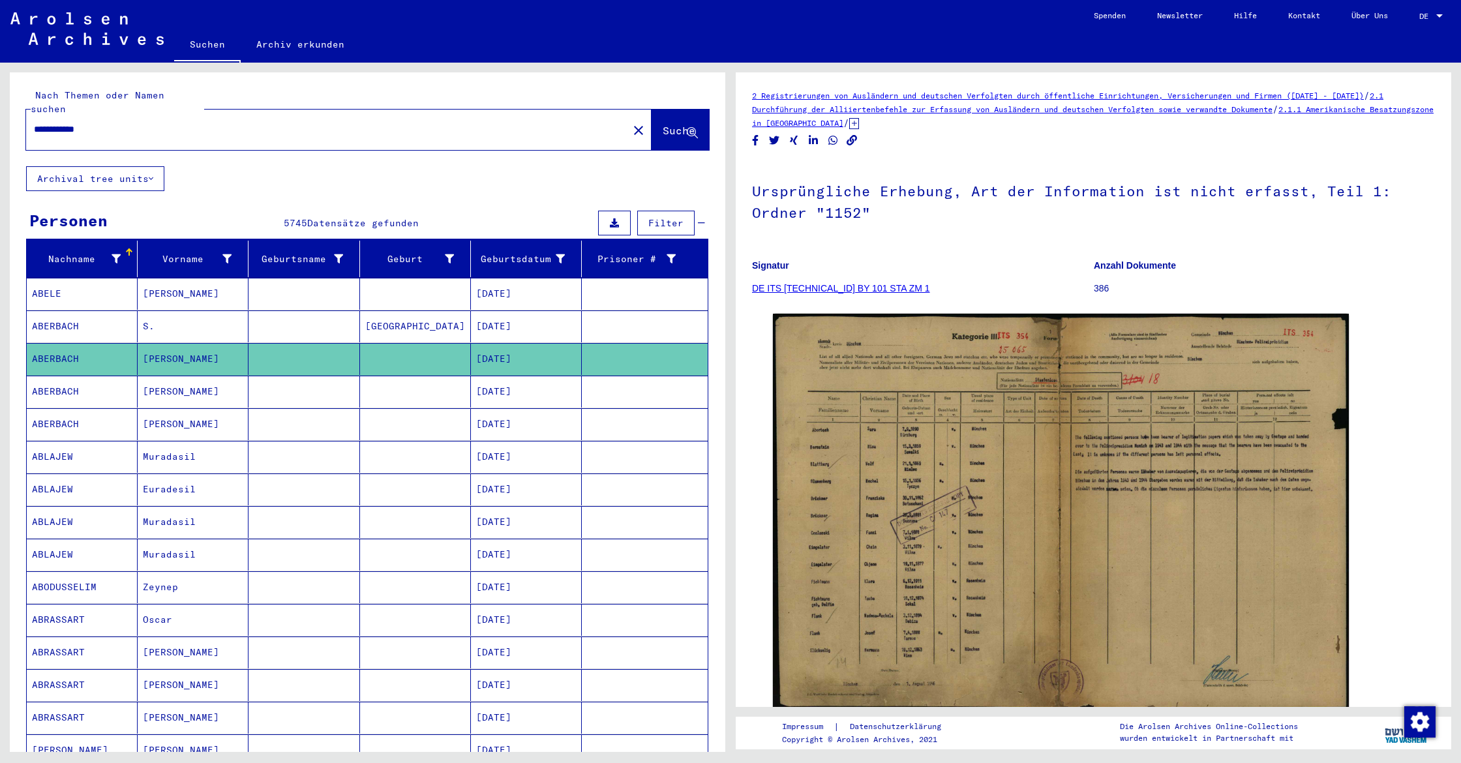
click at [505, 387] on mat-cell "[DATE]" at bounding box center [526, 392] width 111 height 32
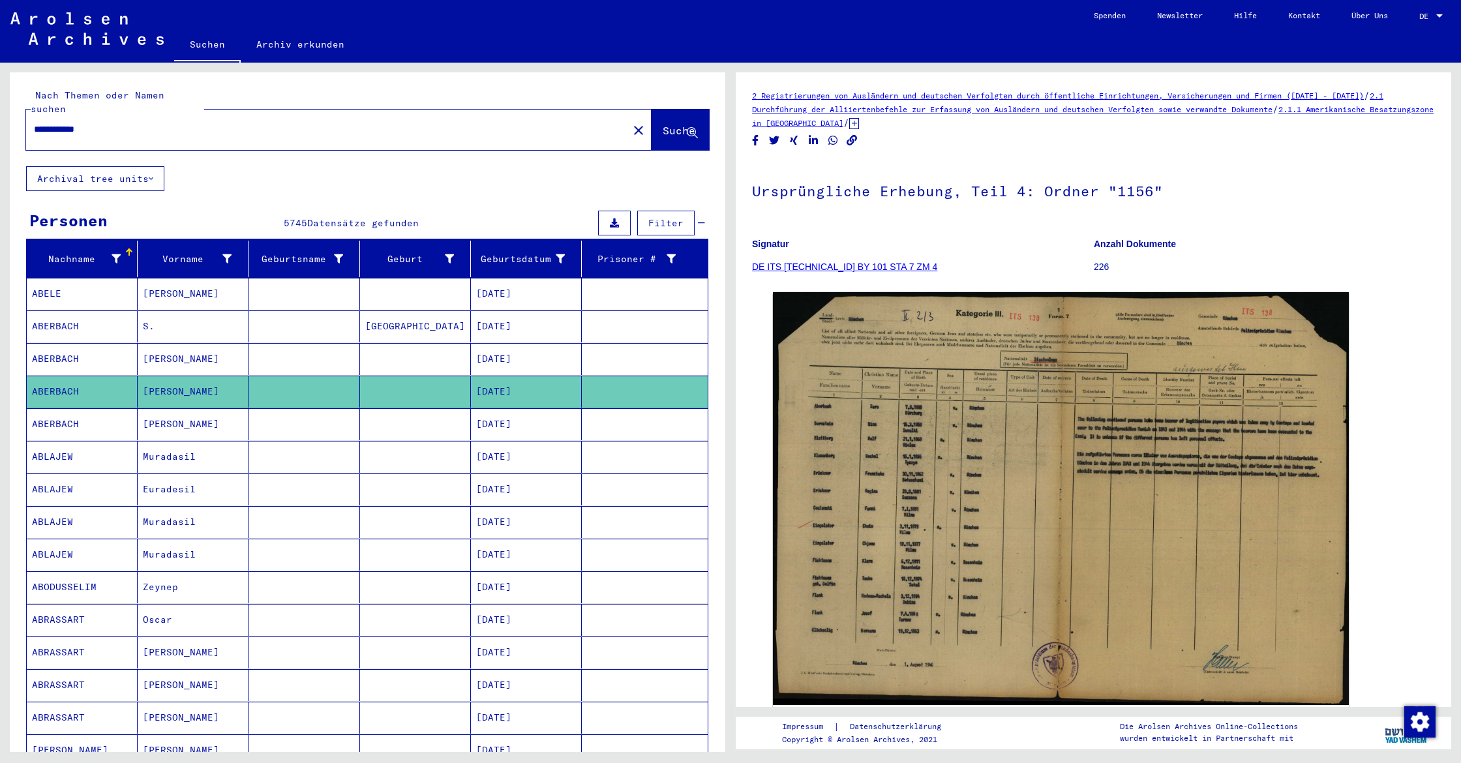
click at [505, 411] on mat-cell "[DATE]" at bounding box center [526, 424] width 111 height 32
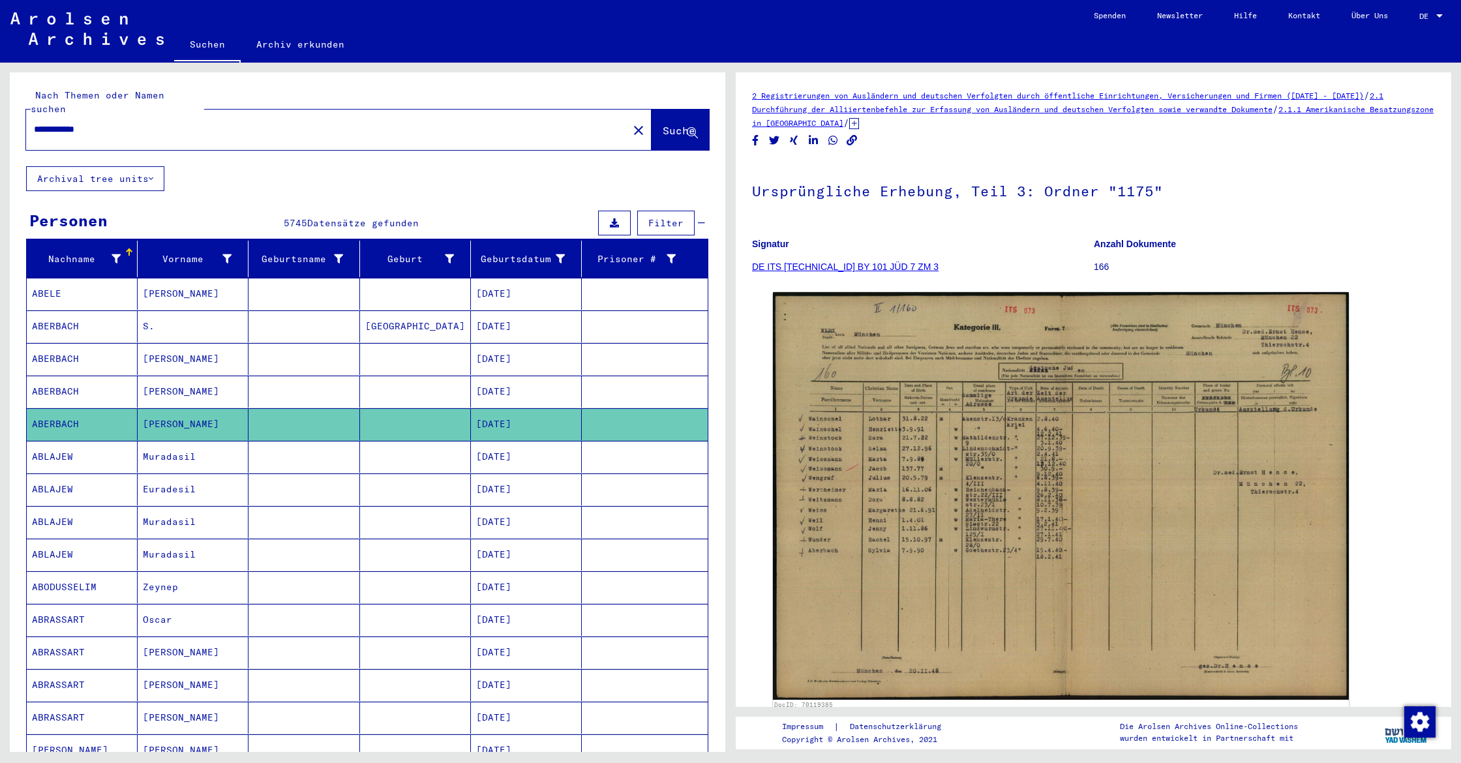
click at [505, 441] on mat-cell "[DATE]" at bounding box center [526, 457] width 111 height 32
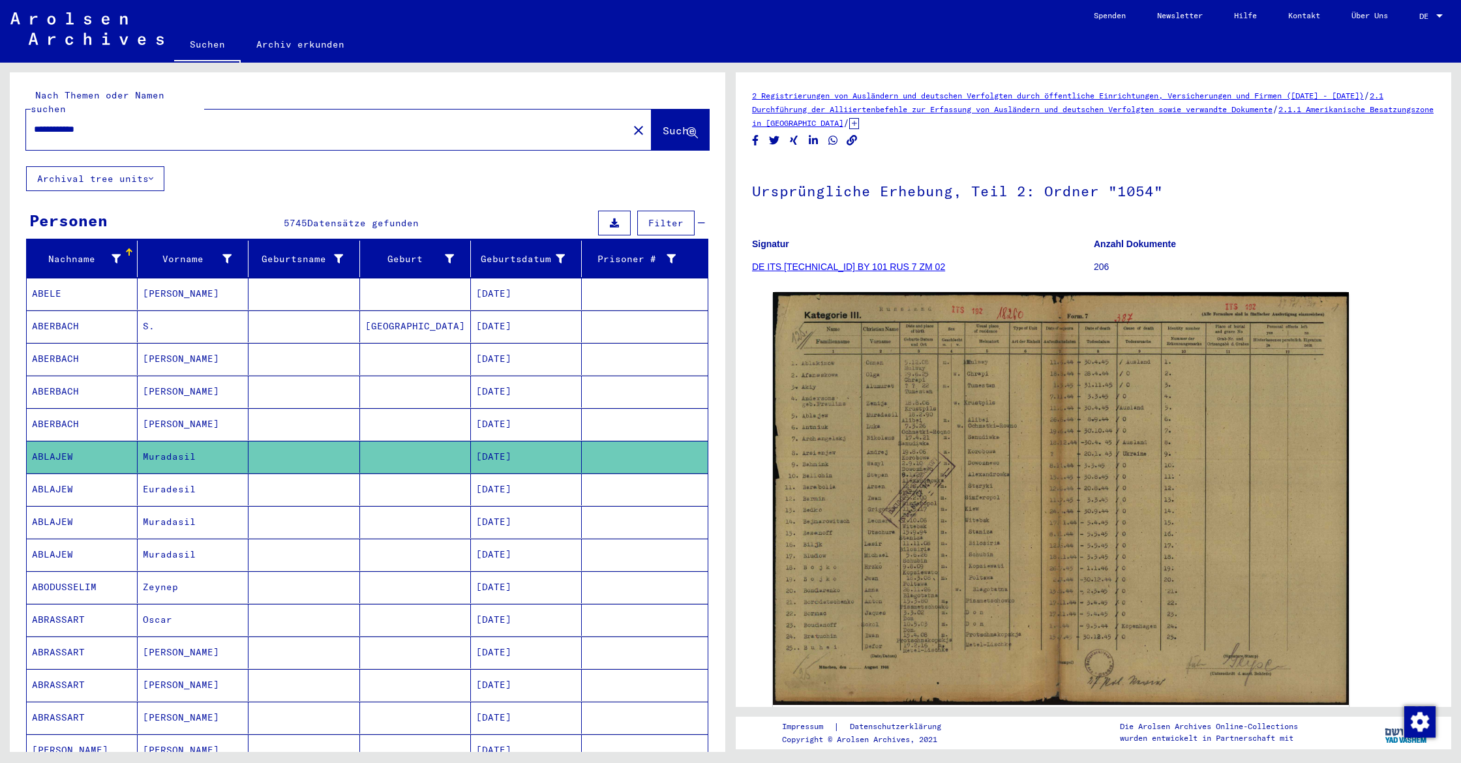
click at [502, 473] on mat-cell "[DATE]" at bounding box center [526, 489] width 111 height 32
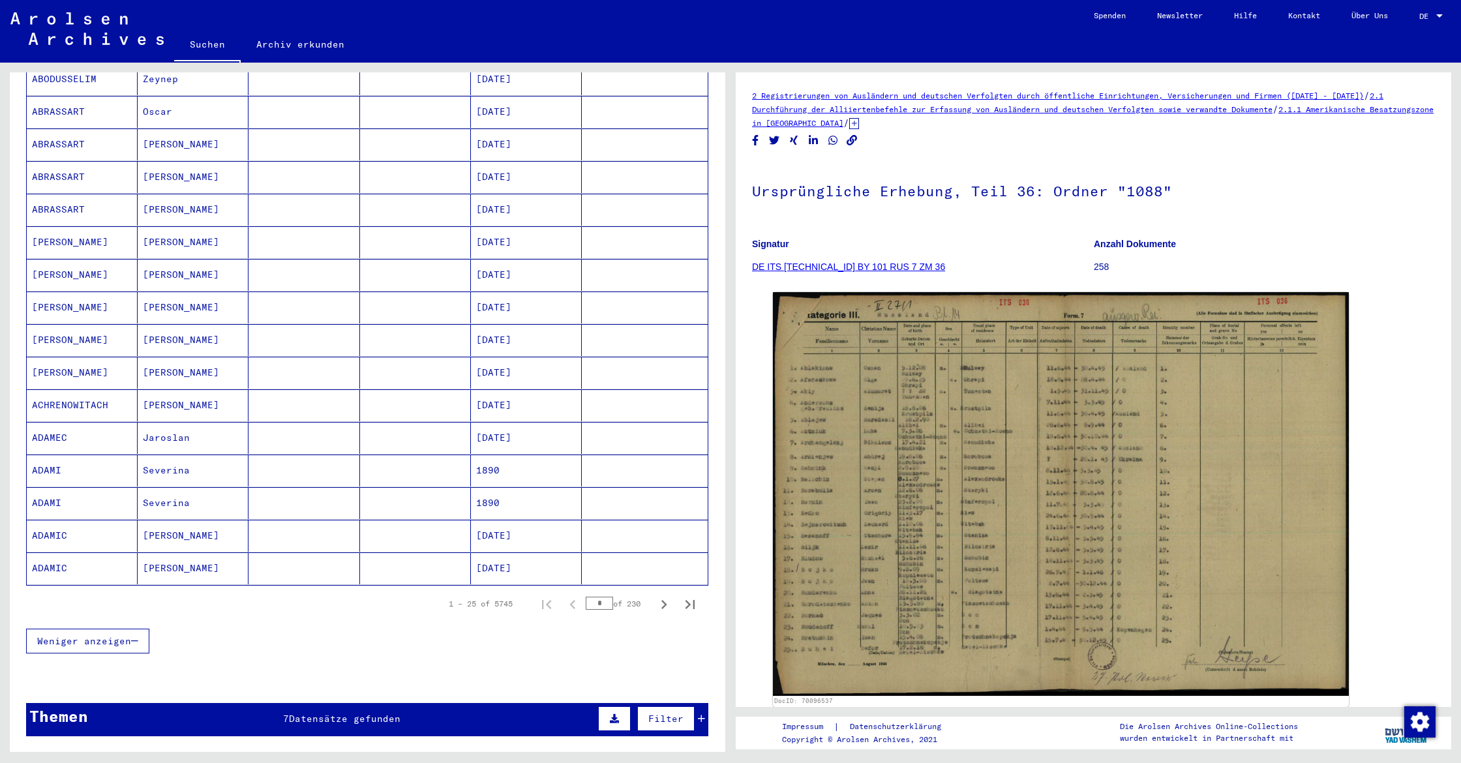
scroll to position [516, 0]
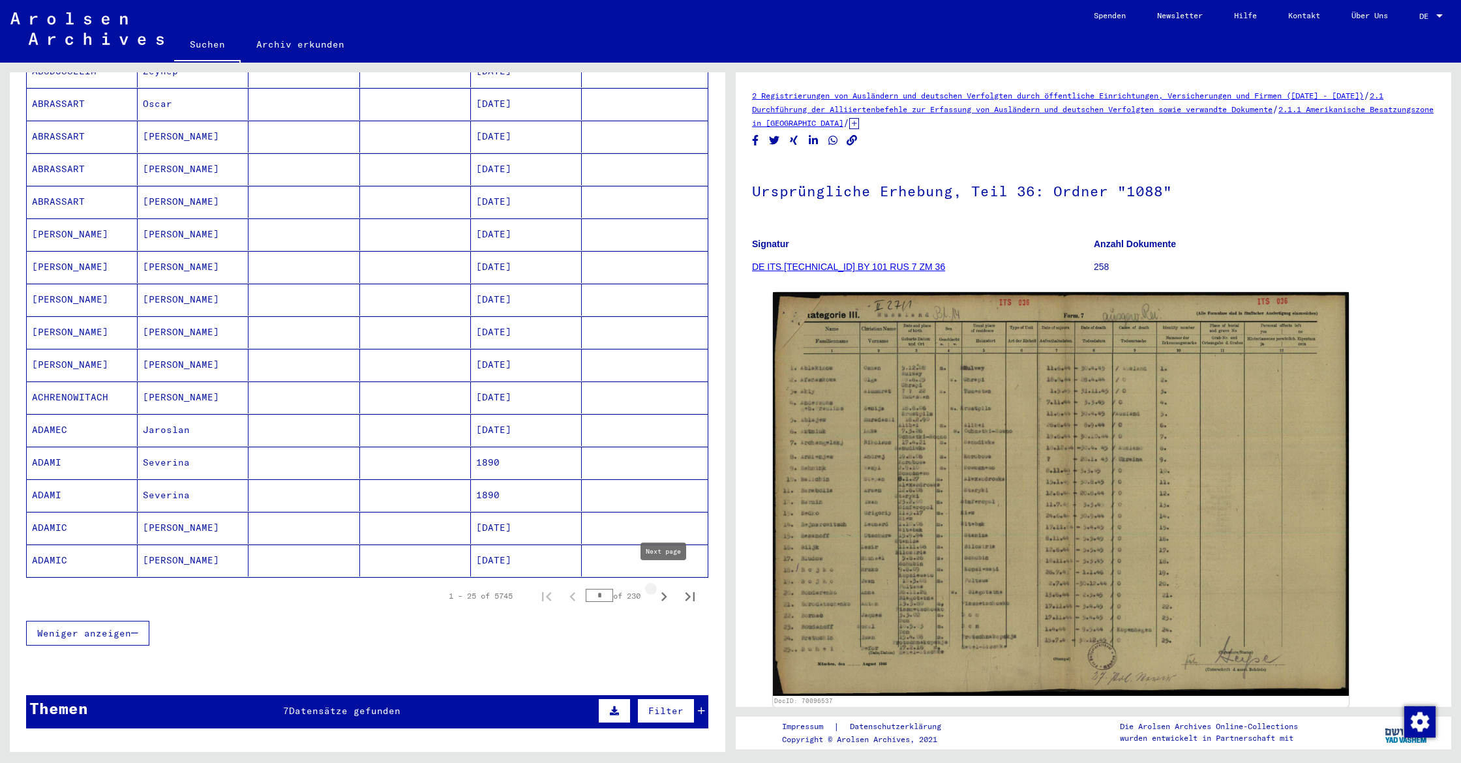
click at [664, 588] on icon "Next page" at bounding box center [664, 597] width 18 height 18
type input "*"
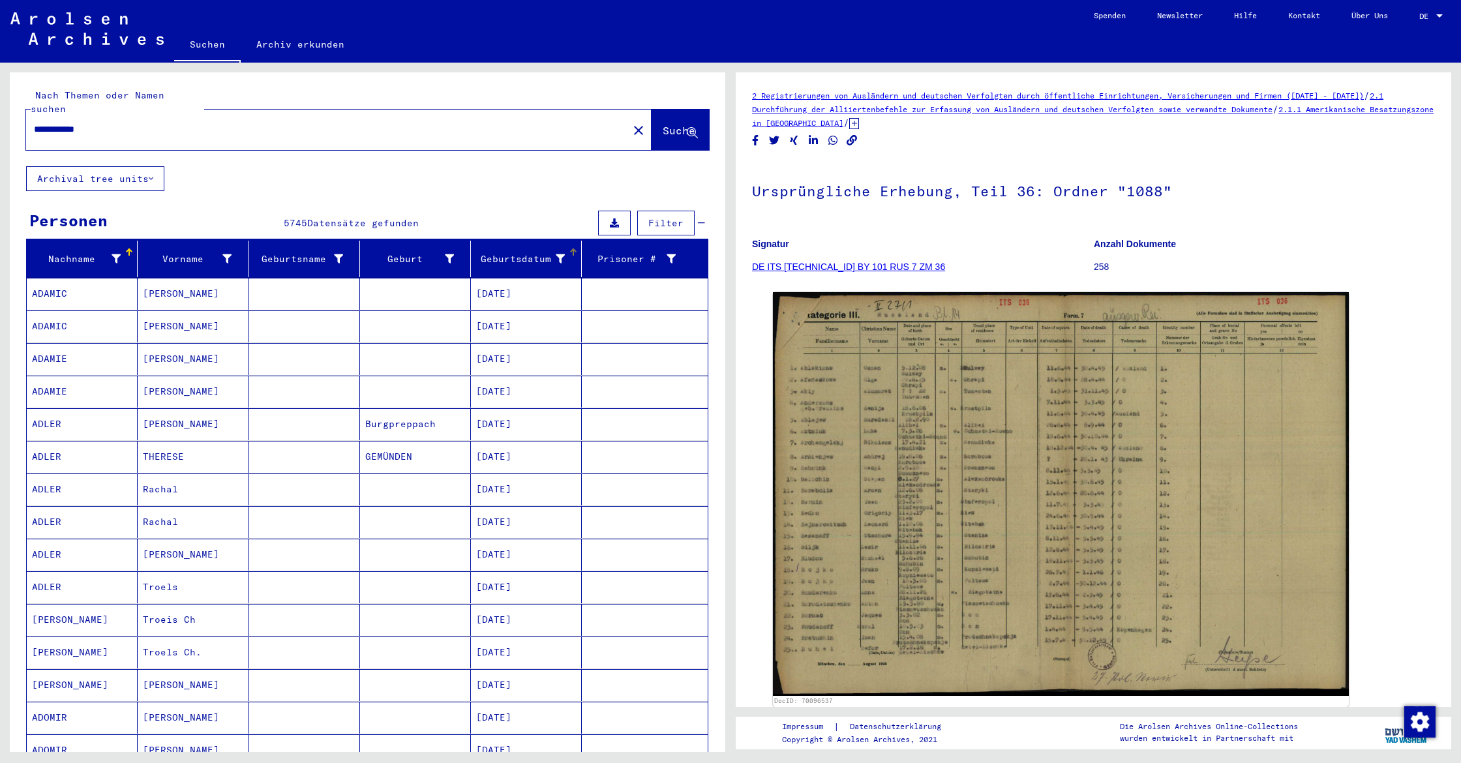
scroll to position [0, 0]
drag, startPoint x: 57, startPoint y: 115, endPoint x: 22, endPoint y: 115, distance: 35.2
click at [22, 115] on div "**********" at bounding box center [367, 119] width 715 height 94
type input "**********"
